Goal: Communication & Community: Share content

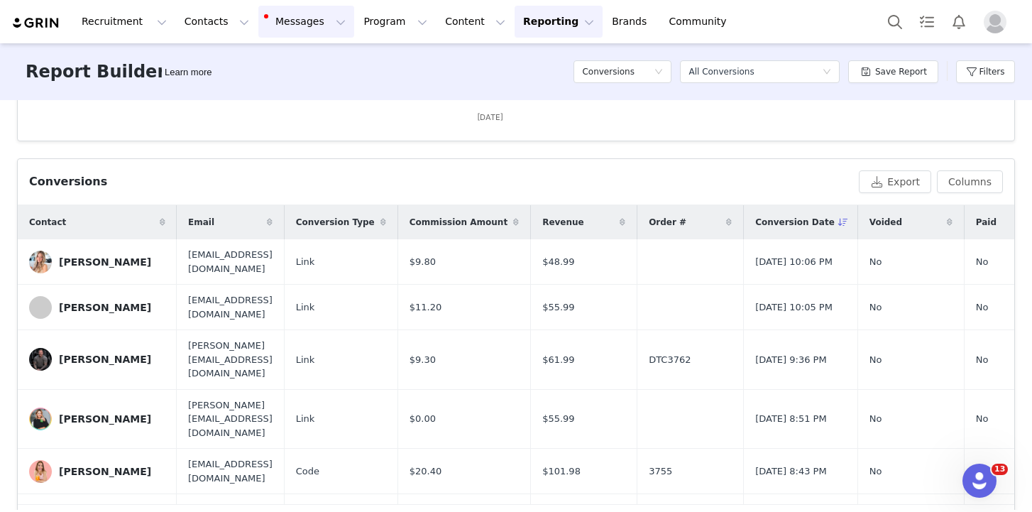
click at [262, 23] on button "Messages Messages" at bounding box center [306, 22] width 96 height 32
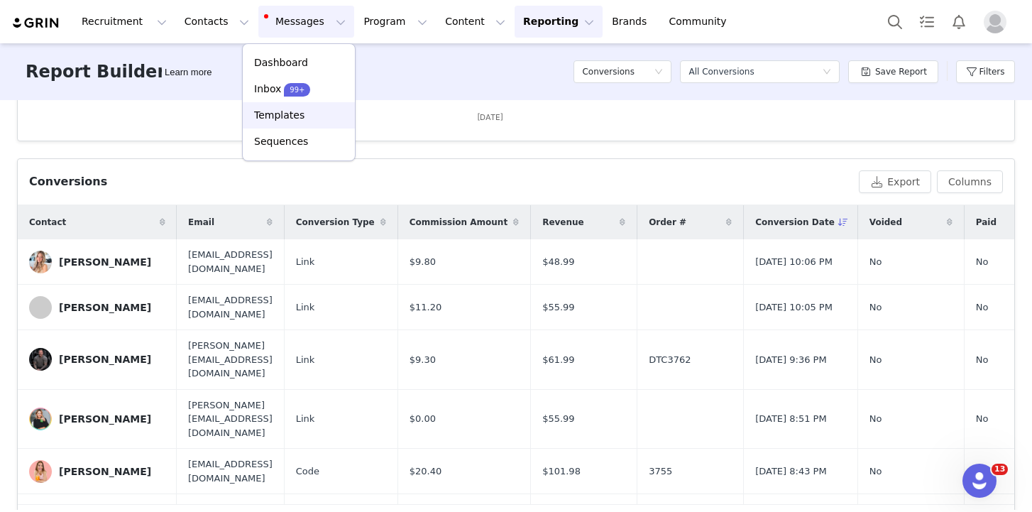
click at [294, 110] on p "Templates" at bounding box center [279, 115] width 50 height 15
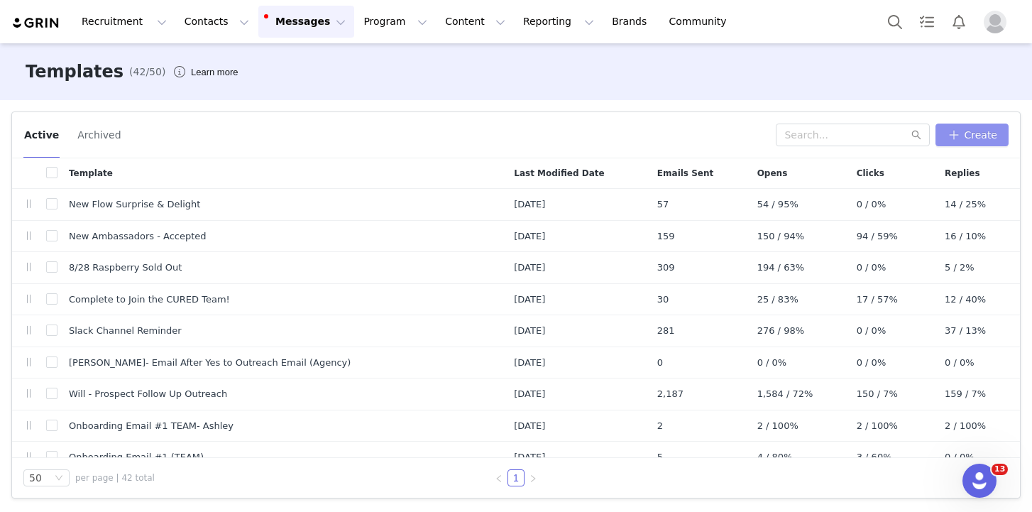
click at [964, 126] on button "Create" at bounding box center [971, 134] width 73 height 23
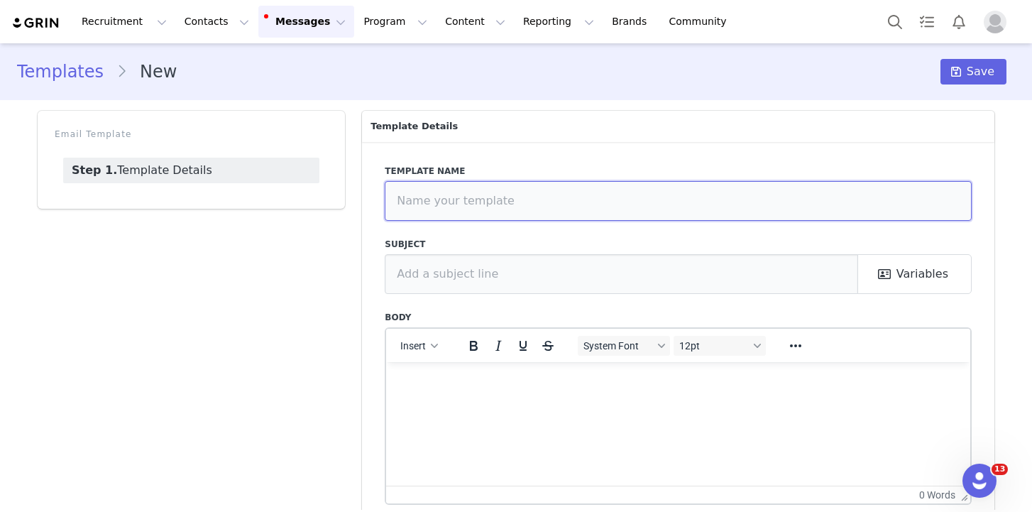
click at [480, 201] on input "text" at bounding box center [678, 201] width 587 height 40
type input "8/31 Sale Ends [DATE]"
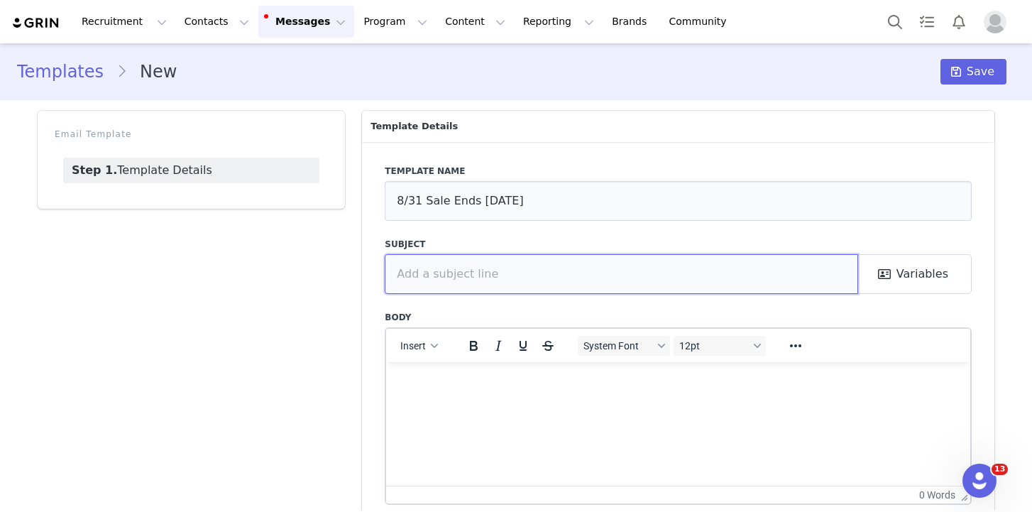
click at [458, 274] on input "text" at bounding box center [621, 274] width 473 height 40
type input "Sale ends [DATE]"
click at [429, 382] on p "Rich Text Area. Press ALT-0 for help." at bounding box center [677, 381] width 561 height 16
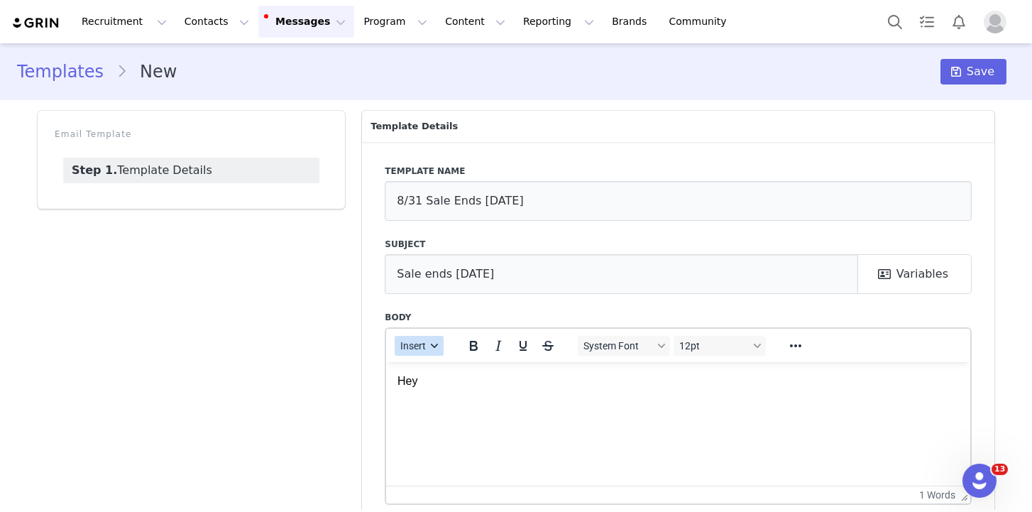
click at [423, 349] on span "Insert" at bounding box center [414, 345] width 26 height 11
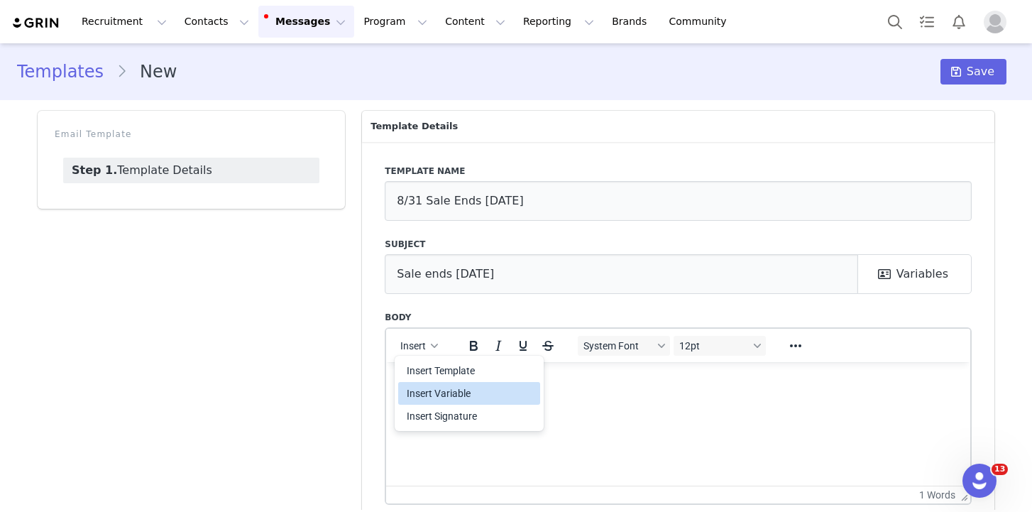
click at [457, 387] on div "Insert Variable" at bounding box center [471, 393] width 128 height 17
select select
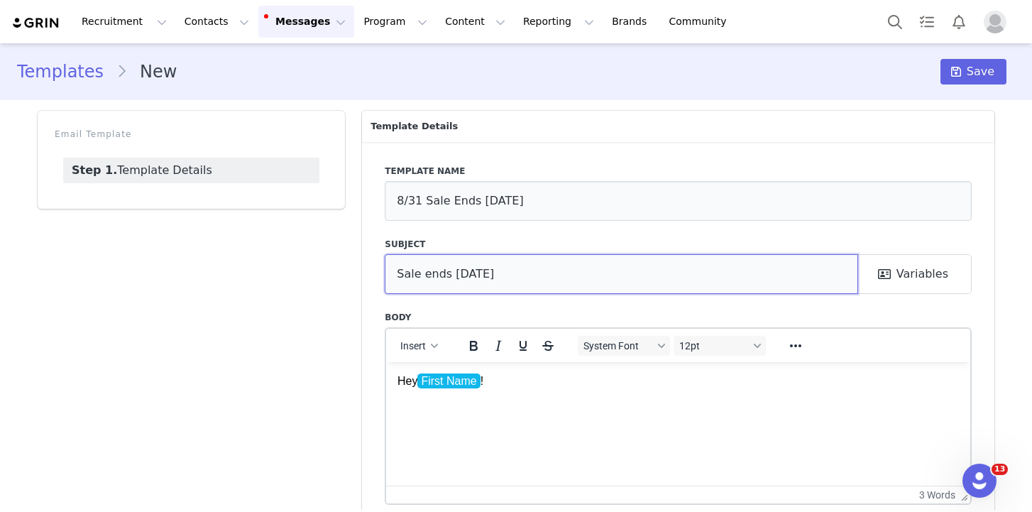
click at [523, 285] on input "Sale ends [DATE]" at bounding box center [621, 274] width 473 height 40
paste input "(and yup, free samples are still going out)"
click at [500, 272] on input "Sale ends [DATE] (and yup, free samples are still going out)" at bounding box center [621, 274] width 473 height 40
click at [727, 269] on input "Sale ends [DATE] (and yup, free samples are still going out)" at bounding box center [621, 274] width 473 height 40
click at [573, 281] on input "Sale ends [DATE] (and yup, free samples are still going out)!" at bounding box center [621, 274] width 473 height 40
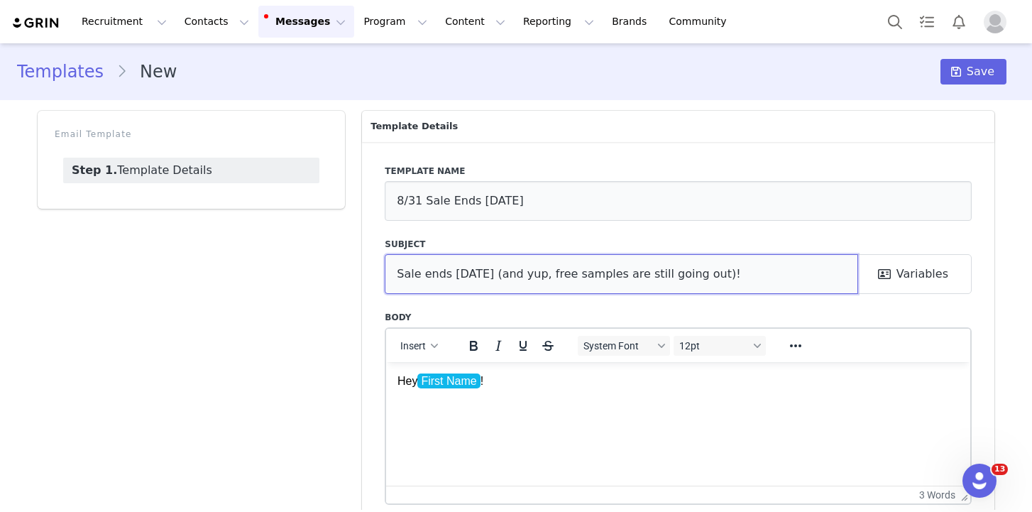
click at [579, 275] on input "Sale ends [DATE] (and yup, free samples are still going out)!" at bounding box center [621, 274] width 473 height 40
type input "Sale ends [DATE] (and yup, free Flow samples are still going out)!"
click at [456, 408] on p "Rich Text Area. Press ALT-0 for help." at bounding box center [677, 408] width 561 height 16
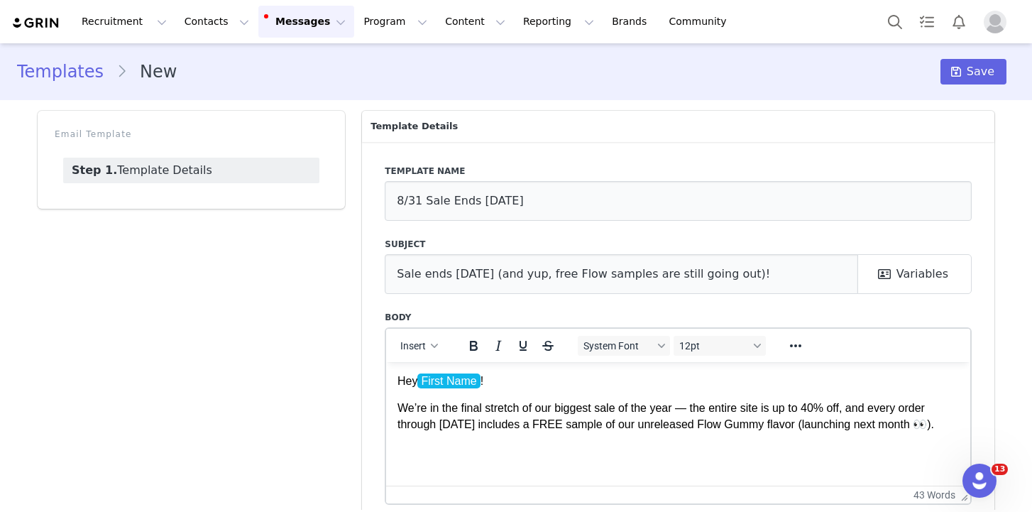
click at [688, 412] on p "We’re in the final stretch of our biggest sale of the year — the entire site is…" at bounding box center [677, 416] width 561 height 32
click at [958, 429] on html "Hey First Name ! We’re in the final stretch of our biggest sale of the year: th…" at bounding box center [678, 402] width 584 height 82
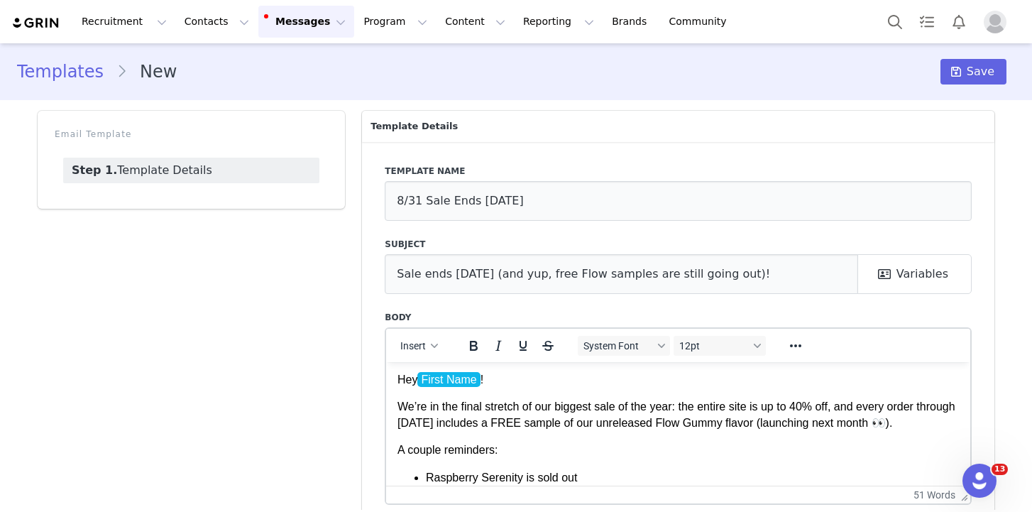
scroll to position [28, 0]
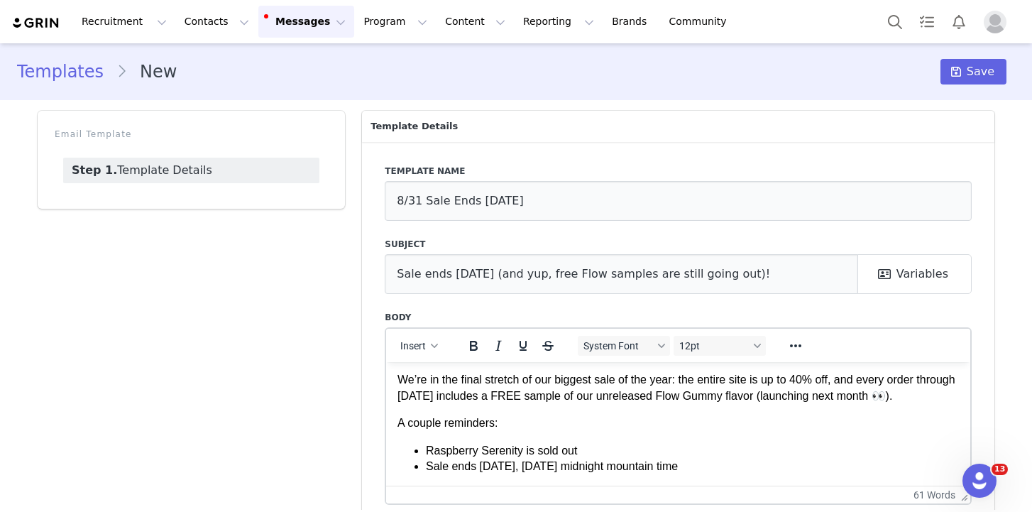
drag, startPoint x: 478, startPoint y: 468, endPoint x: 715, endPoint y: 468, distance: 237.0
click at [715, 468] on li "Sale ends [DATE], [DATE] midnight mountain time" at bounding box center [692, 466] width 533 height 16
click at [477, 351] on icon "Bold" at bounding box center [473, 345] width 17 height 17
click at [845, 461] on li "Sale ends [DATE], [DATE] midnight mountain time" at bounding box center [692, 466] width 533 height 16
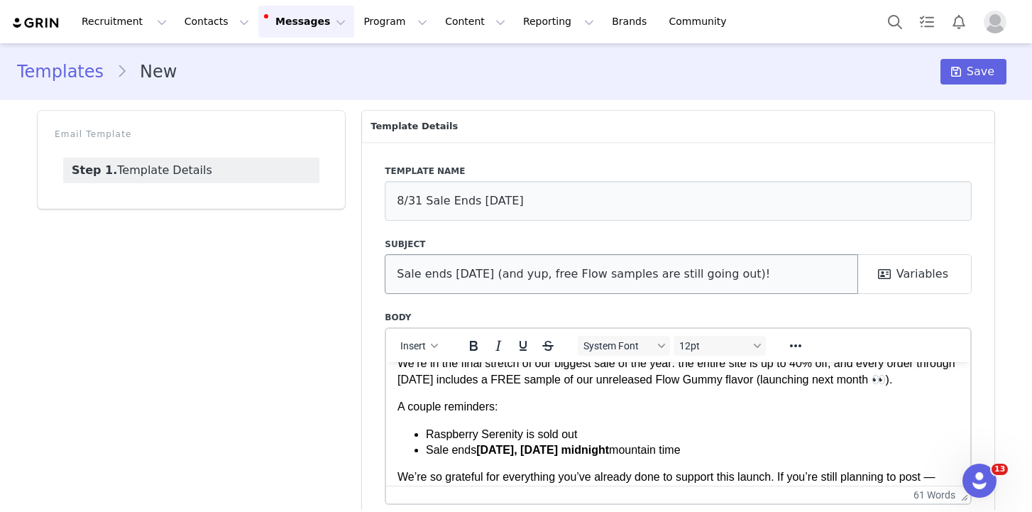
scroll to position [59, 0]
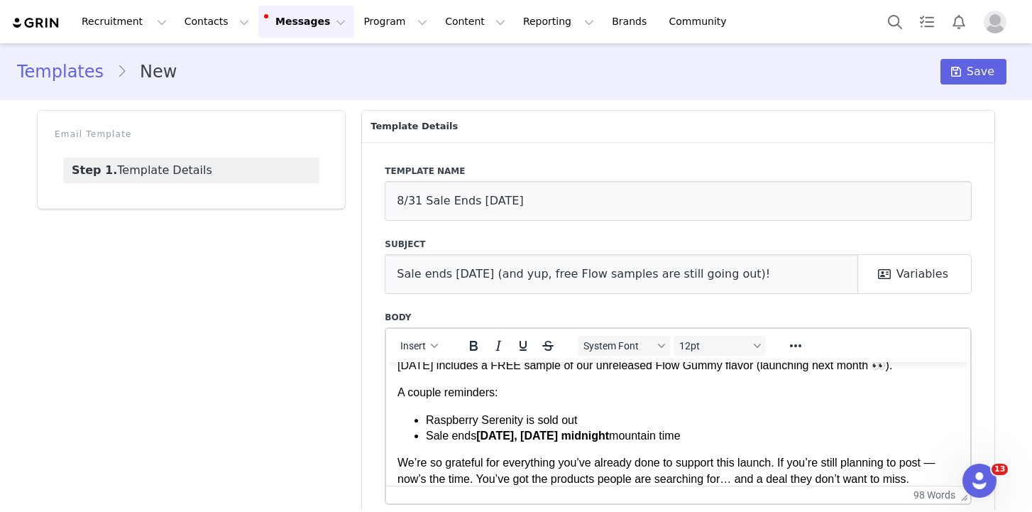
click at [937, 461] on p "We’re so grateful for everything you’ve already done to support this launch. If…" at bounding box center [677, 470] width 561 height 32
click at [944, 463] on p "We’re so grateful for everything you’ve already done to support this launch. If…" at bounding box center [677, 470] width 561 height 32
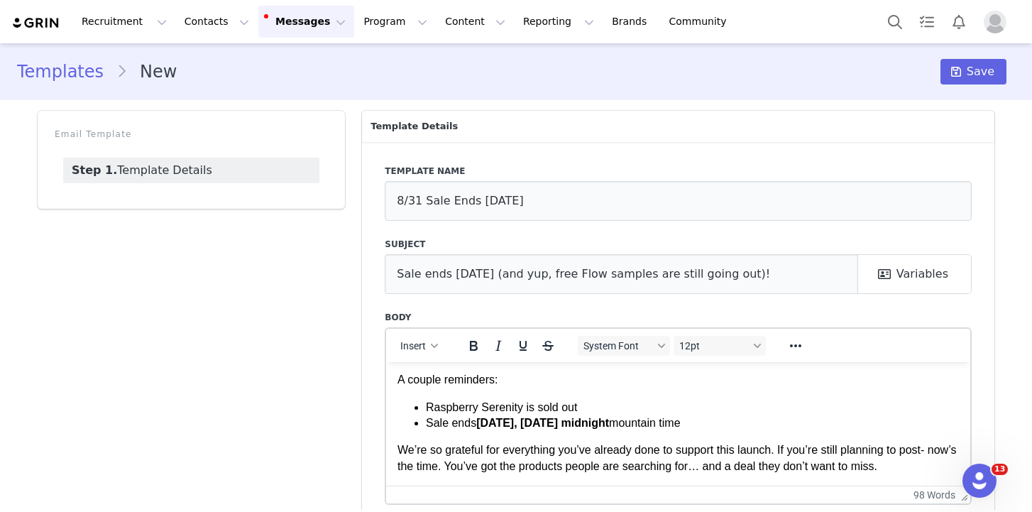
click at [766, 471] on p "We’re so grateful for everything you’ve already done to support this launch. If…" at bounding box center [677, 457] width 561 height 32
click at [729, 465] on p "We’re so grateful for everything you’ve already done to support this launch. If…" at bounding box center [677, 457] width 561 height 32
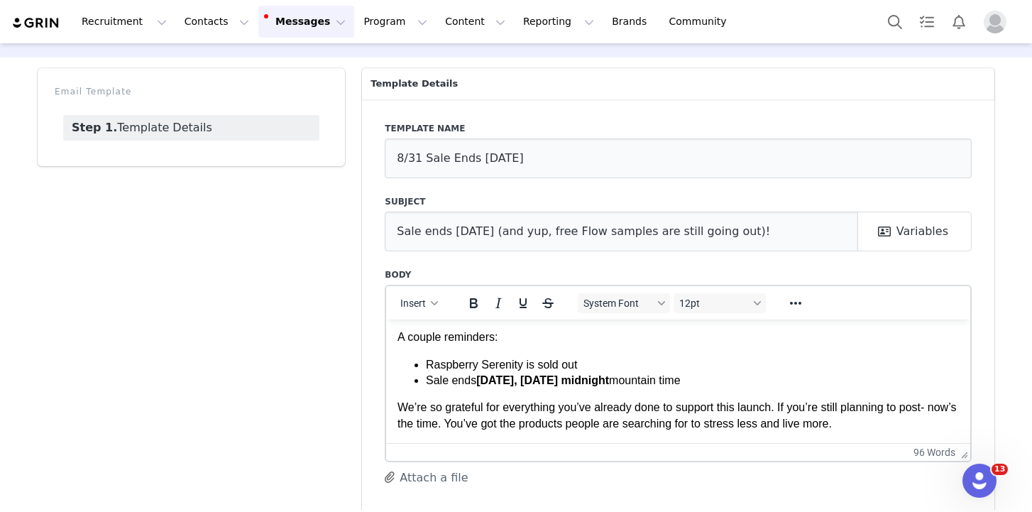
scroll to position [87, 0]
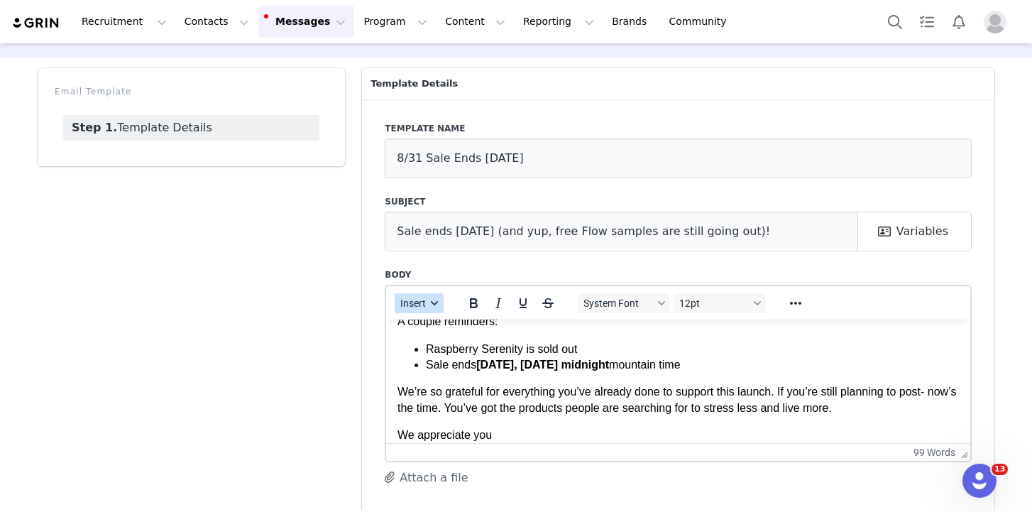
click at [422, 295] on button "Insert" at bounding box center [419, 303] width 49 height 20
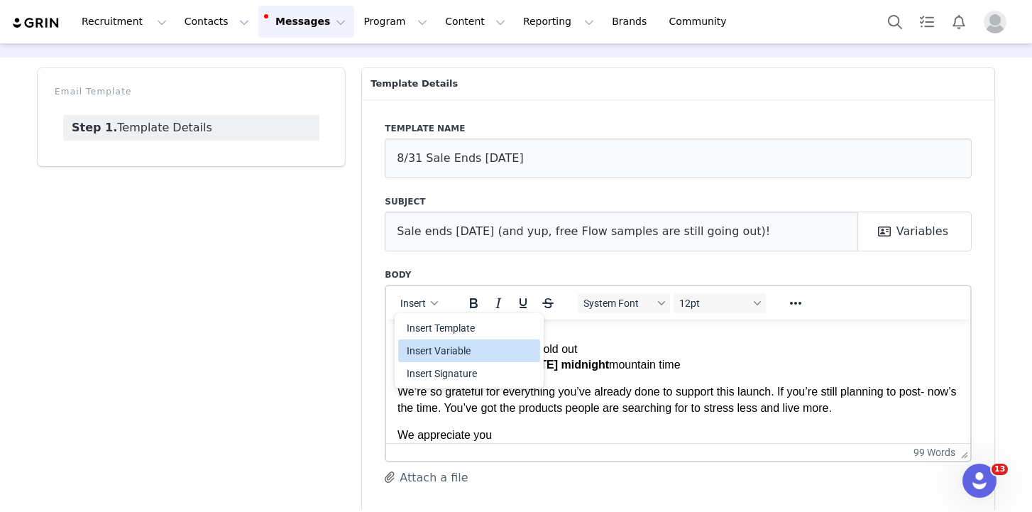
click at [445, 351] on div "Insert Variable" at bounding box center [471, 350] width 128 height 17
select select
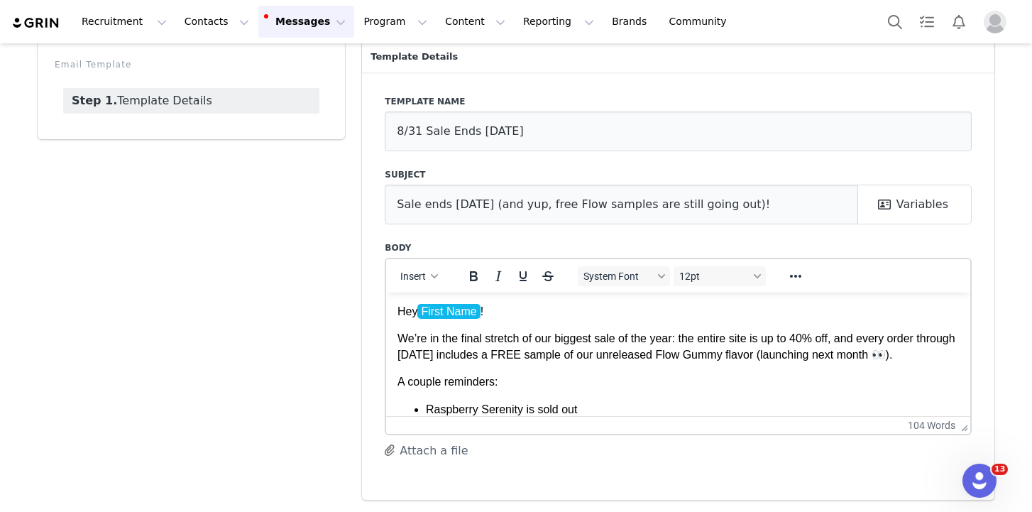
scroll to position [0, 0]
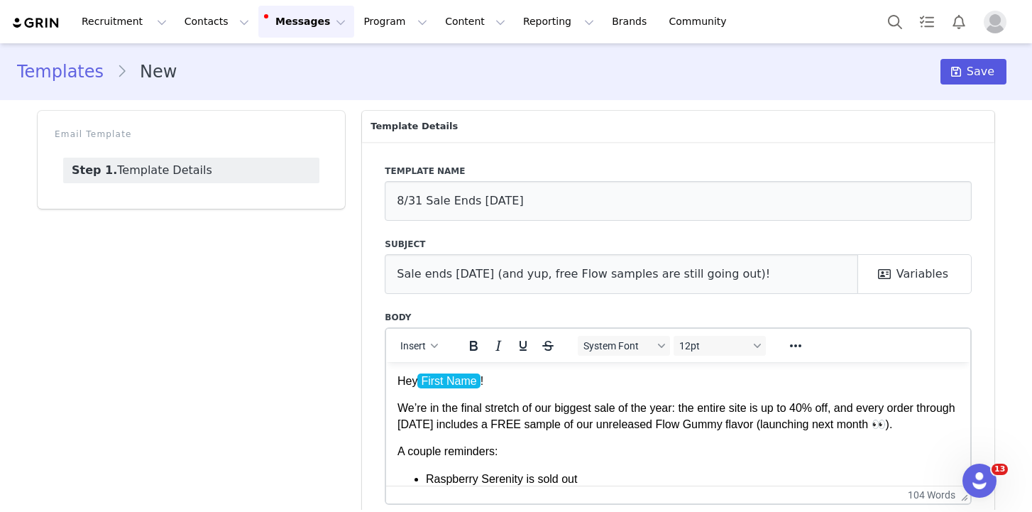
click at [990, 79] on span "Save" at bounding box center [981, 71] width 28 height 17
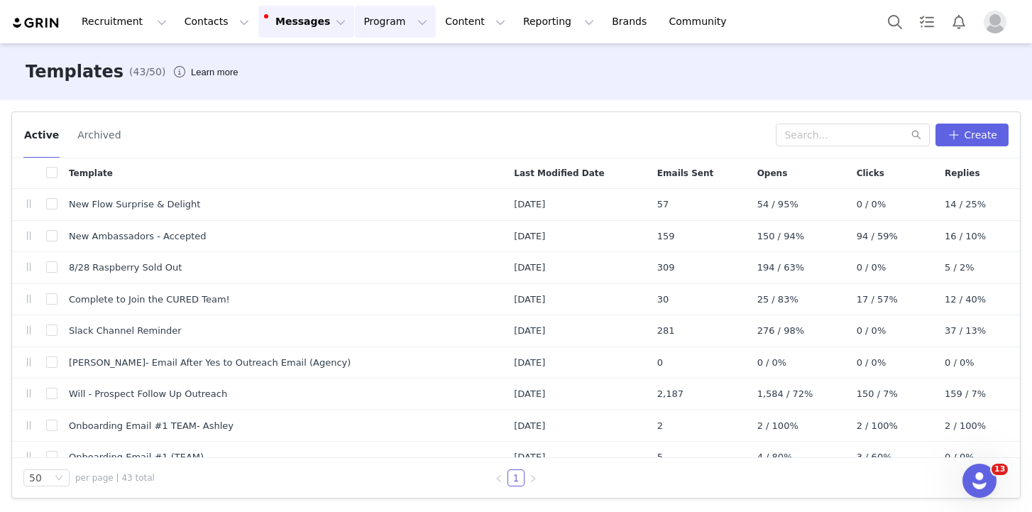
click at [369, 17] on button "Program Program" at bounding box center [395, 22] width 81 height 32
click at [382, 94] on p "Campaigns" at bounding box center [371, 89] width 55 height 15
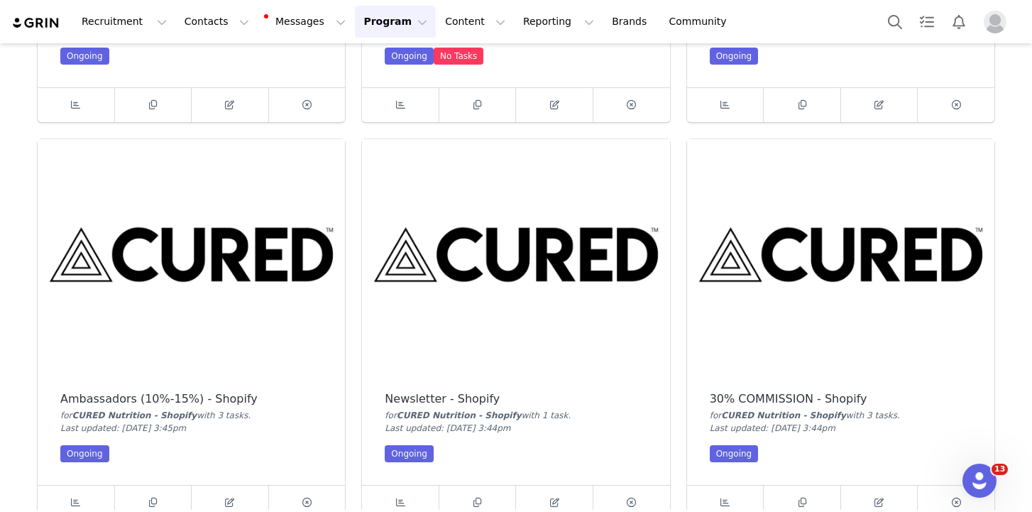
scroll to position [403, 0]
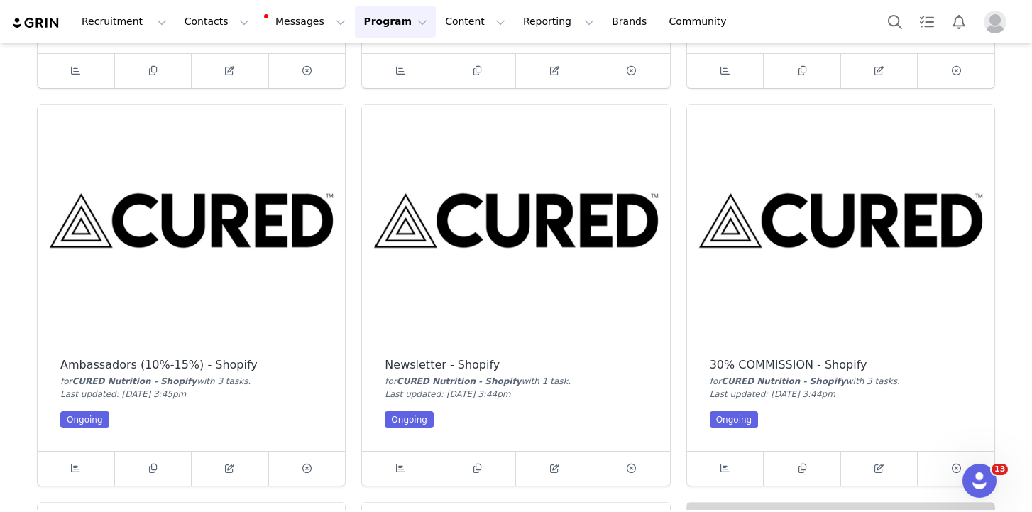
click at [214, 214] on img at bounding box center [191, 220] width 307 height 231
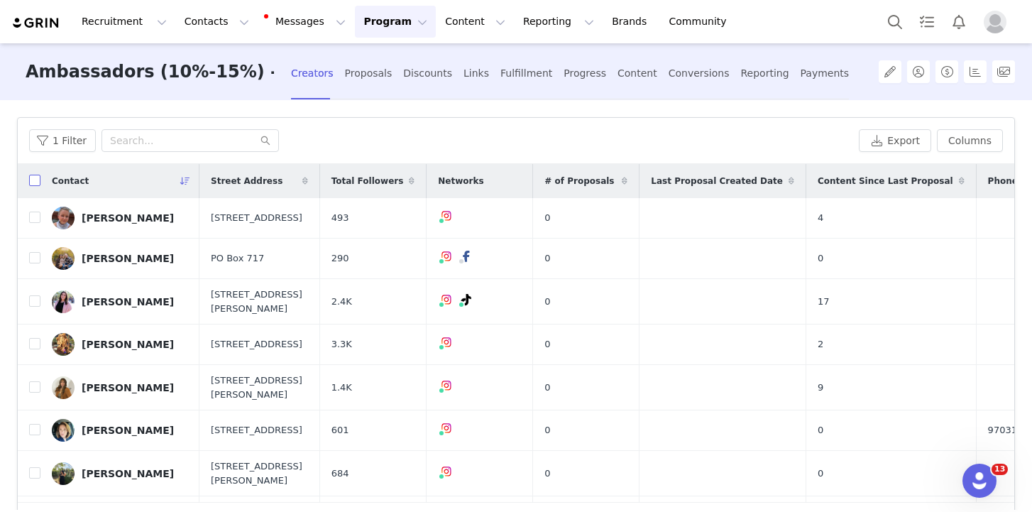
click at [30, 178] on input "checkbox" at bounding box center [34, 180] width 11 height 11
checkbox input "true"
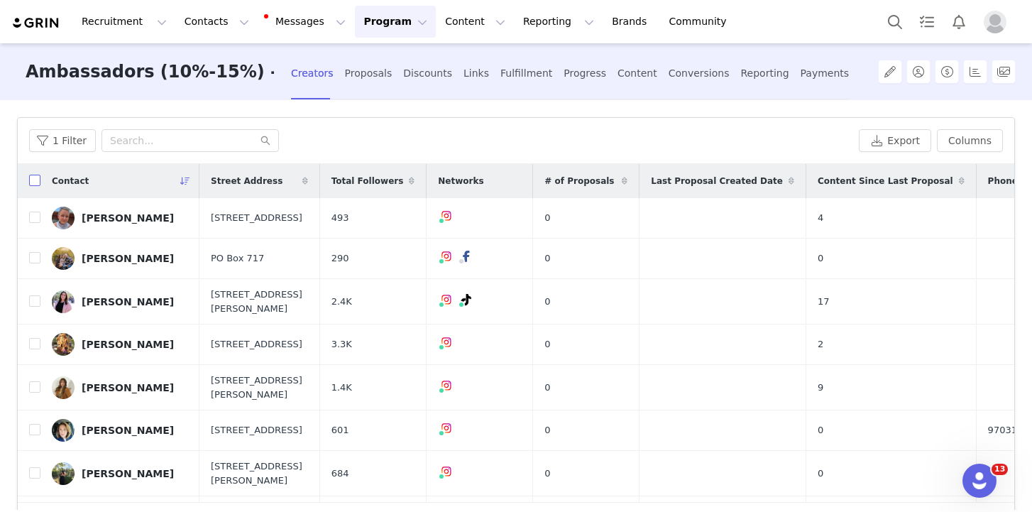
checkbox input "true"
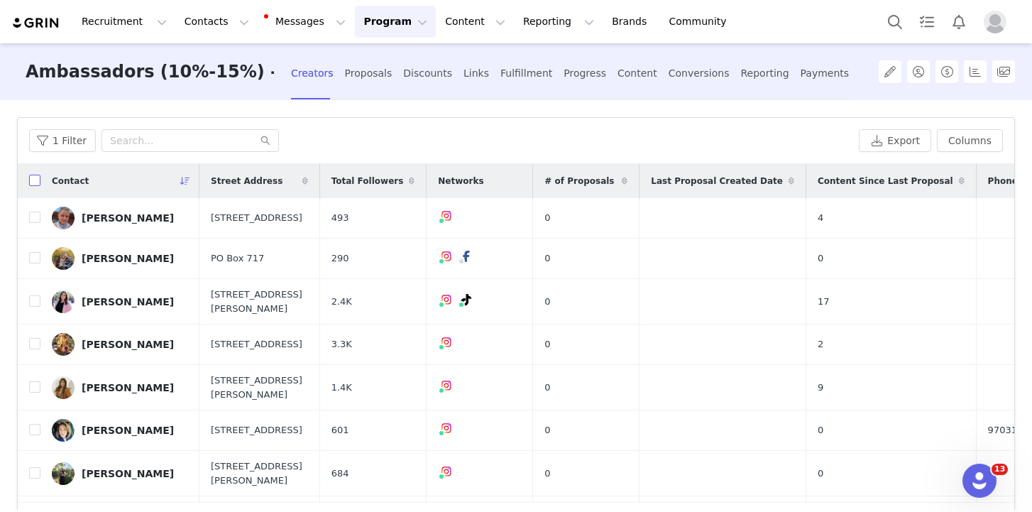
checkbox input "true"
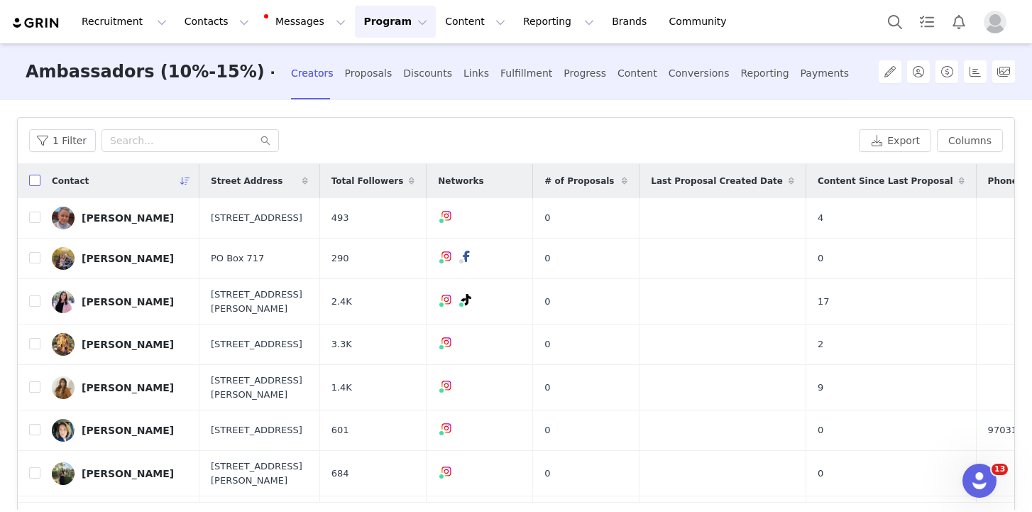
checkbox input "true"
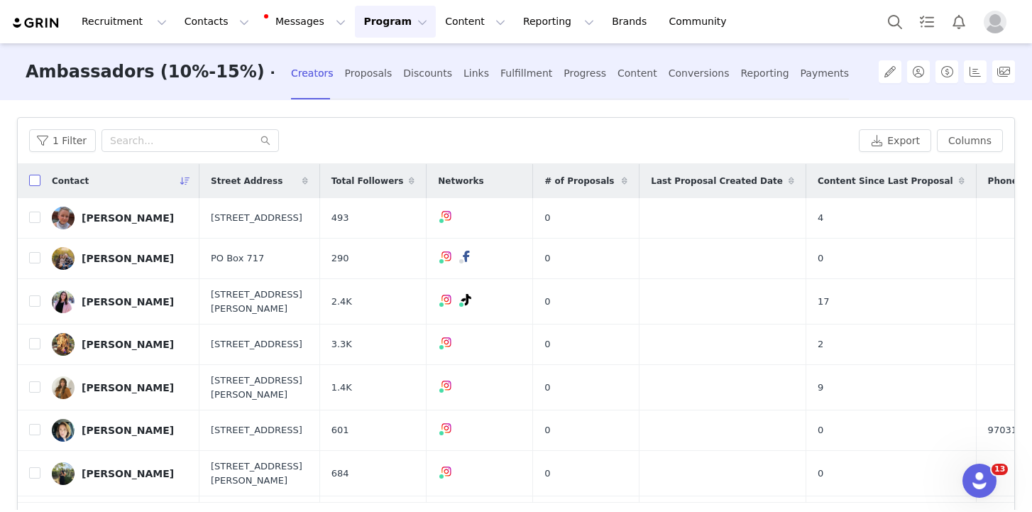
checkbox input "true"
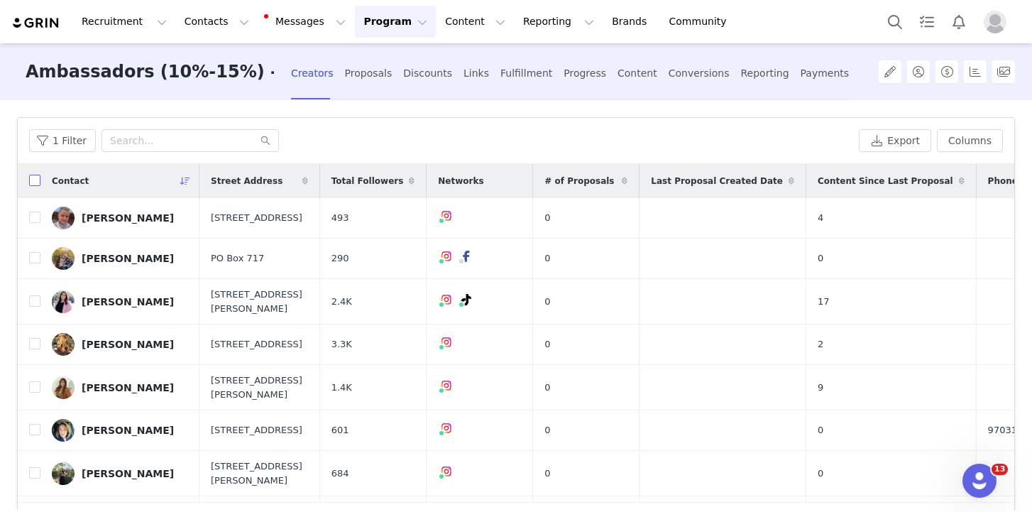
checkbox input "true"
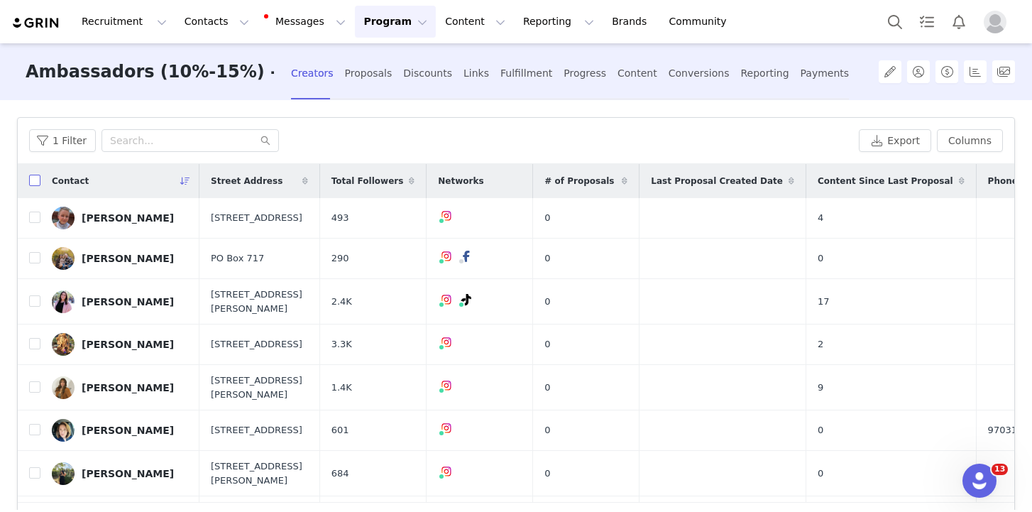
checkbox input "true"
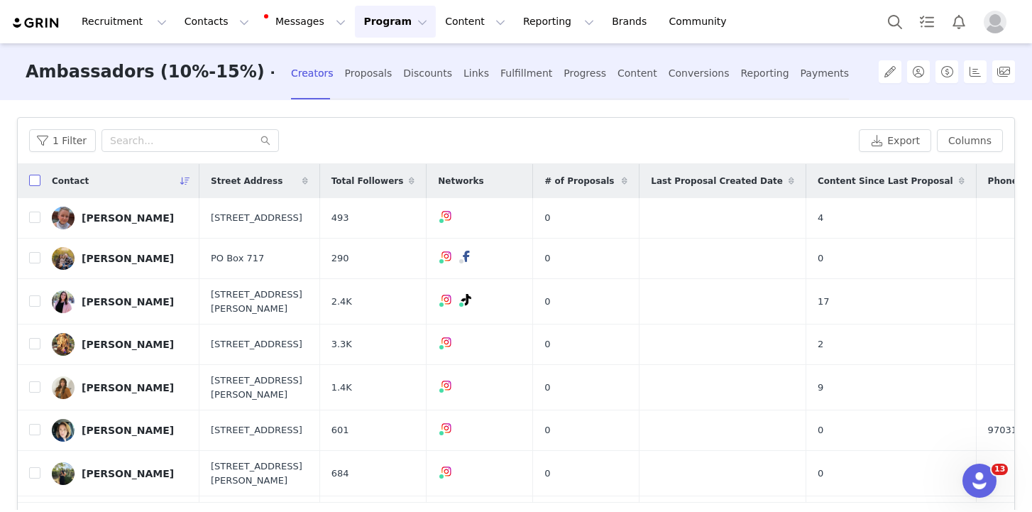
checkbox input "true"
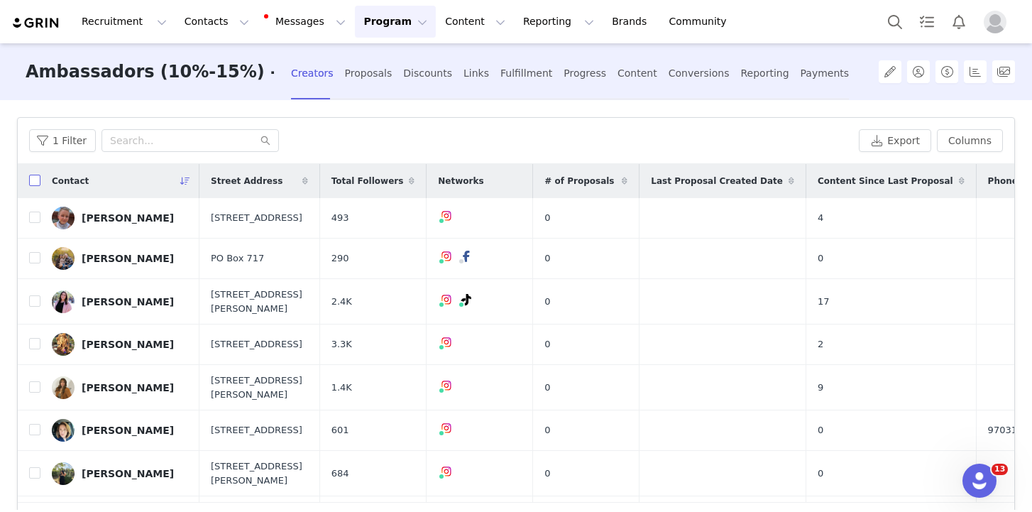
checkbox input "true"
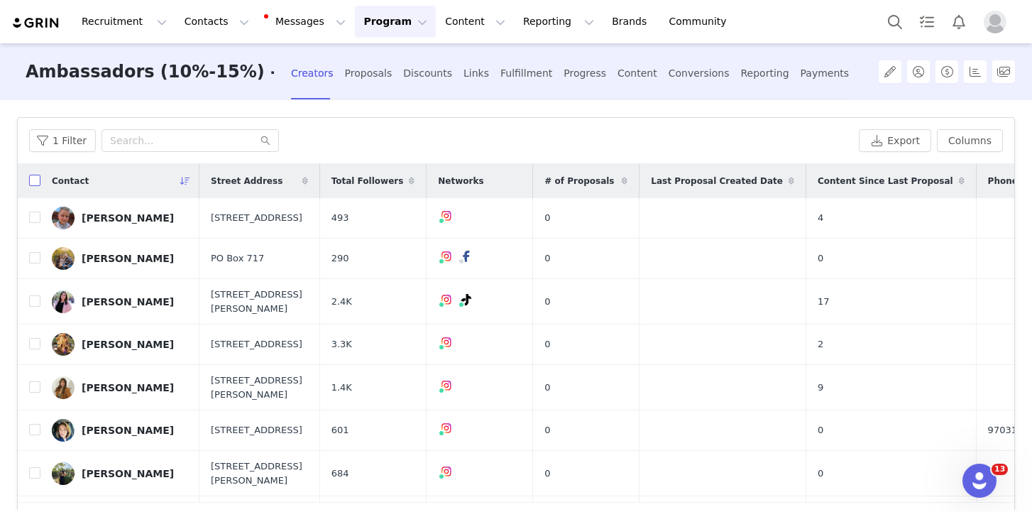
checkbox input "true"
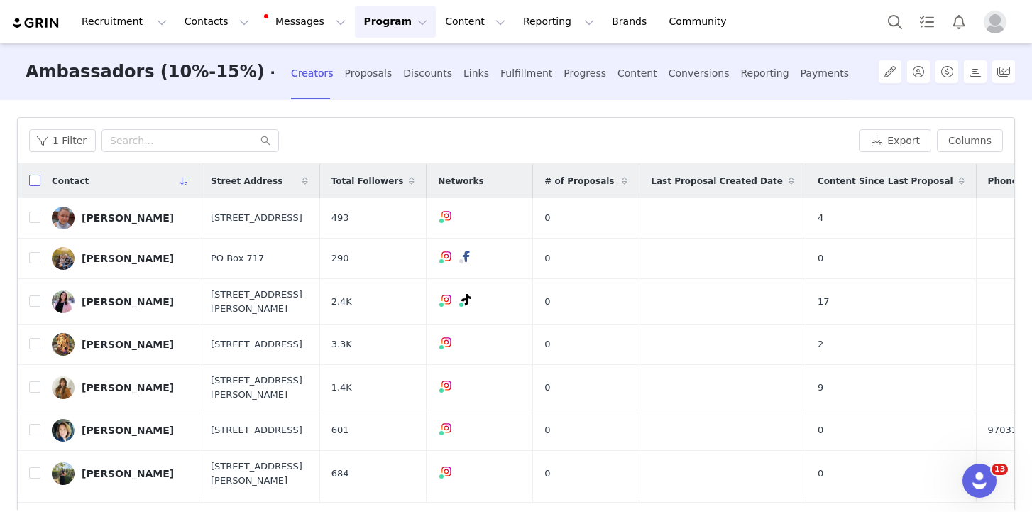
checkbox input "true"
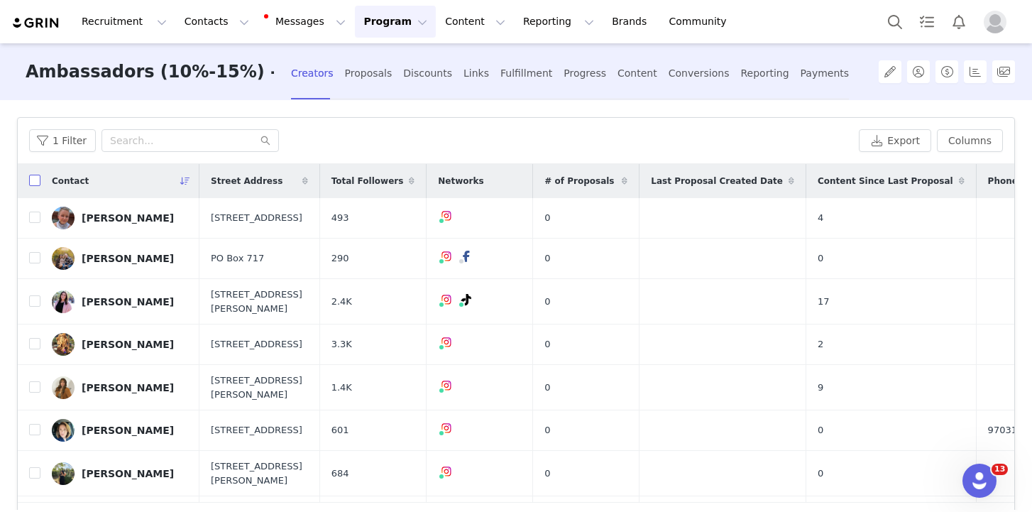
checkbox input "true"
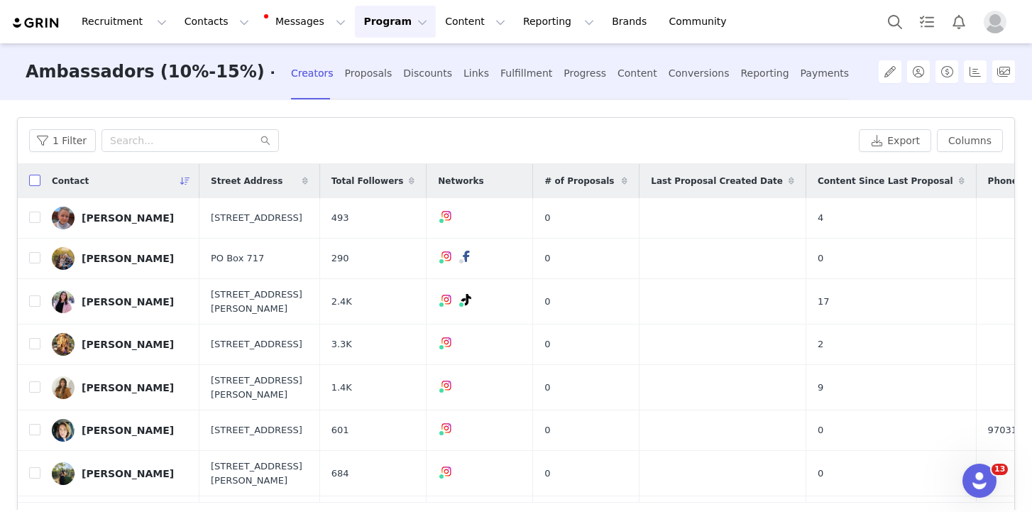
checkbox input "true"
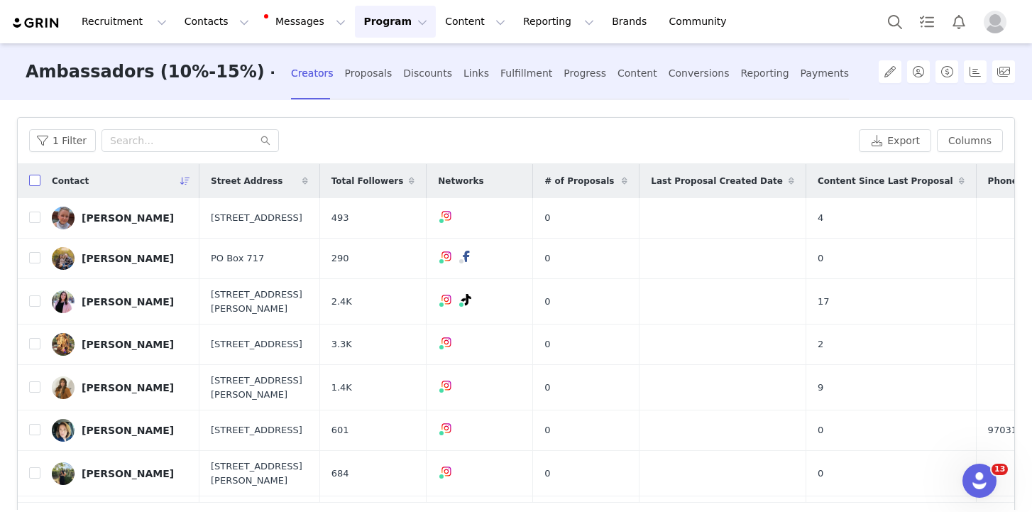
checkbox input "true"
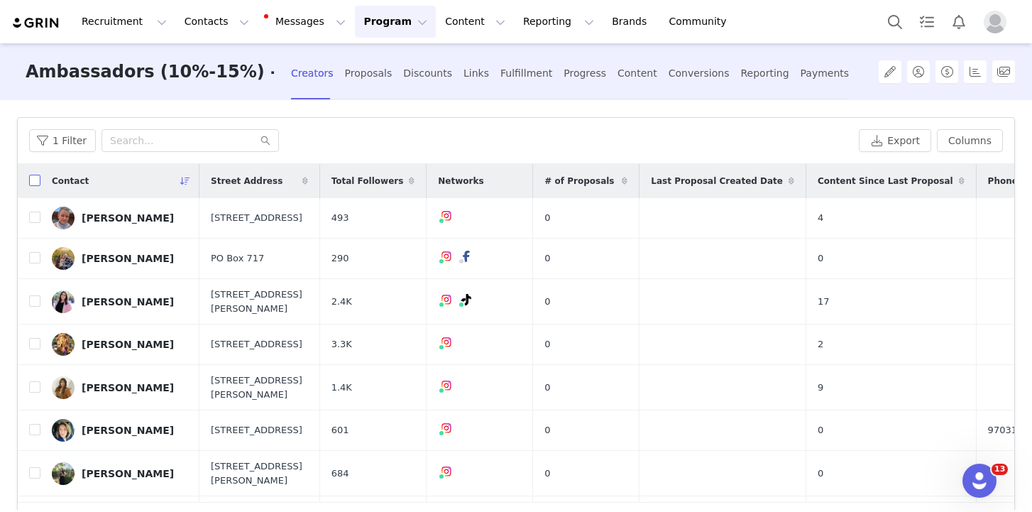
checkbox input "true"
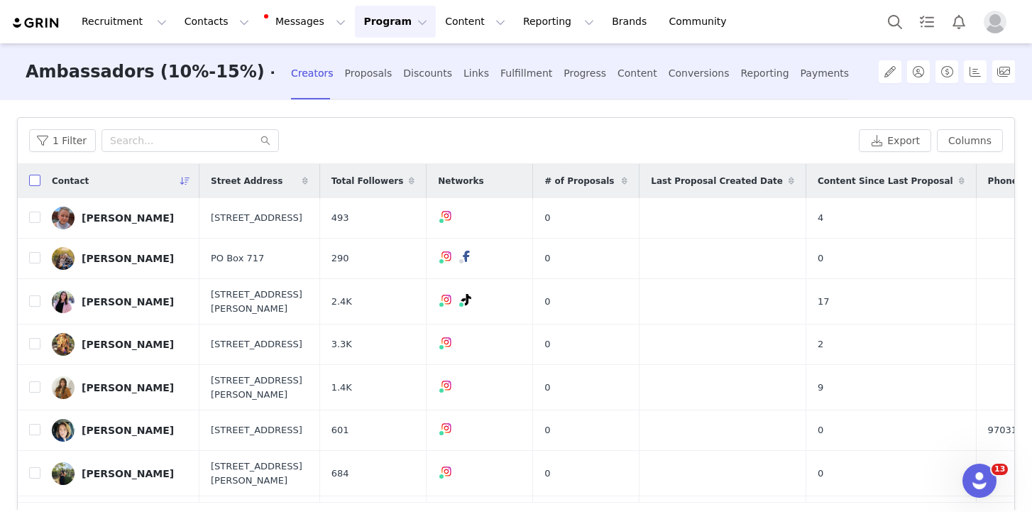
checkbox input "true"
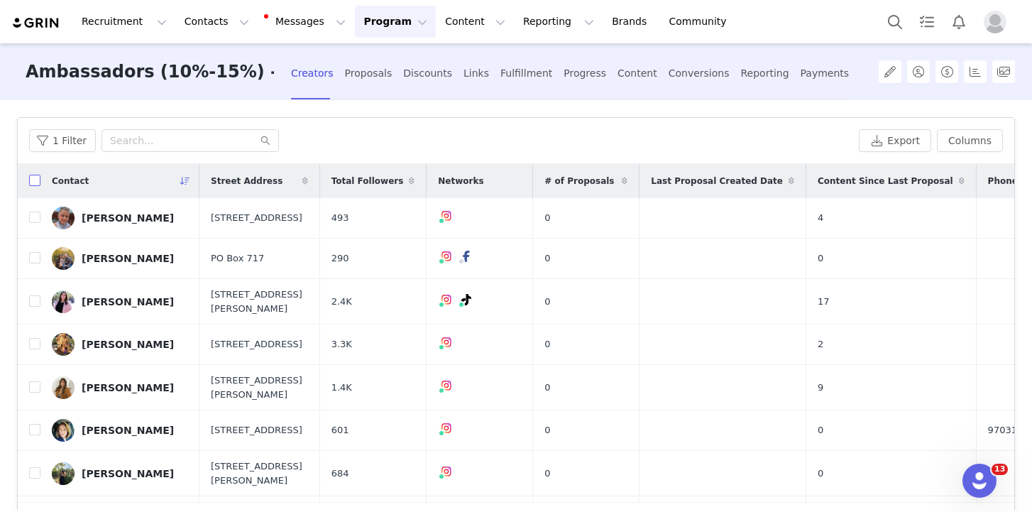
checkbox input "true"
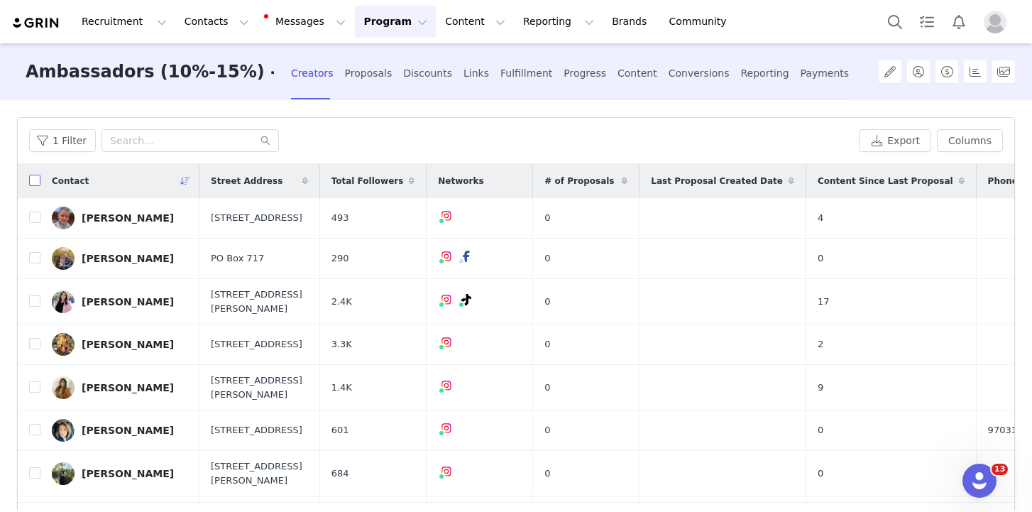
checkbox input "true"
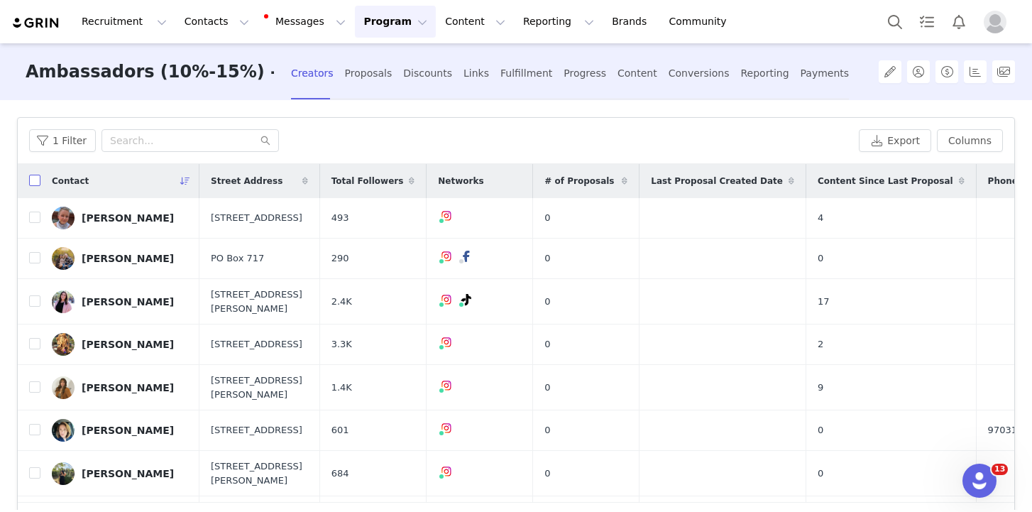
checkbox input "true"
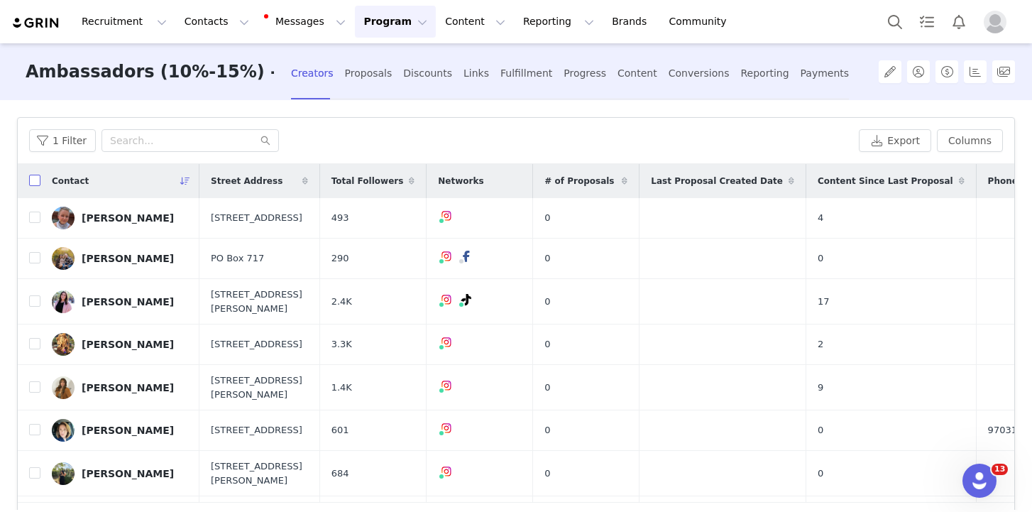
checkbox input "true"
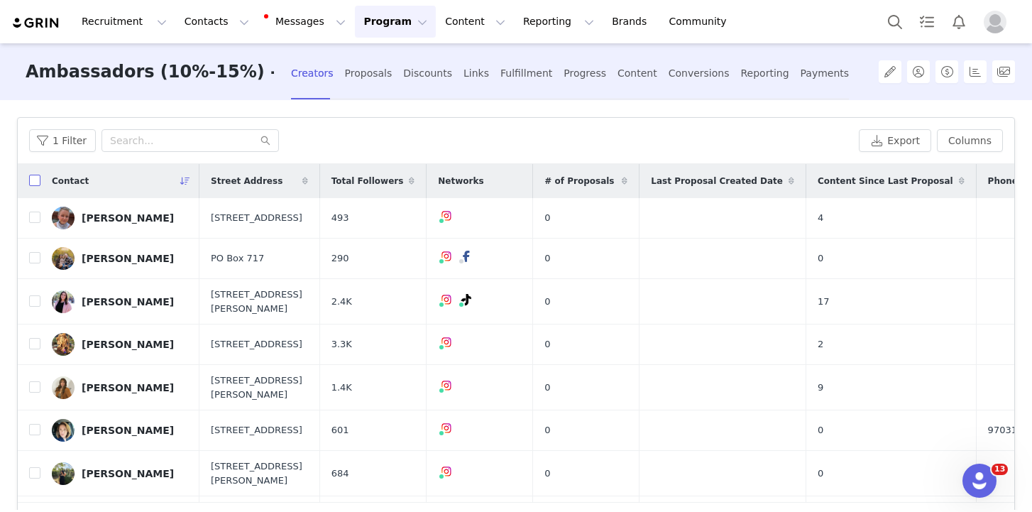
checkbox input "true"
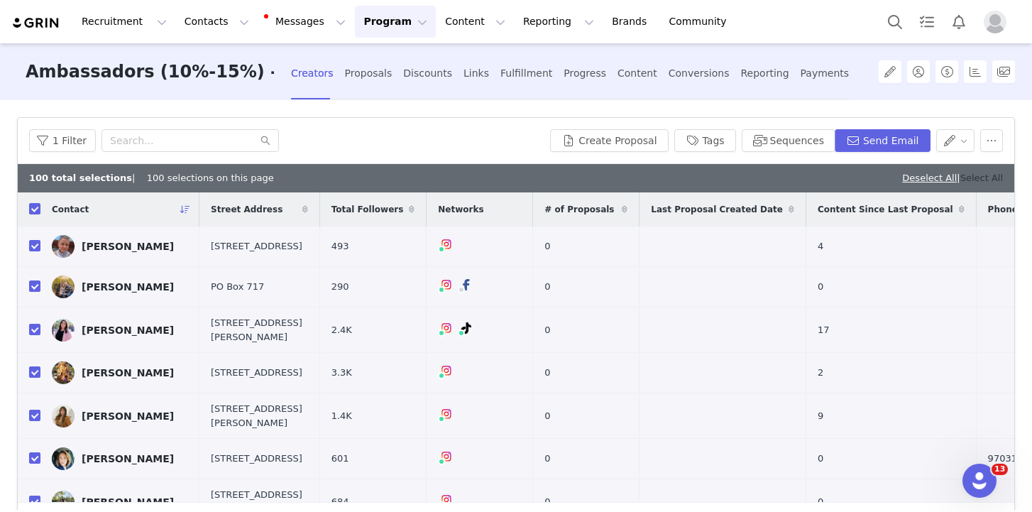
click at [981, 180] on link "Select All" at bounding box center [981, 177] width 43 height 11
click at [881, 133] on button "Send Email" at bounding box center [883, 140] width 96 height 23
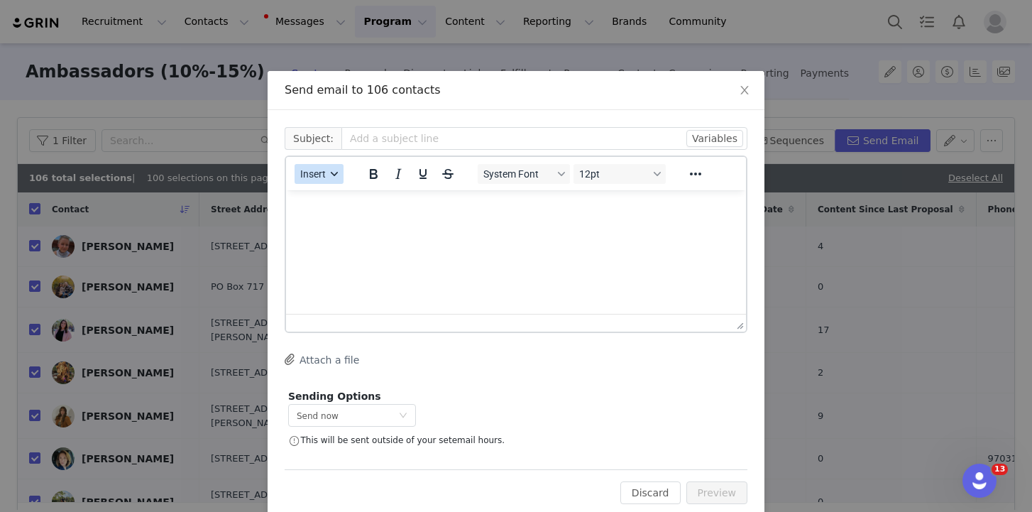
click at [298, 183] on button "Insert" at bounding box center [319, 174] width 49 height 20
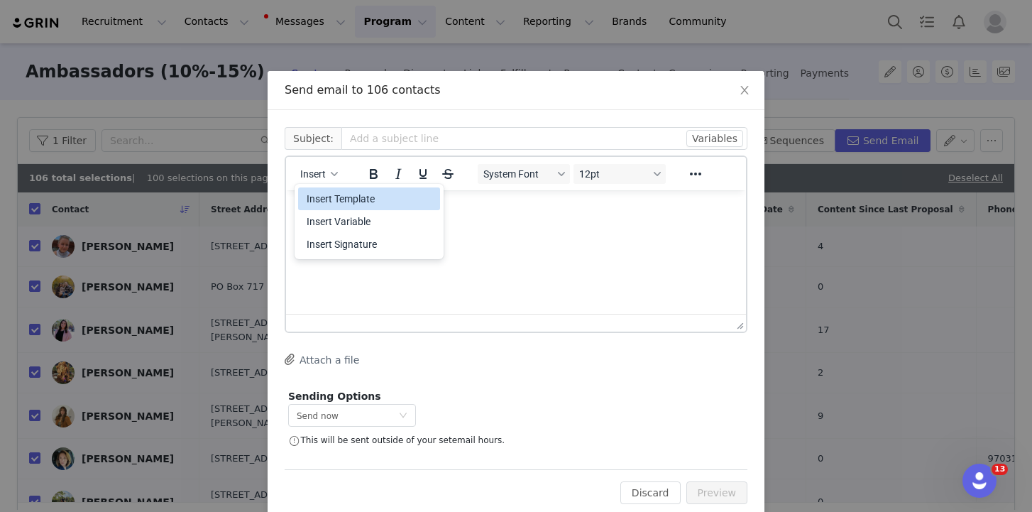
click at [329, 194] on div "Insert Template" at bounding box center [371, 198] width 128 height 17
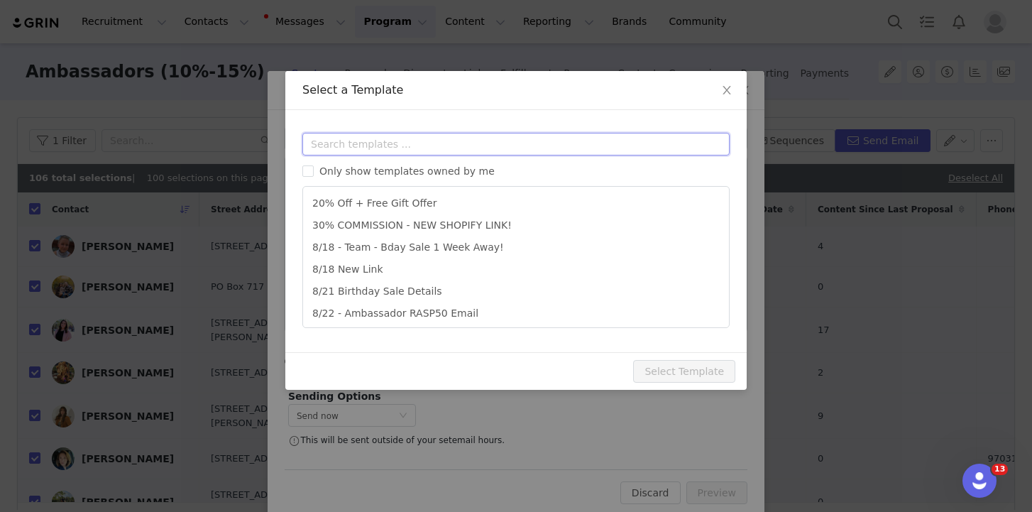
click at [359, 141] on input "text" at bounding box center [515, 144] width 427 height 23
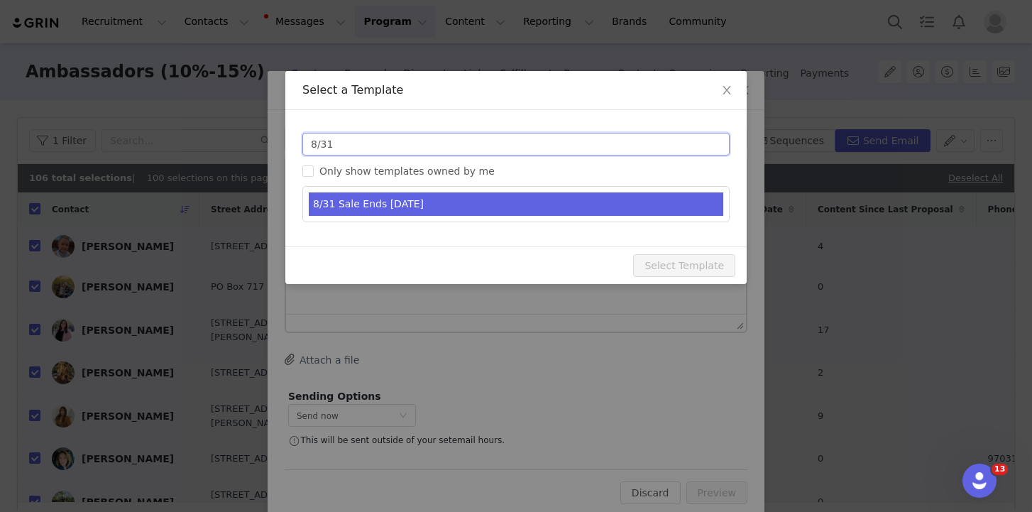
type input "8/31"
type input "Sale ends [DATE] (and yup, free Flow samples are still going out)!"
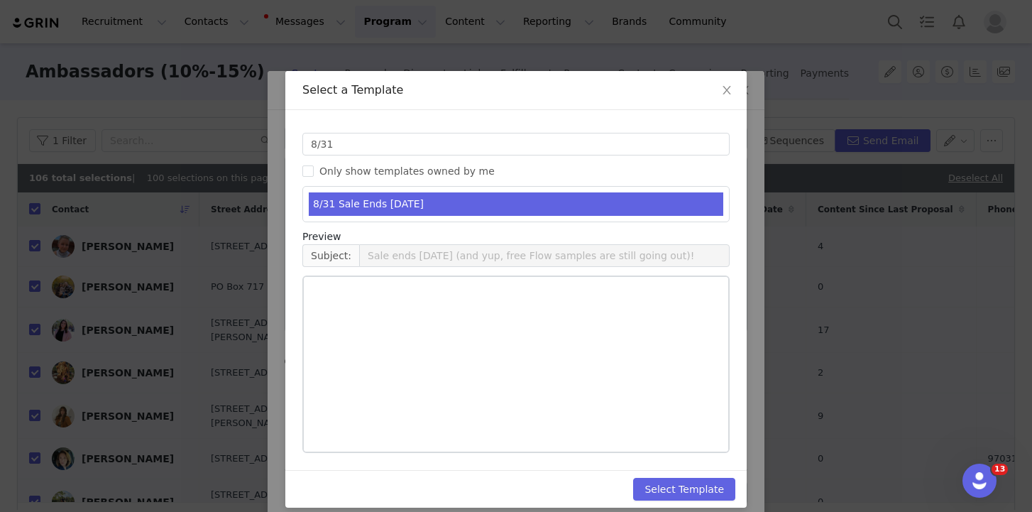
click at [431, 202] on li "8/31 Sale Ends [DATE]" at bounding box center [516, 203] width 414 height 23
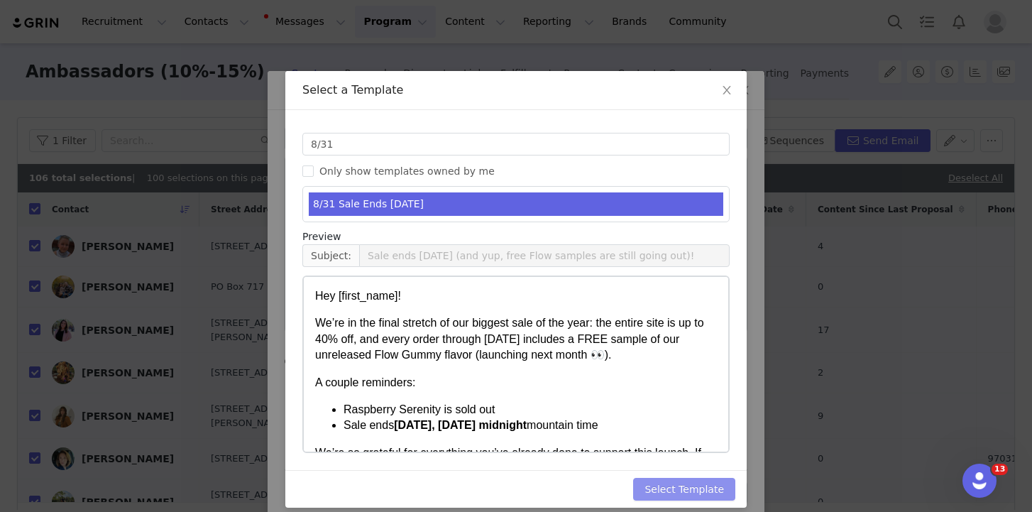
click at [703, 485] on button "Select Template" at bounding box center [684, 489] width 102 height 23
type input "Sale ends [DATE] (and yup, free Flow samples are still going out)!"
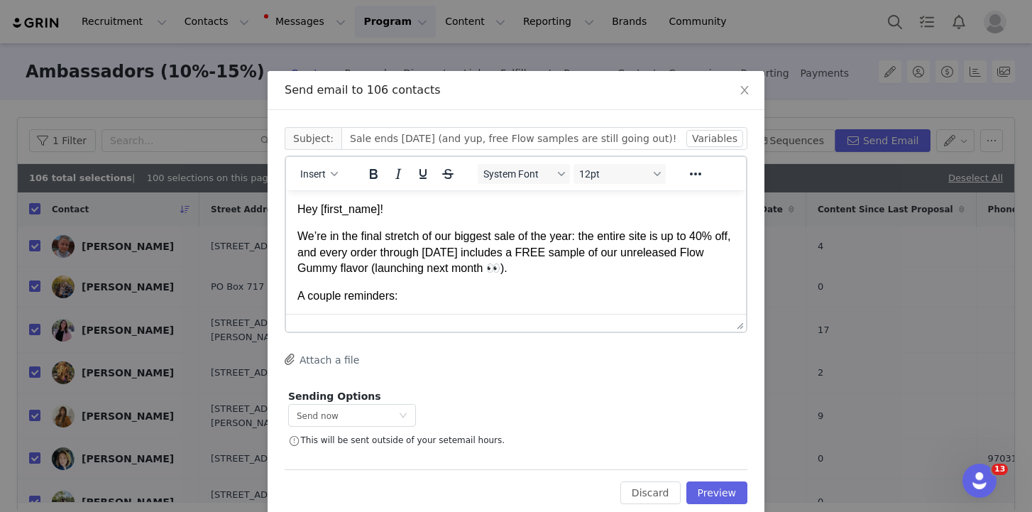
click at [317, 427] on div "Sending Options Send now This will be sent outside of your set email hours ." at bounding box center [396, 419] width 216 height 60
click at [321, 414] on span "Send now" at bounding box center [318, 416] width 42 height 10
click at [354, 468] on span "Schedule for later" at bounding box center [335, 468] width 76 height 10
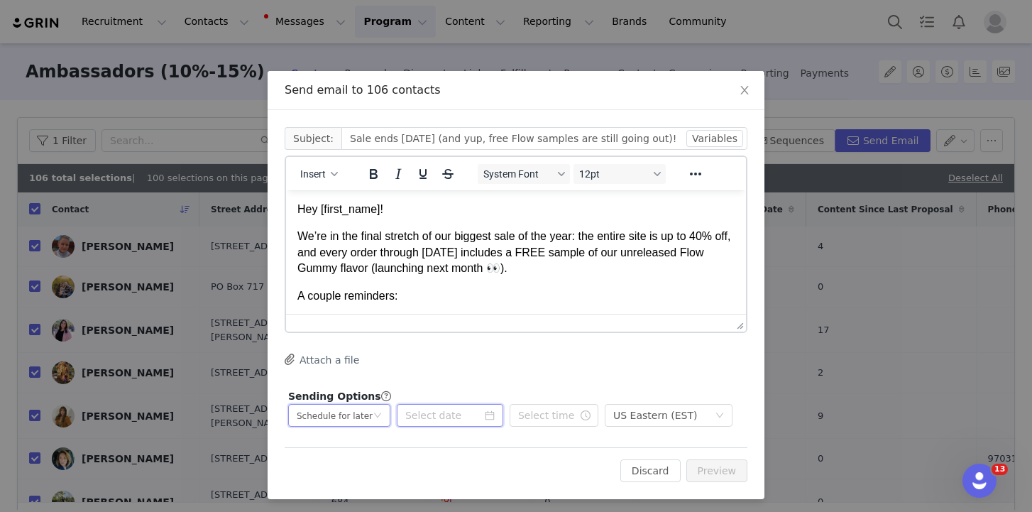
click at [466, 408] on input at bounding box center [450, 415] width 106 height 23
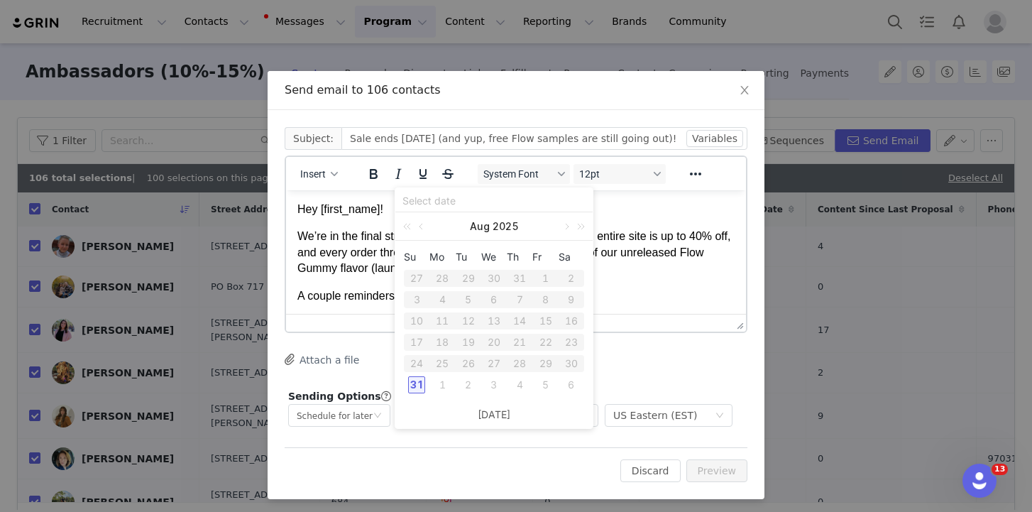
click at [419, 387] on div "31" at bounding box center [416, 384] width 17 height 17
type input "[DATE]"
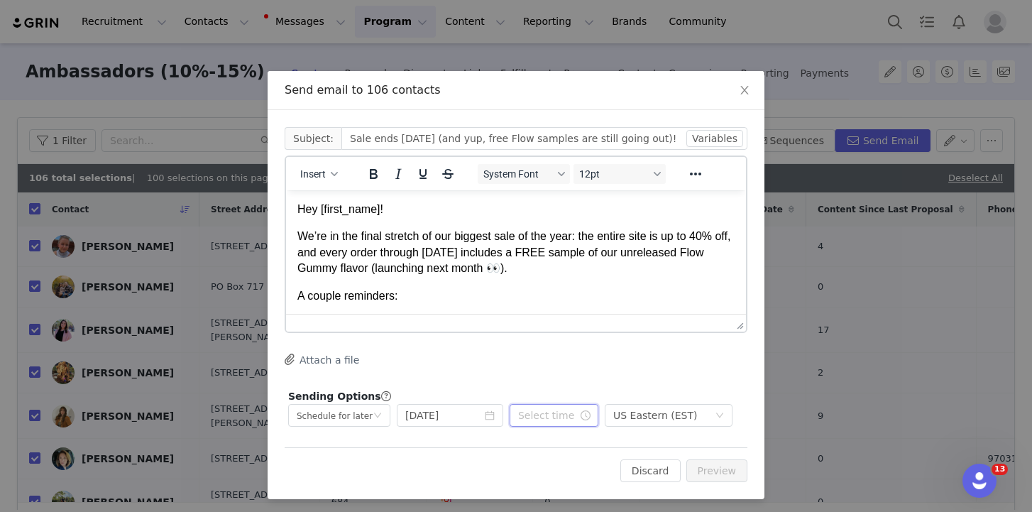
click at [545, 417] on input "text" at bounding box center [554, 415] width 89 height 23
click at [526, 321] on li "02" at bounding box center [527, 318] width 40 height 23
type input "2:10 am"
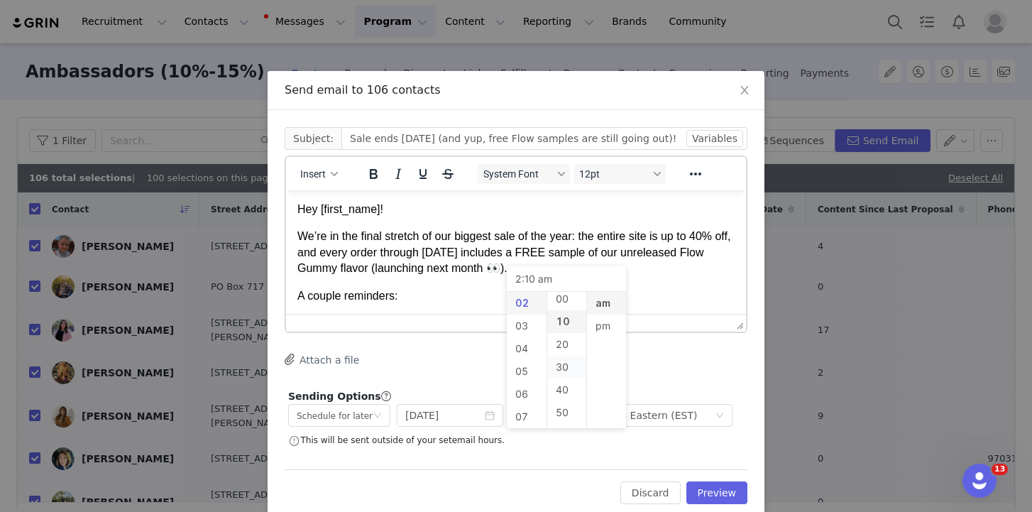
scroll to position [0, 0]
click at [567, 297] on li "00" at bounding box center [567, 303] width 40 height 23
type input "2:00 am"
click at [597, 326] on li "pm" at bounding box center [607, 325] width 40 height 23
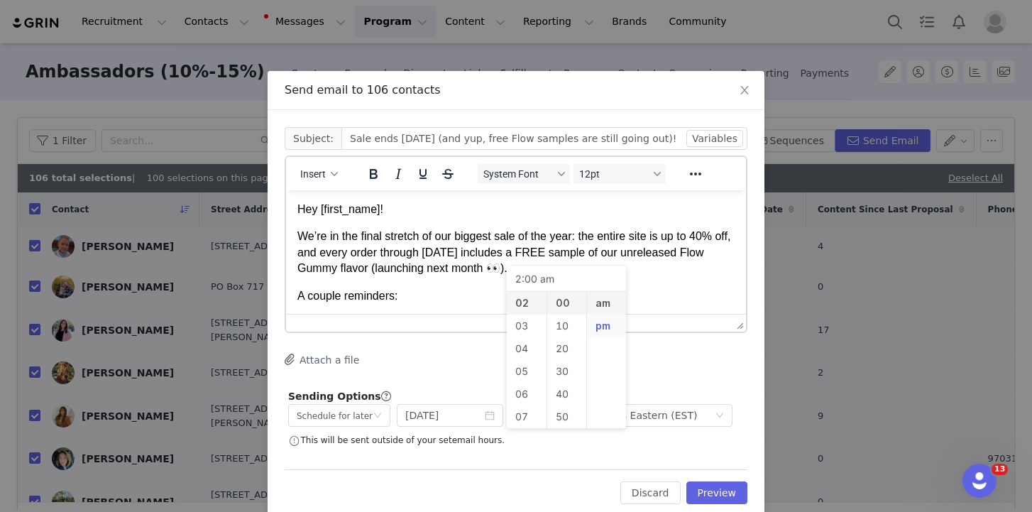
type input "2:00 pm"
click at [679, 386] on div "Sending Options GRIN will send this email at the scheduled time, but it’s possi…" at bounding box center [516, 418] width 463 height 67
click at [681, 413] on div "US Eastern (EST)" at bounding box center [655, 415] width 84 height 21
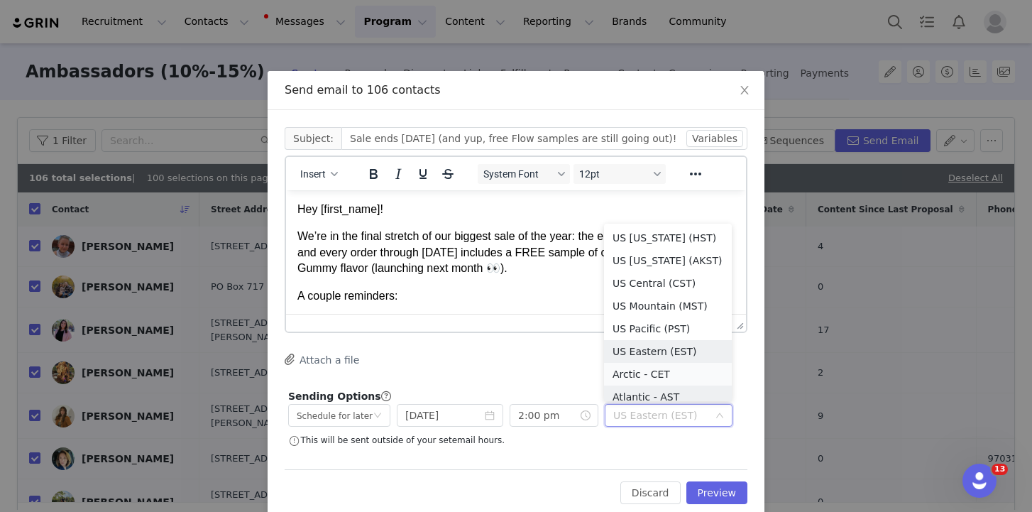
scroll to position [7, 0]
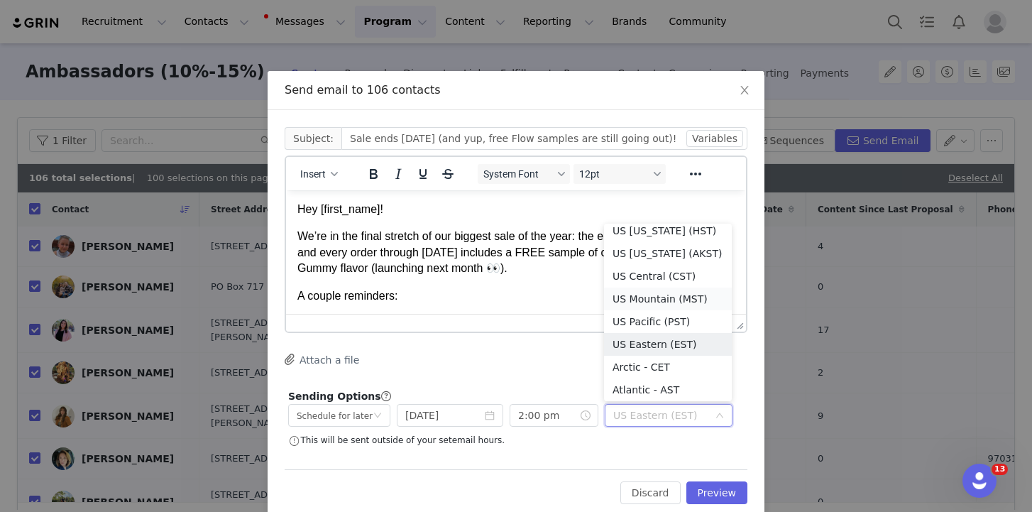
click at [649, 297] on li "US Mountain (MST)" at bounding box center [668, 298] width 128 height 23
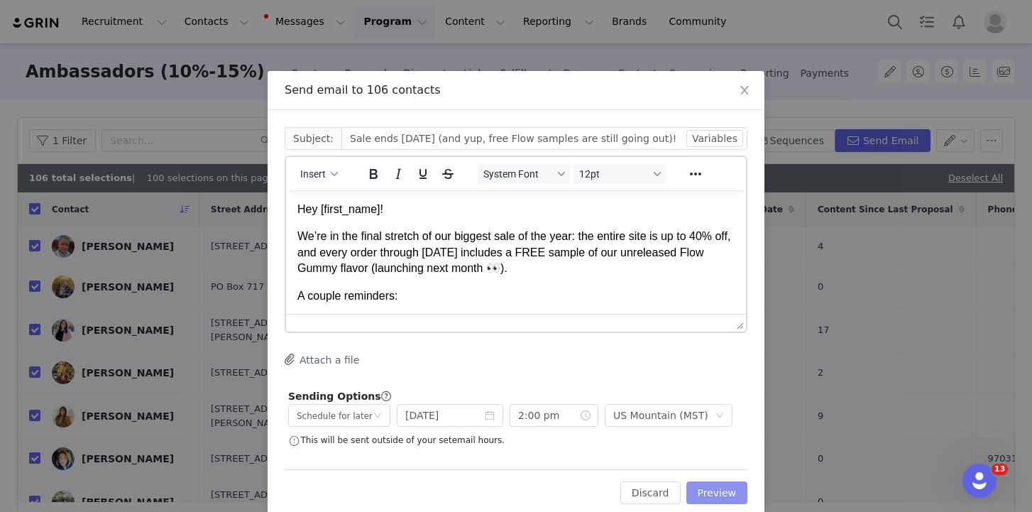
click at [730, 493] on button "Preview" at bounding box center [717, 492] width 62 height 23
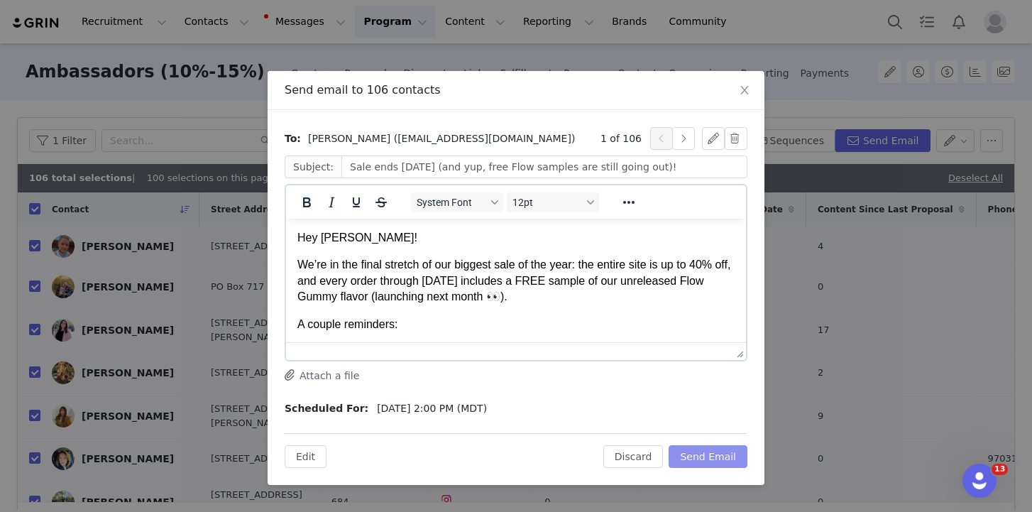
scroll to position [0, 0]
click at [693, 451] on button "Send Email" at bounding box center [708, 456] width 79 height 23
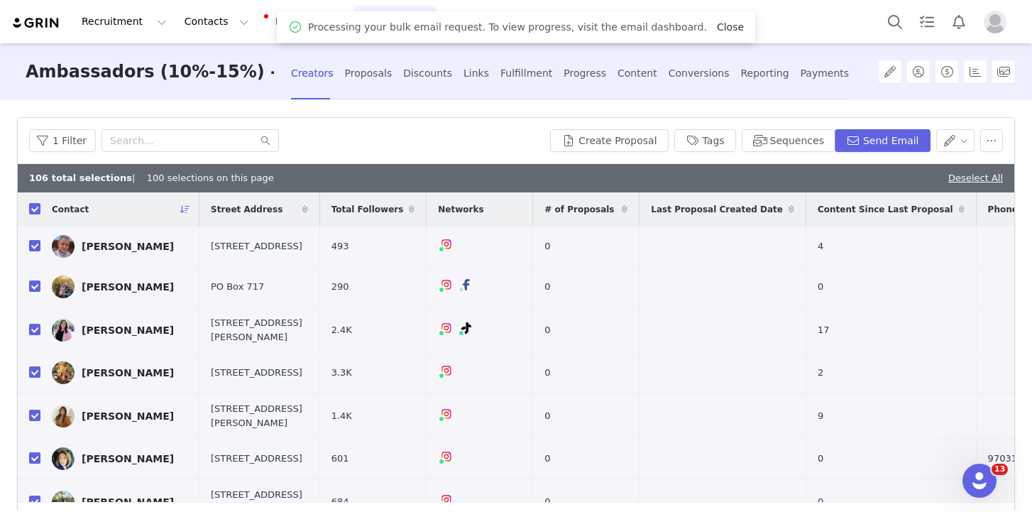
click at [717, 24] on link "Close" at bounding box center [730, 26] width 27 height 11
click at [378, 21] on button "Program Program" at bounding box center [395, 22] width 81 height 32
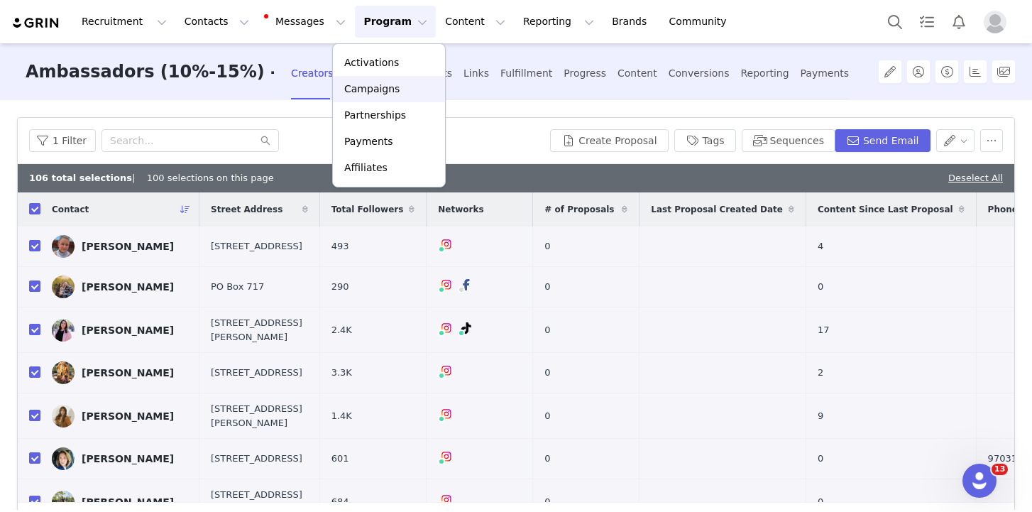
click at [395, 101] on link "Campaigns" at bounding box center [389, 89] width 112 height 26
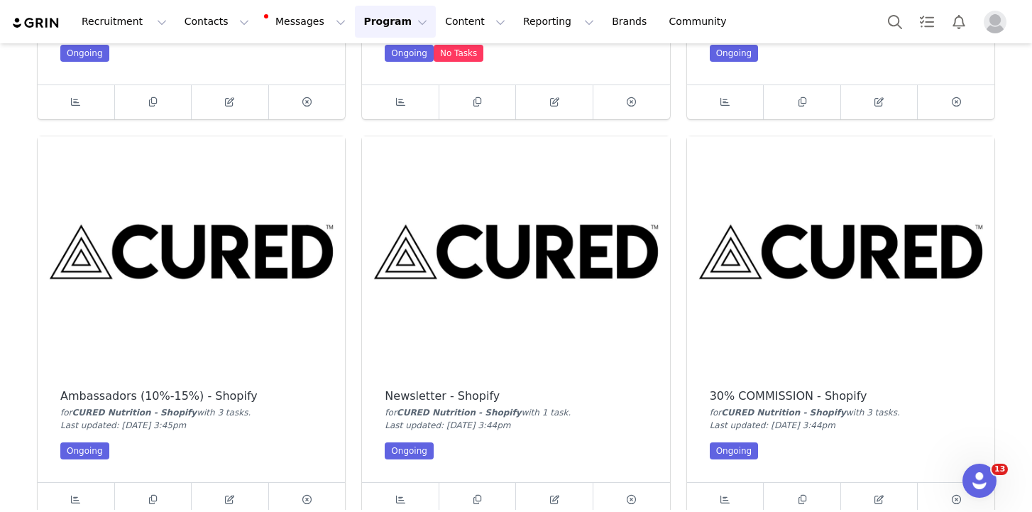
scroll to position [383, 0]
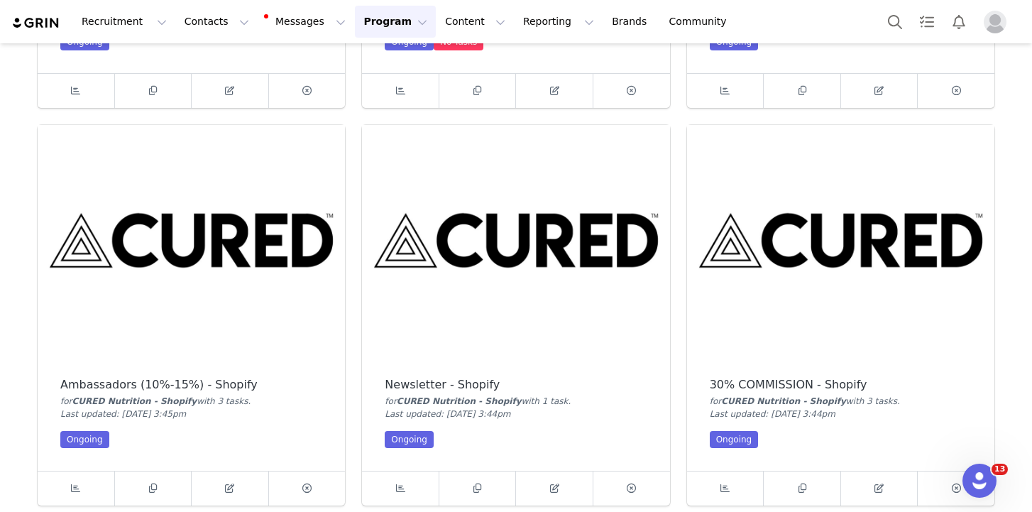
click at [820, 275] on img at bounding box center [840, 240] width 307 height 231
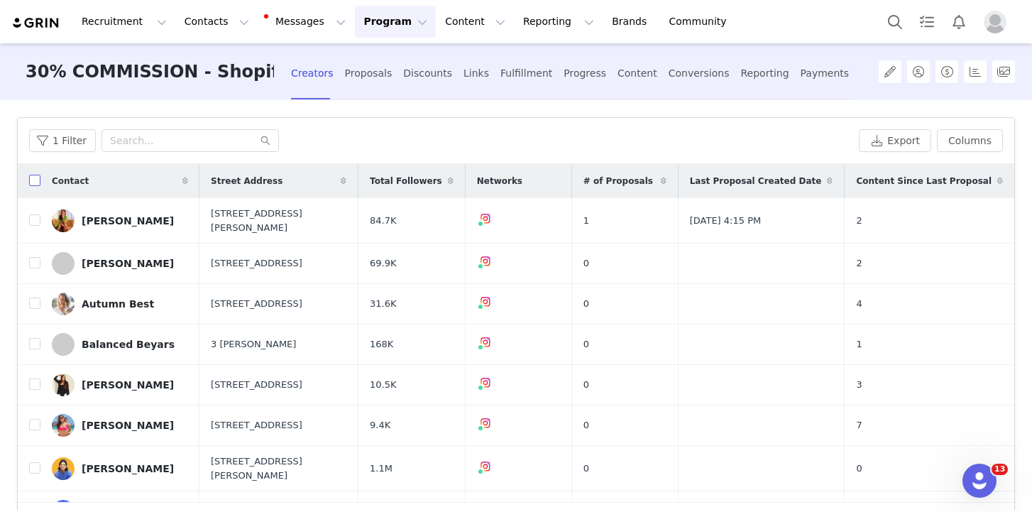
click at [33, 182] on input "checkbox" at bounding box center [34, 180] width 11 height 11
checkbox input "true"
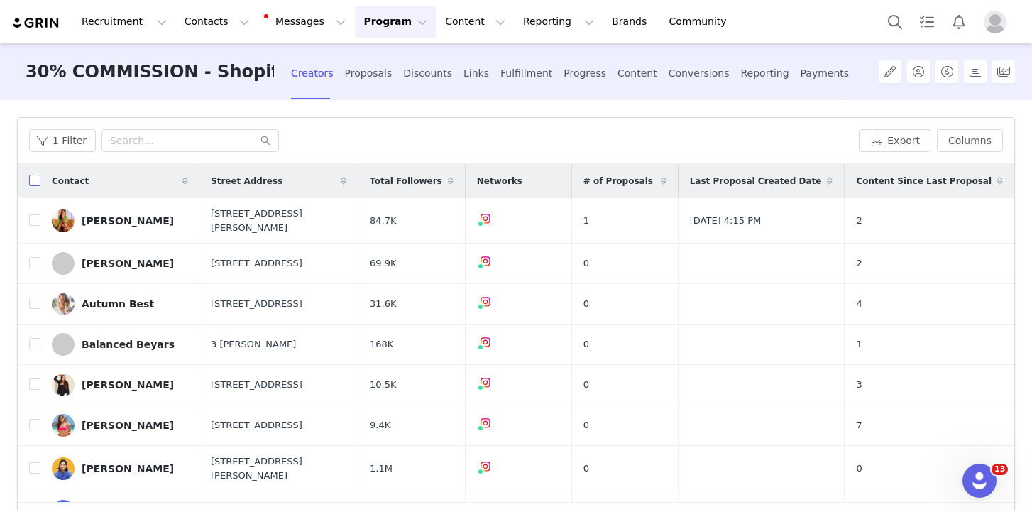
checkbox input "true"
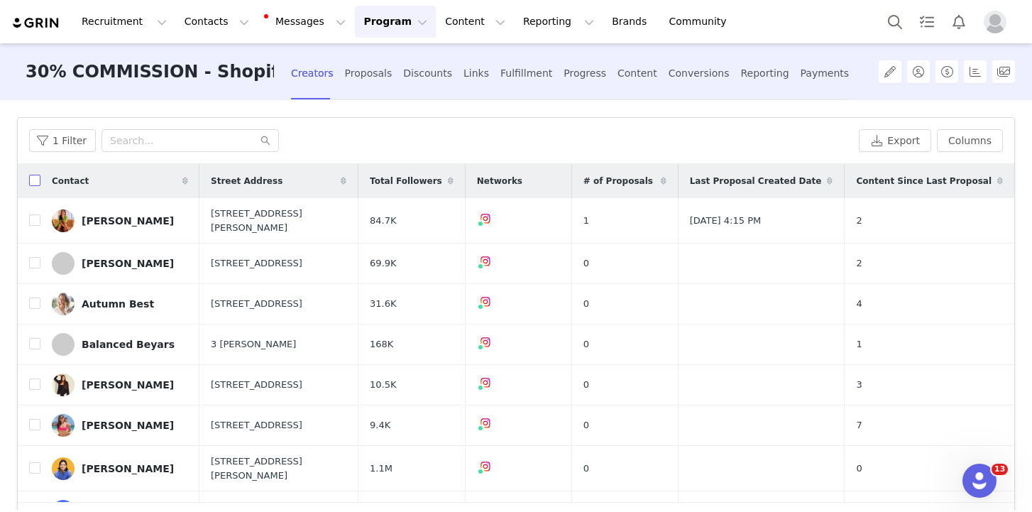
checkbox input "true"
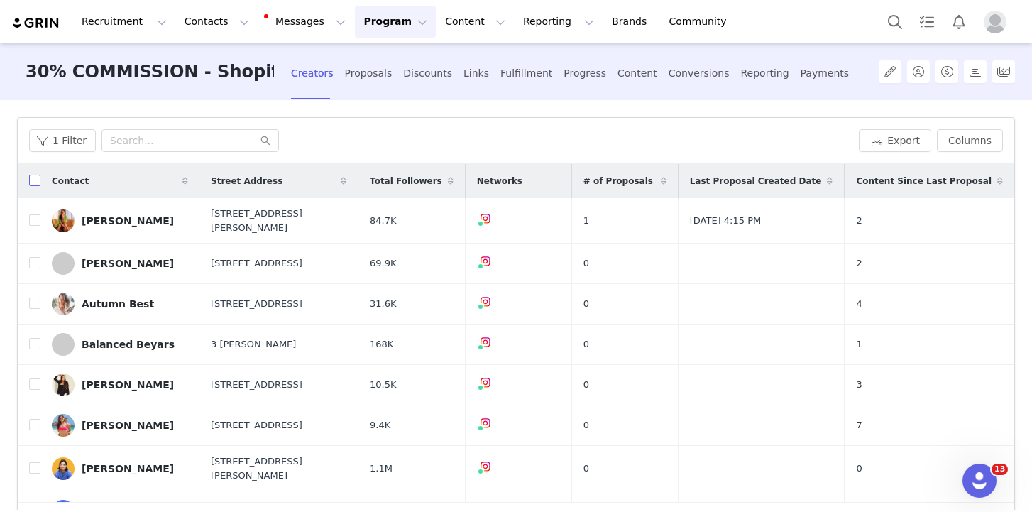
checkbox input "true"
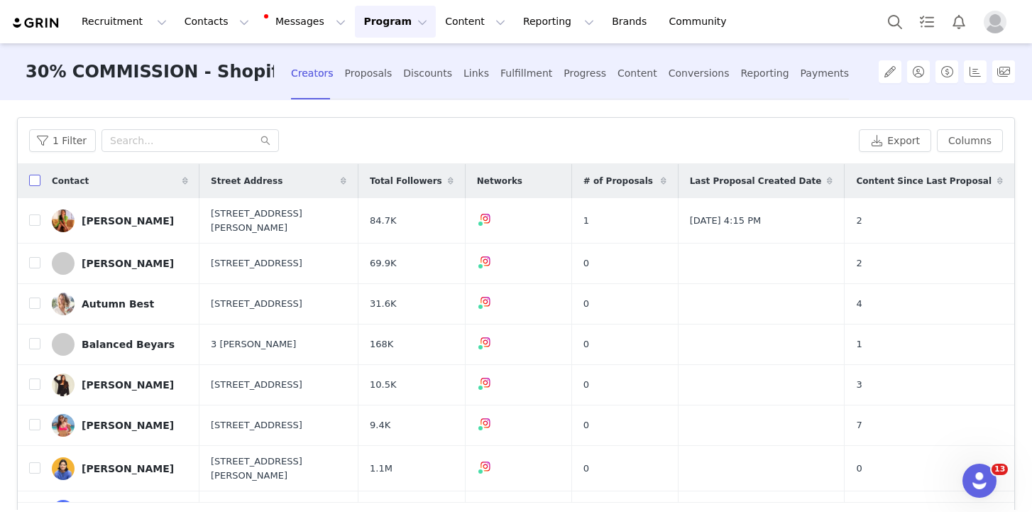
checkbox input "true"
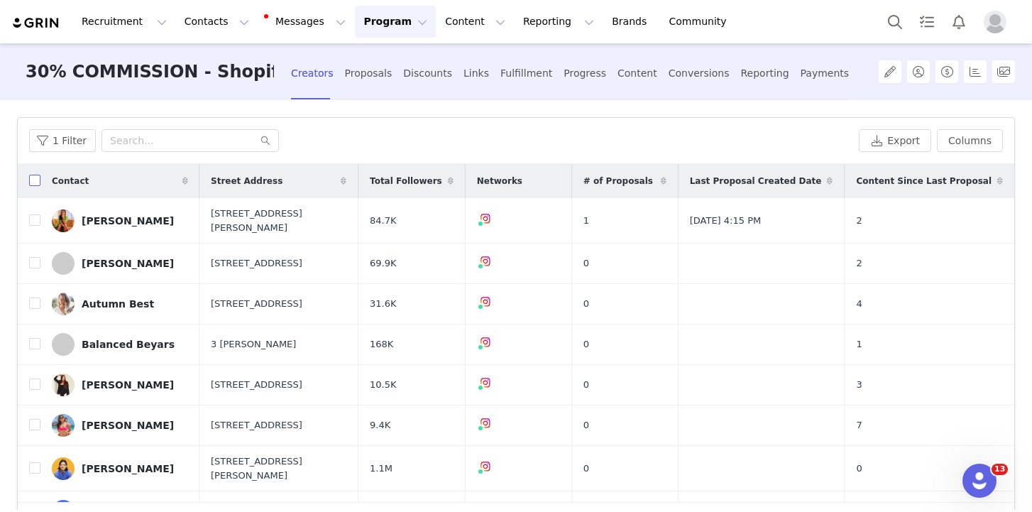
checkbox input "true"
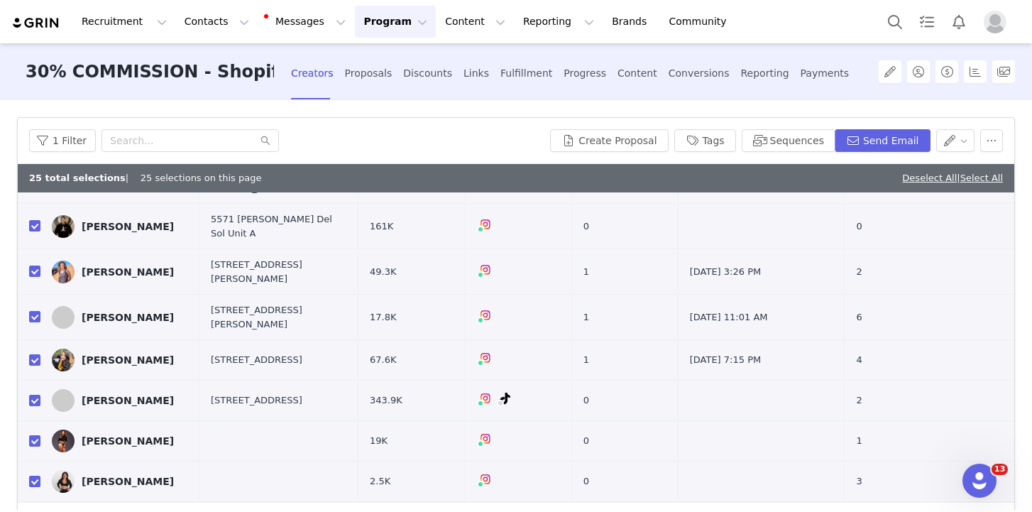
scroll to position [50, 0]
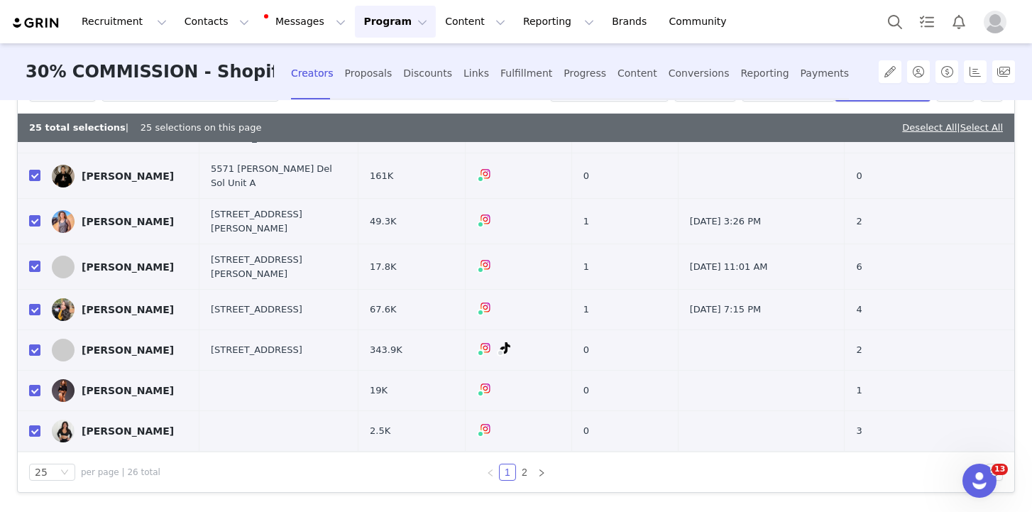
click at [979, 126] on link "Select All" at bounding box center [981, 127] width 43 height 11
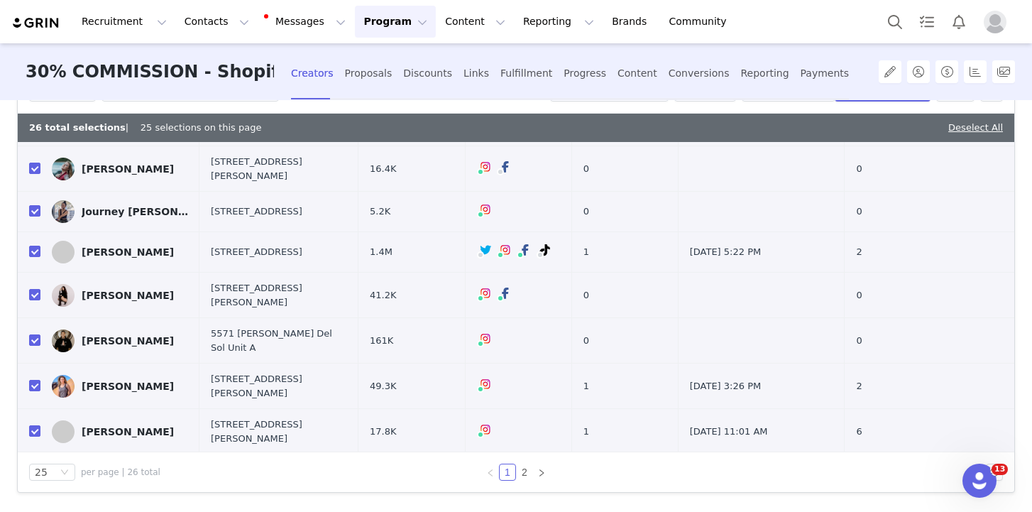
scroll to position [588, 0]
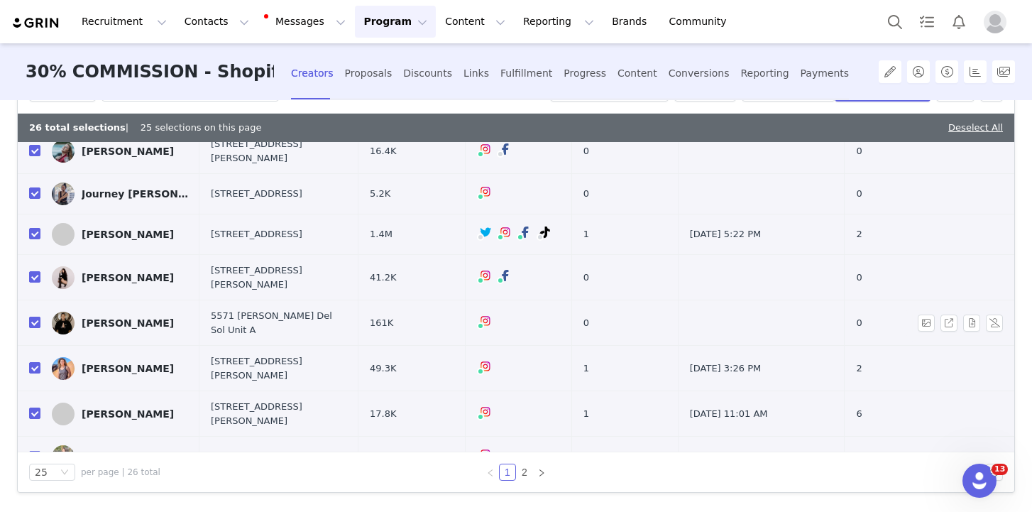
click at [30, 315] on label at bounding box center [34, 322] width 11 height 15
click at [30, 317] on input "checkbox" at bounding box center [34, 322] width 11 height 11
checkbox input "false"
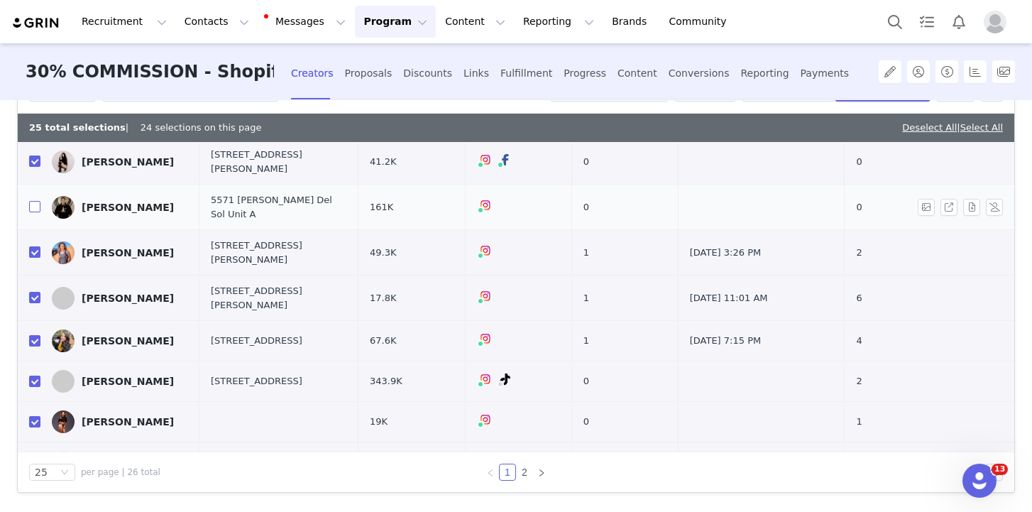
scroll to position [735, 0]
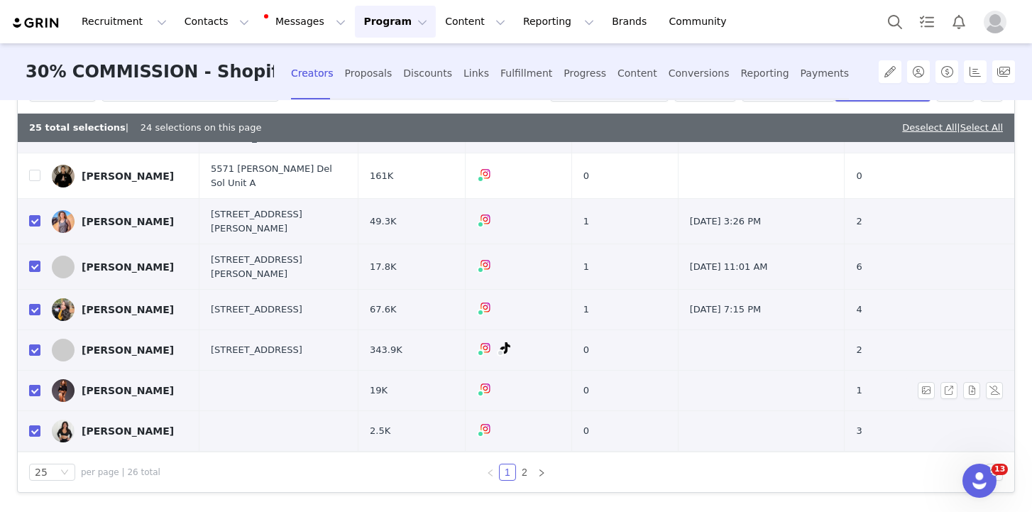
click at [31, 385] on input "checkbox" at bounding box center [34, 390] width 11 height 11
checkbox input "false"
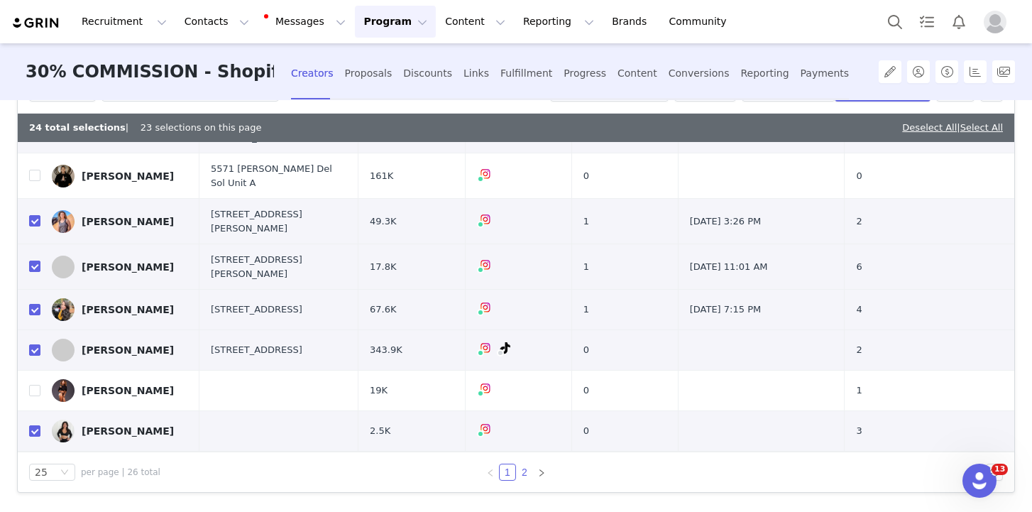
click at [522, 474] on link "2" at bounding box center [525, 472] width 16 height 16
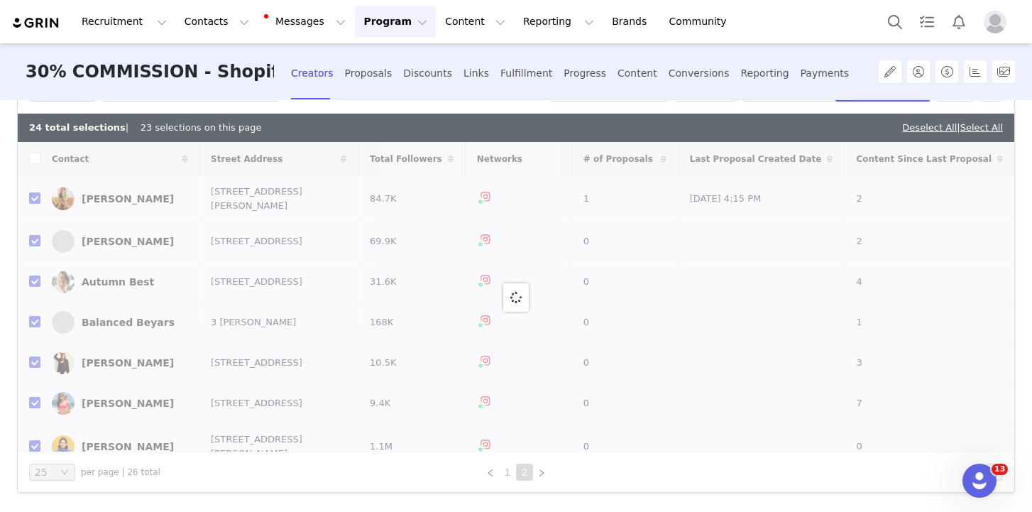
checkbox input "true"
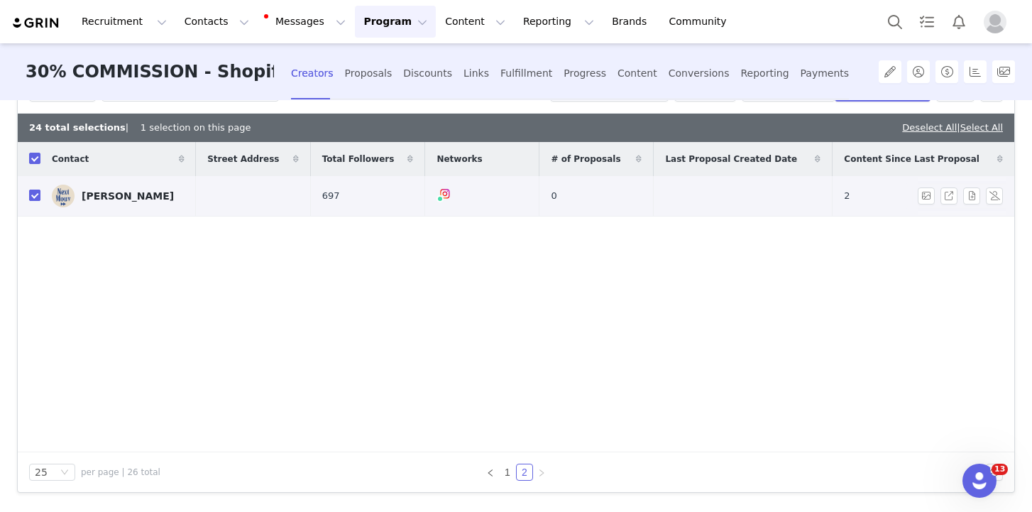
click at [33, 199] on input "checkbox" at bounding box center [34, 194] width 11 height 11
checkbox input "false"
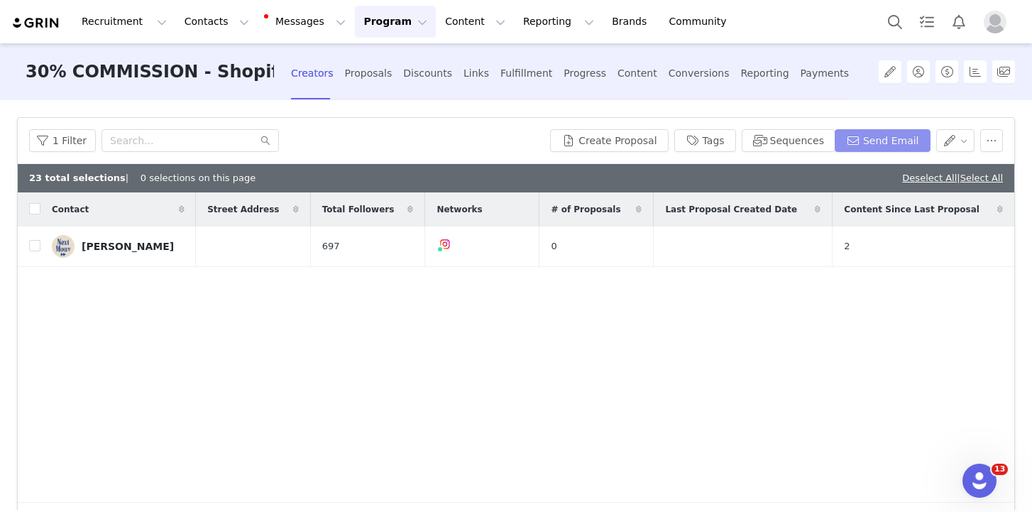
click at [893, 131] on button "Send Email" at bounding box center [883, 140] width 96 height 23
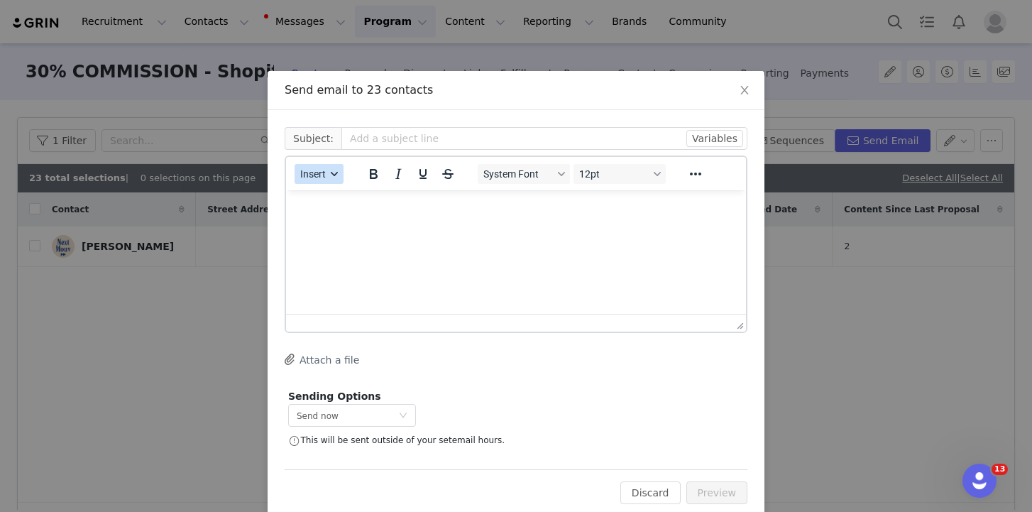
click at [308, 182] on button "Insert" at bounding box center [319, 174] width 49 height 20
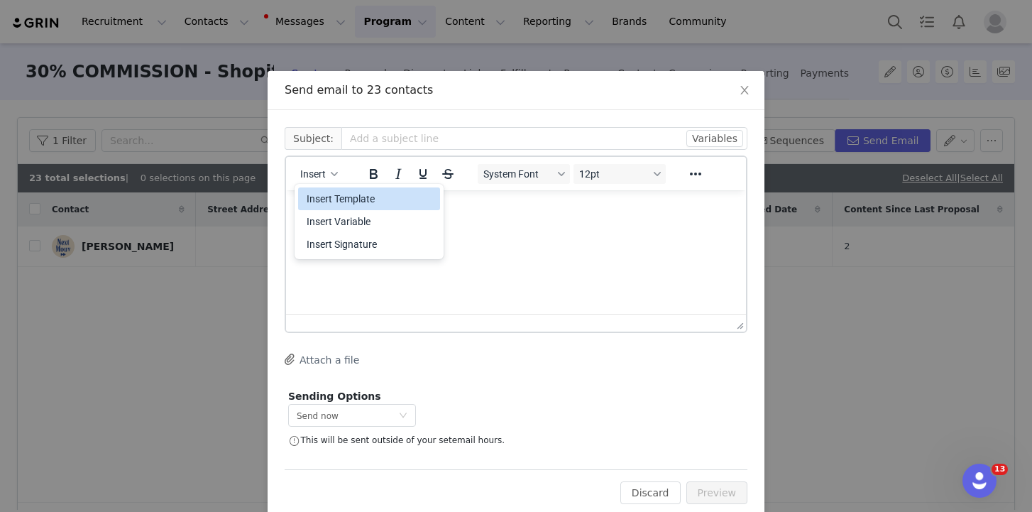
click at [323, 202] on div "Insert Template" at bounding box center [371, 198] width 128 height 17
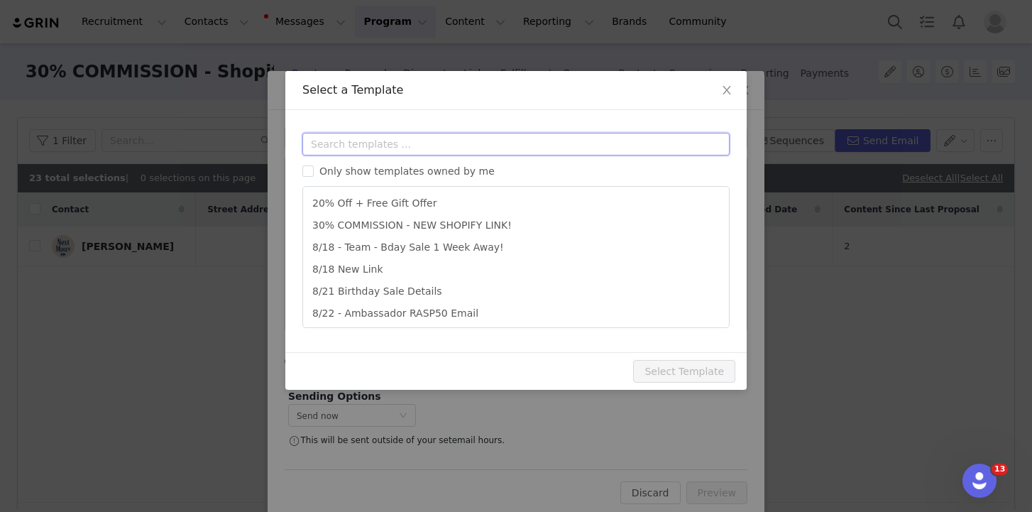
click at [351, 154] on input "text" at bounding box center [515, 144] width 427 height 23
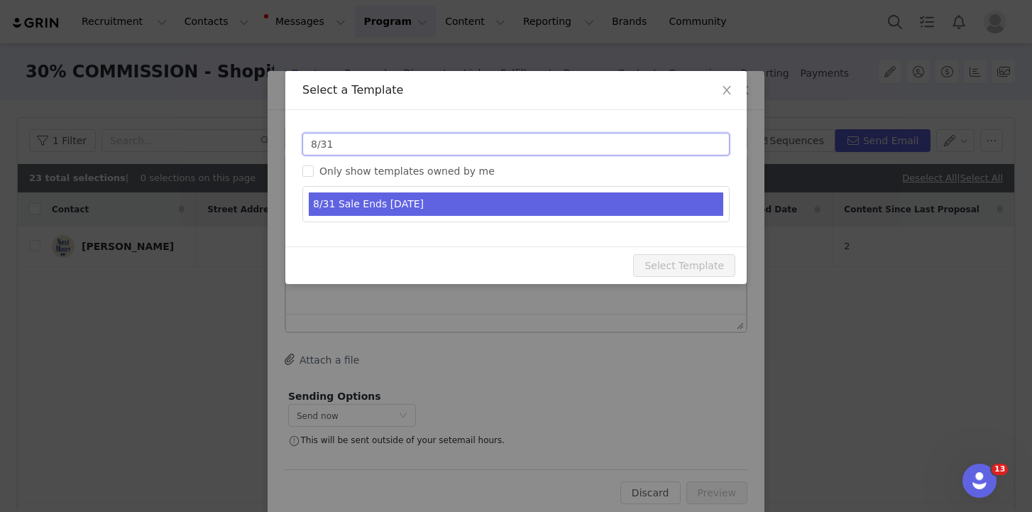
type input "8/31"
type input "Sale ends [DATE] (and yup, free Flow samples are still going out)!"
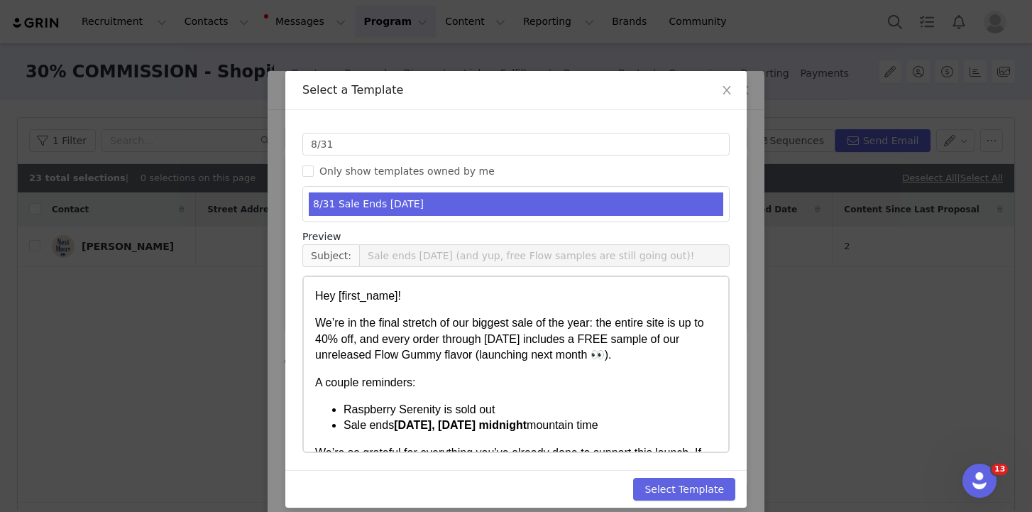
click at [353, 207] on li "8/31 Sale Ends [DATE]" at bounding box center [516, 203] width 414 height 23
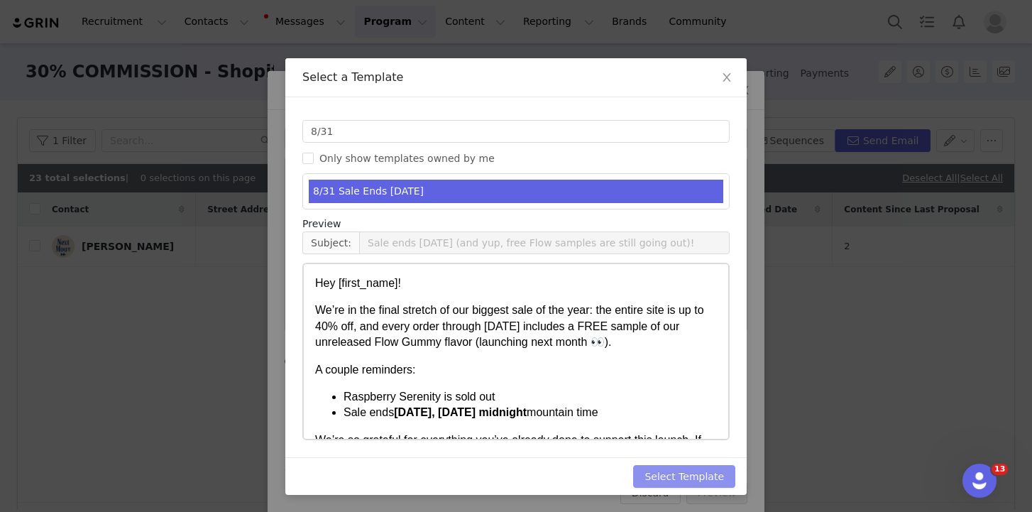
click at [695, 466] on button "Select Template" at bounding box center [684, 476] width 102 height 23
type input "Sale ends [DATE] (and yup, free Flow samples are still going out)!"
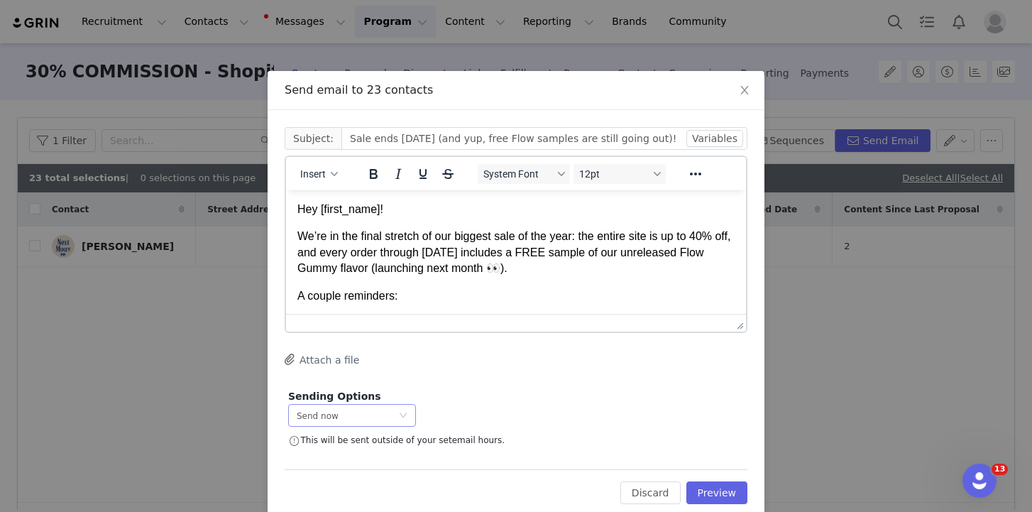
click at [370, 414] on div "Send now" at bounding box center [347, 415] width 101 height 21
click at [365, 472] on li "Schedule for later" at bounding box center [352, 467] width 128 height 23
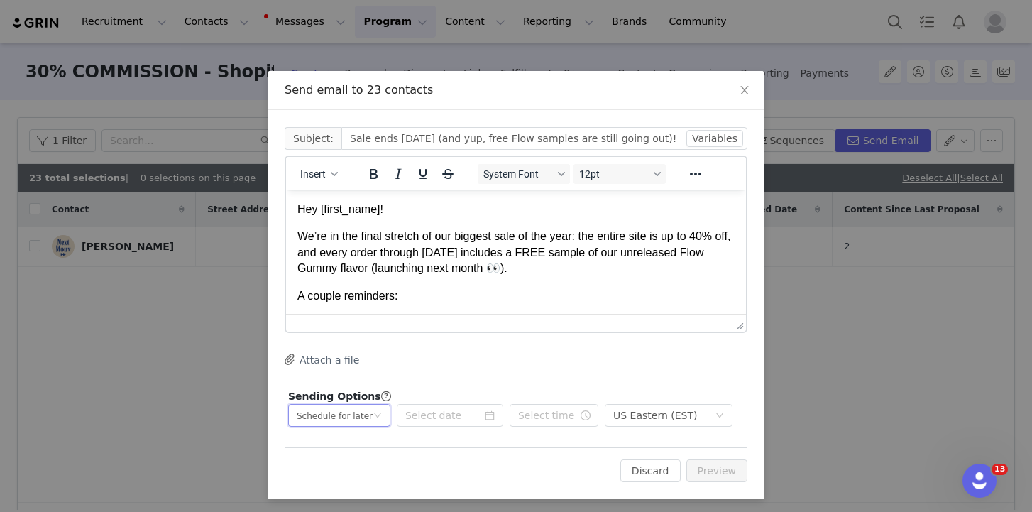
scroll to position [4, 0]
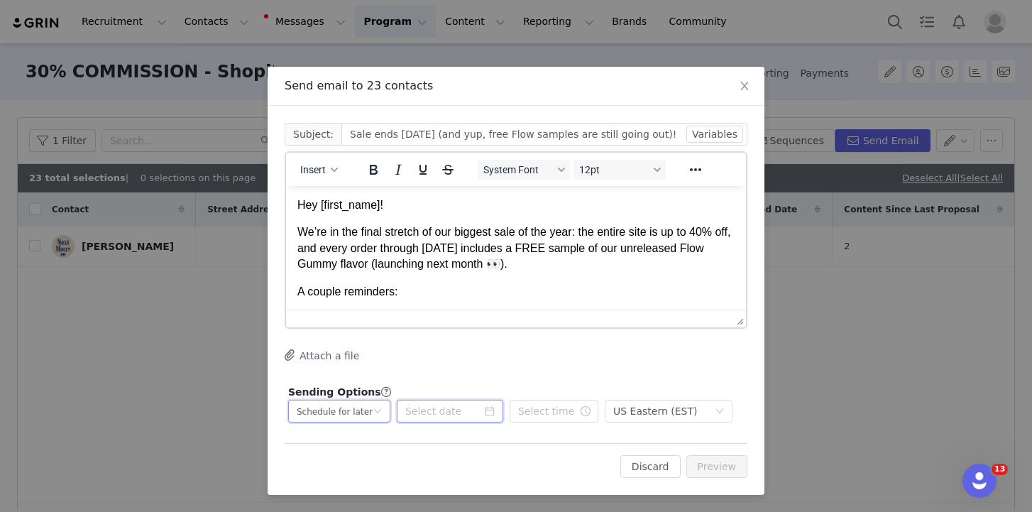
click at [467, 414] on input at bounding box center [450, 411] width 106 height 23
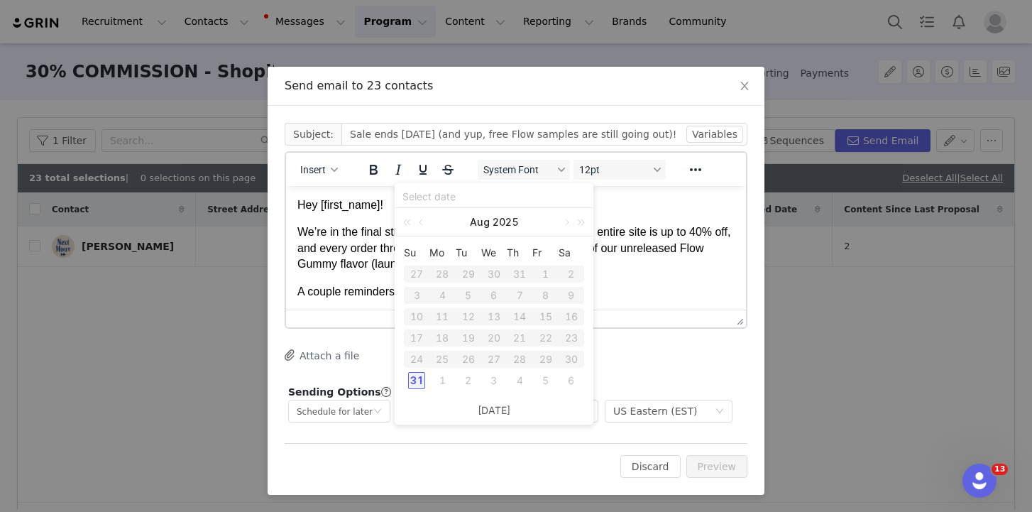
click at [408, 381] on div "31" at bounding box center [416, 380] width 17 height 17
type input "[DATE]"
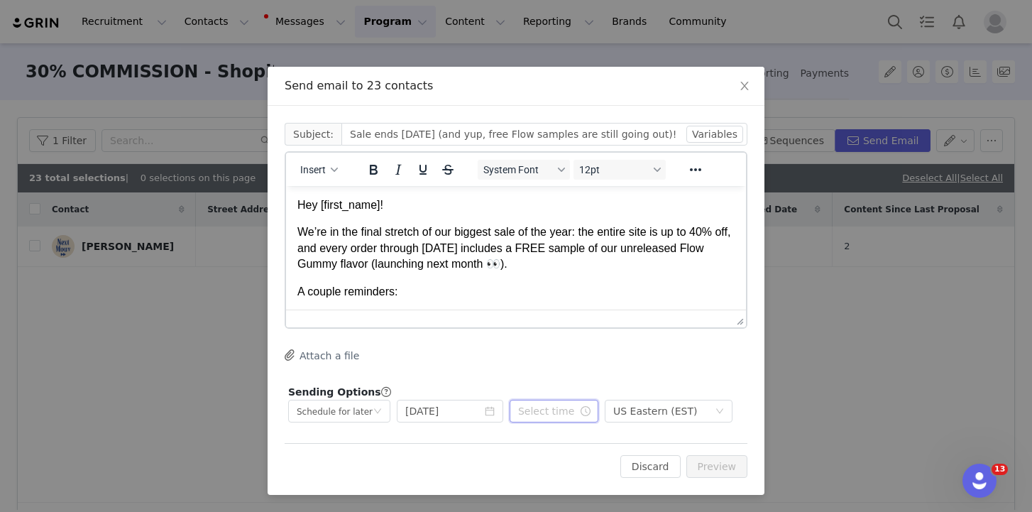
click at [558, 417] on input "text" at bounding box center [554, 411] width 89 height 23
click at [527, 348] on li "02" at bounding box center [527, 344] width 40 height 23
type input "2:10 am"
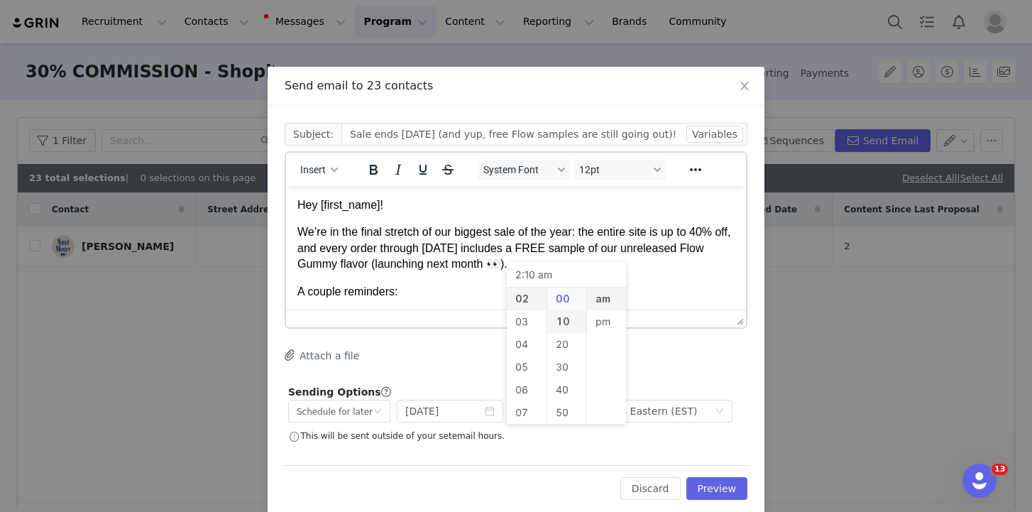
click at [566, 294] on li "00" at bounding box center [567, 298] width 40 height 23
type input "2:00 am"
click at [600, 317] on li "pm" at bounding box center [607, 321] width 40 height 23
type input "2:00 pm"
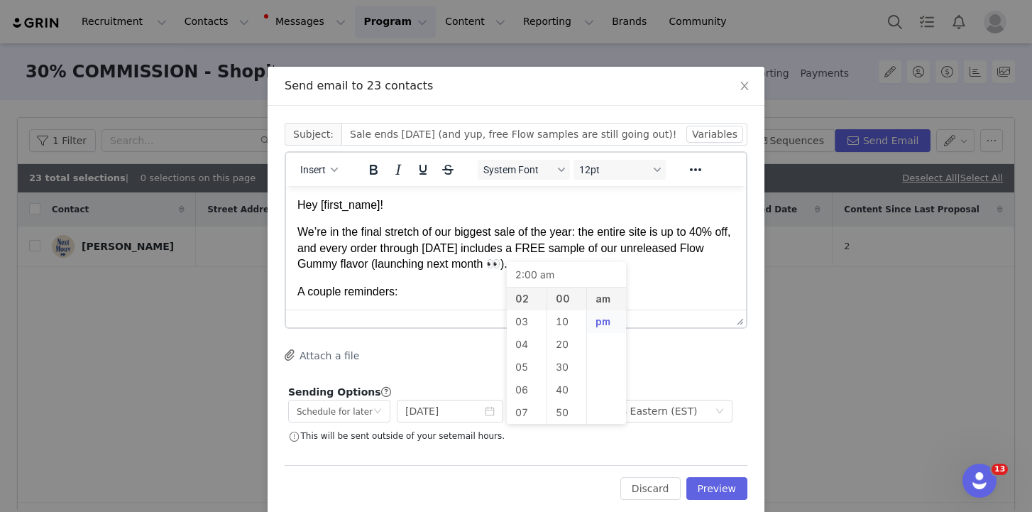
type input "2:00 pm"
click at [678, 408] on div "US Eastern (EST)" at bounding box center [655, 410] width 84 height 21
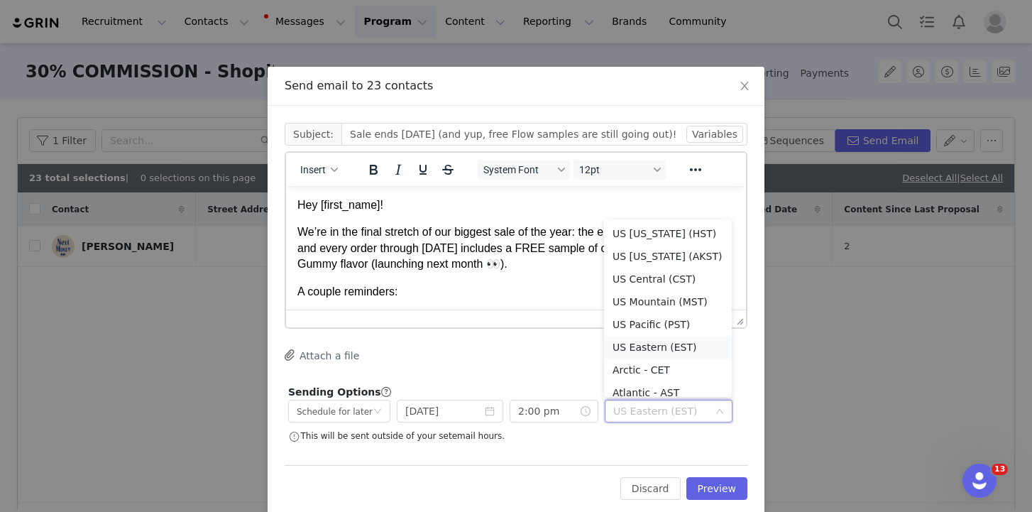
scroll to position [7, 0]
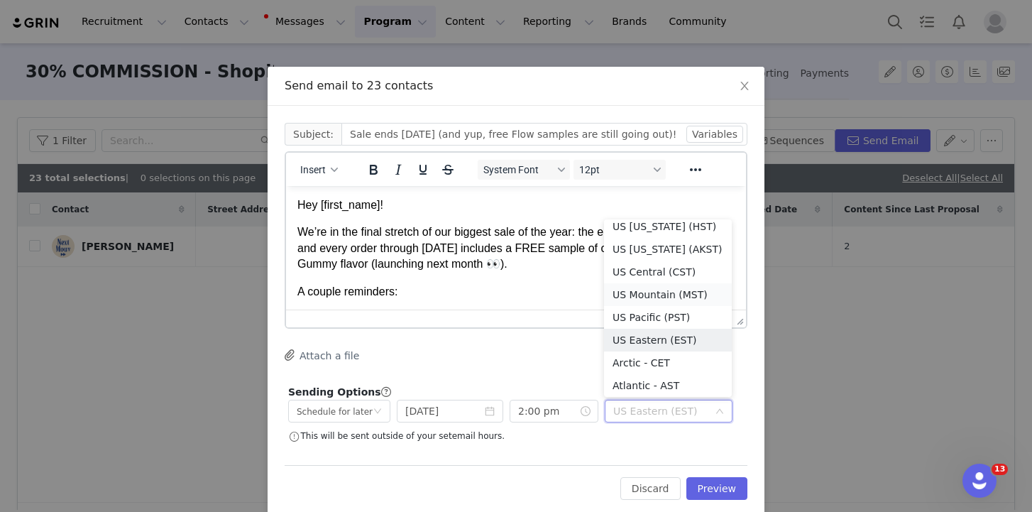
click at [675, 291] on li "US Mountain (MST)" at bounding box center [668, 294] width 128 height 23
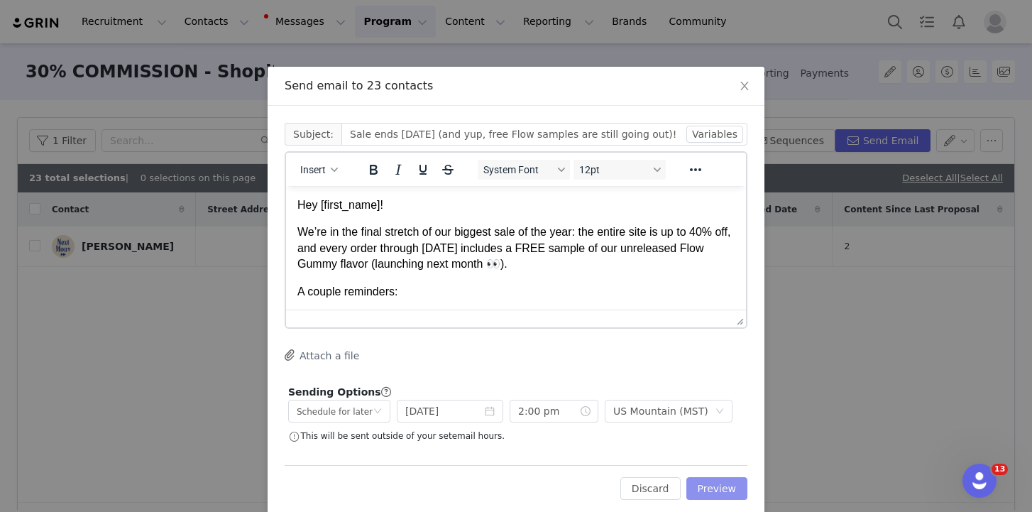
click at [716, 488] on button "Preview" at bounding box center [717, 488] width 62 height 23
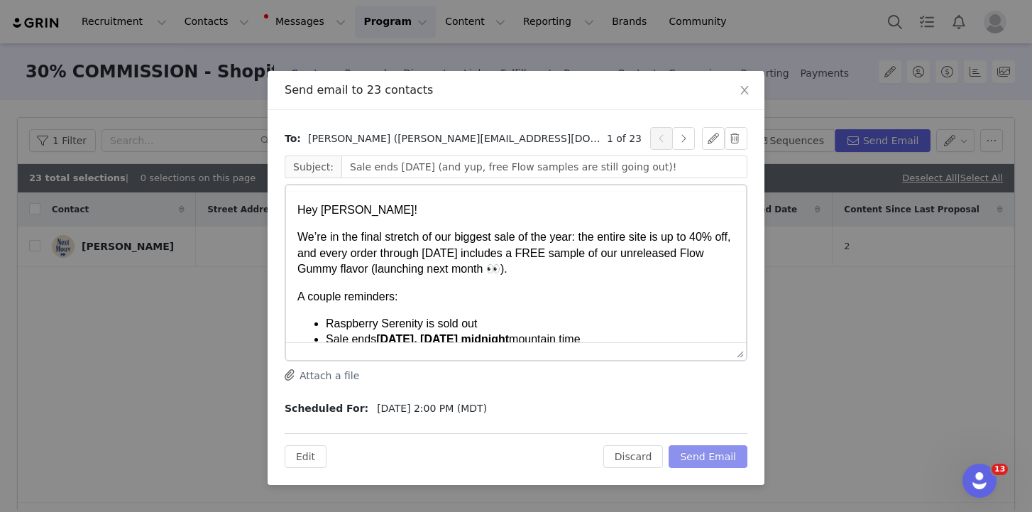
scroll to position [0, 0]
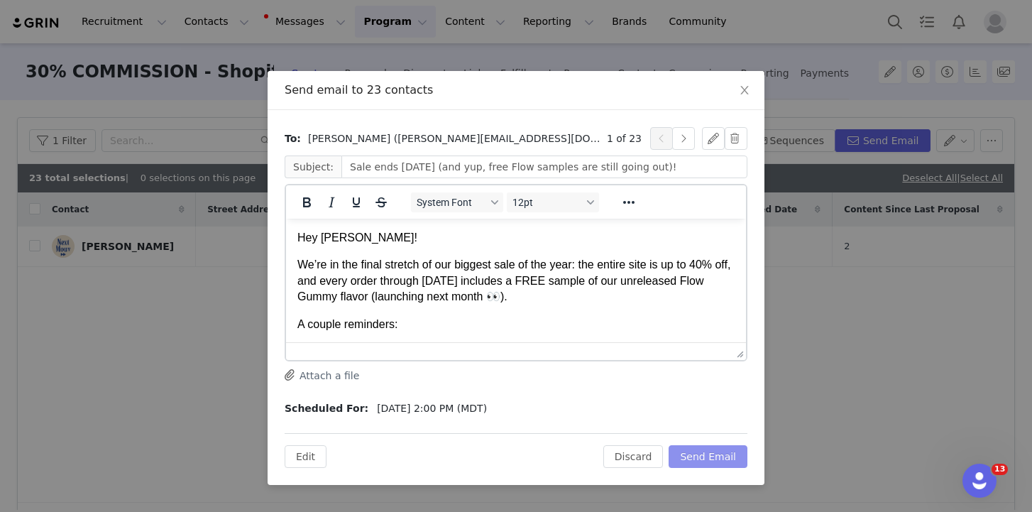
click at [710, 461] on button "Send Email" at bounding box center [708, 456] width 79 height 23
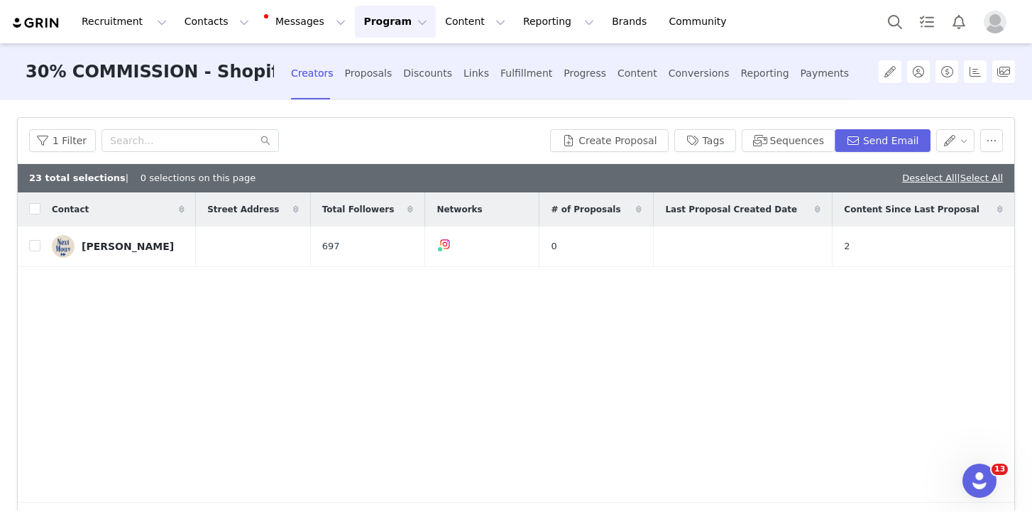
click at [369, 18] on button "Program Program" at bounding box center [395, 22] width 81 height 32
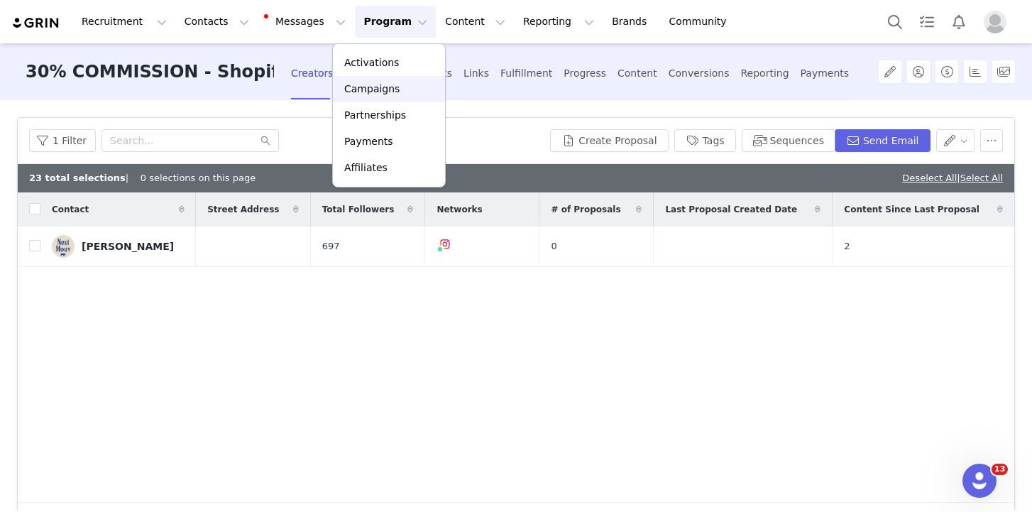
click at [382, 92] on p "Campaigns" at bounding box center [371, 89] width 55 height 15
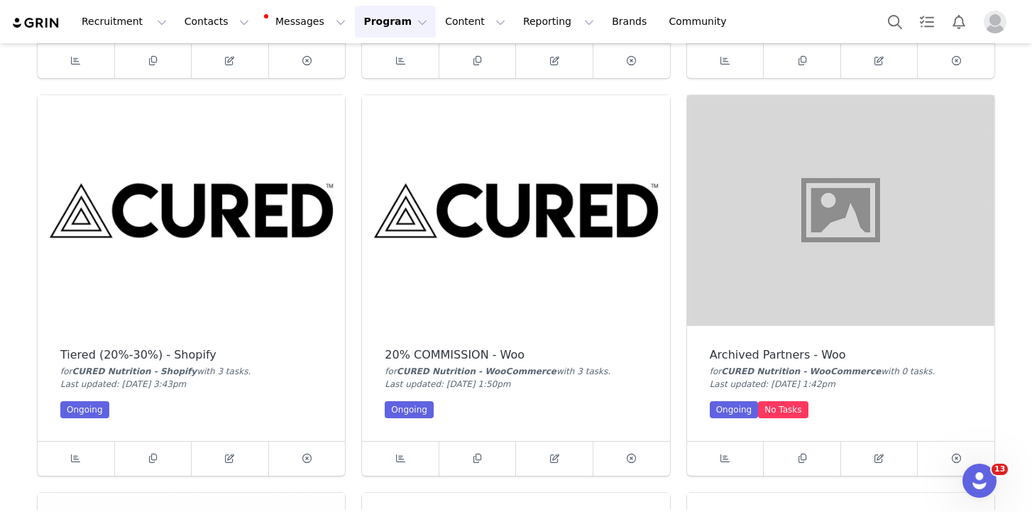
scroll to position [826, 0]
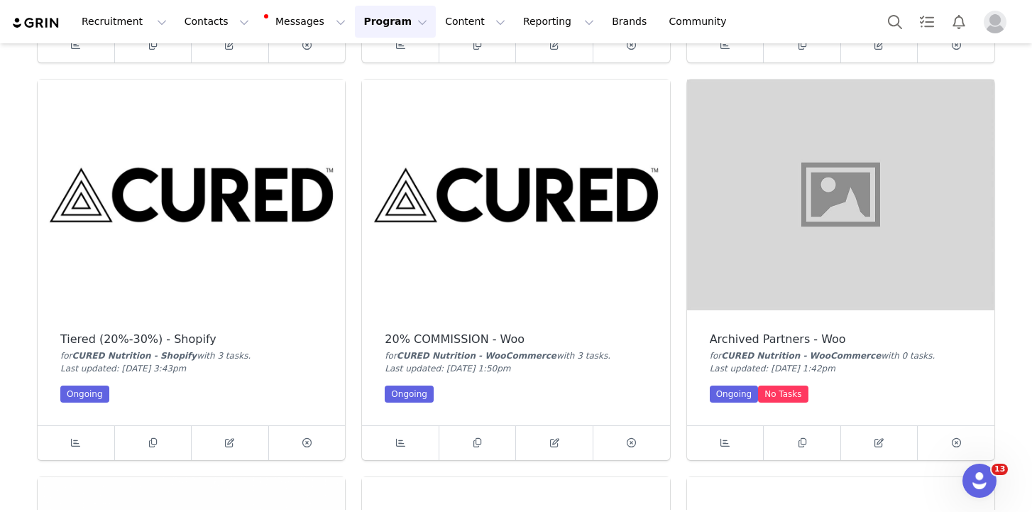
click at [236, 221] on img at bounding box center [191, 194] width 307 height 231
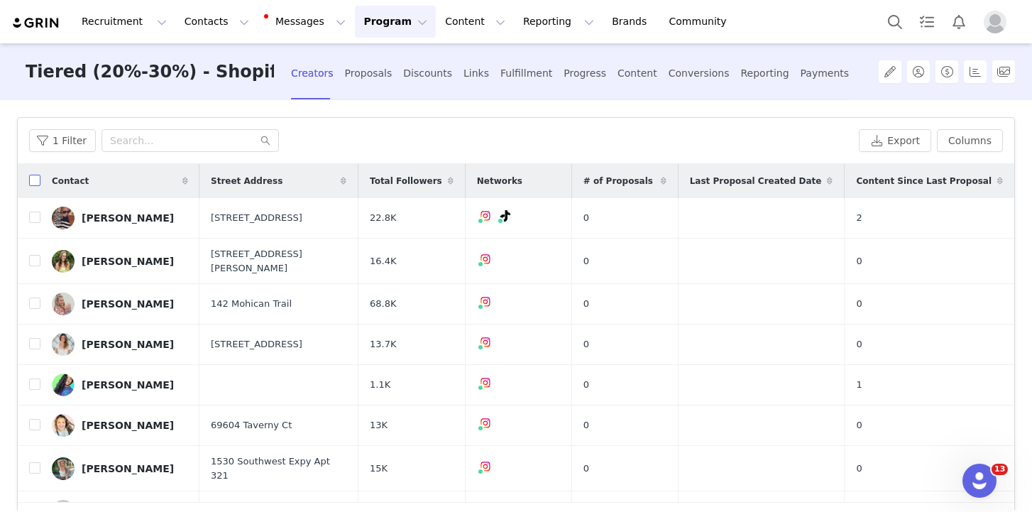
click at [35, 180] on input "checkbox" at bounding box center [34, 180] width 11 height 11
checkbox input "true"
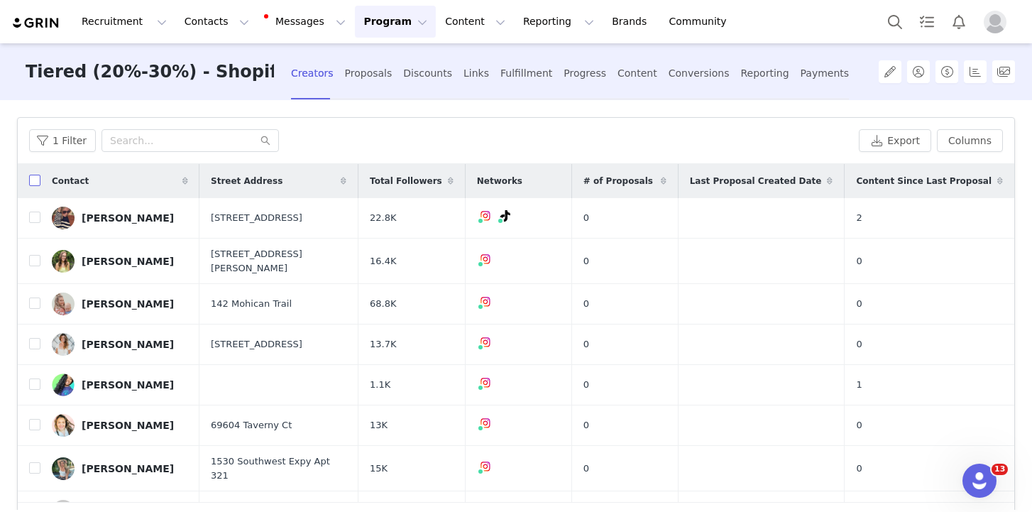
checkbox input "true"
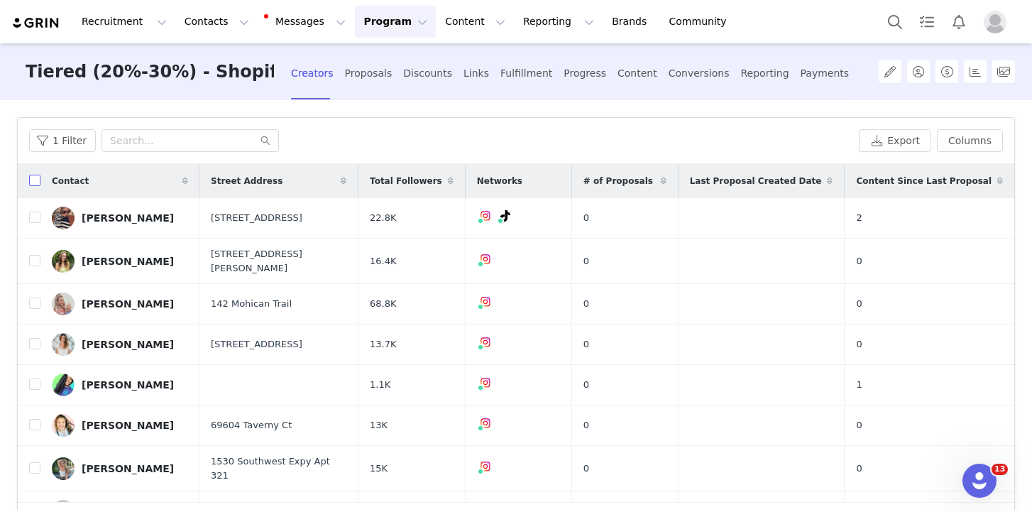
checkbox input "true"
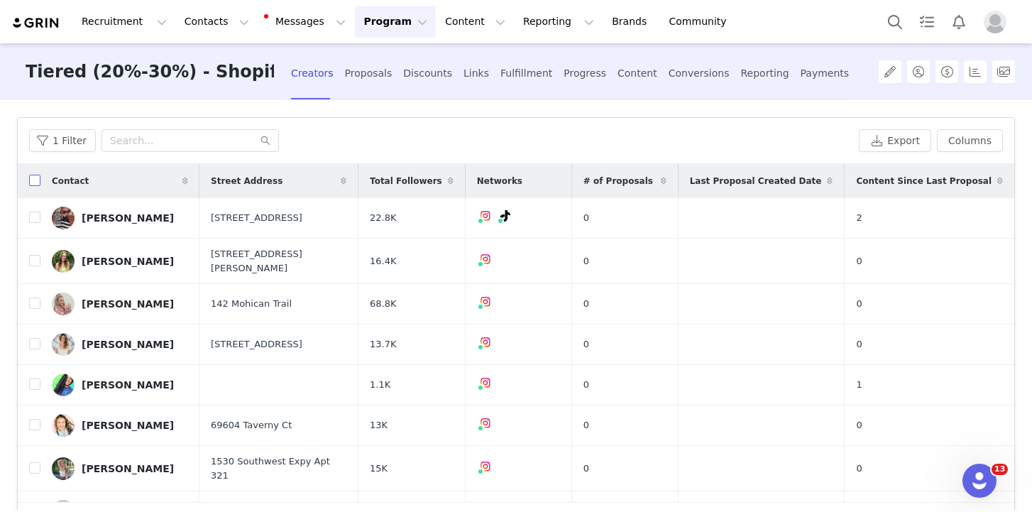
checkbox input "true"
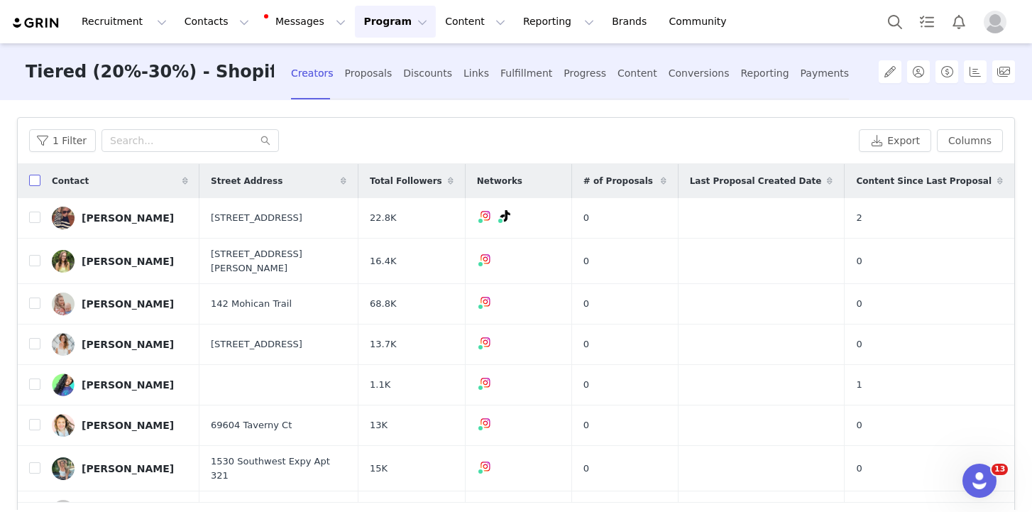
checkbox input "true"
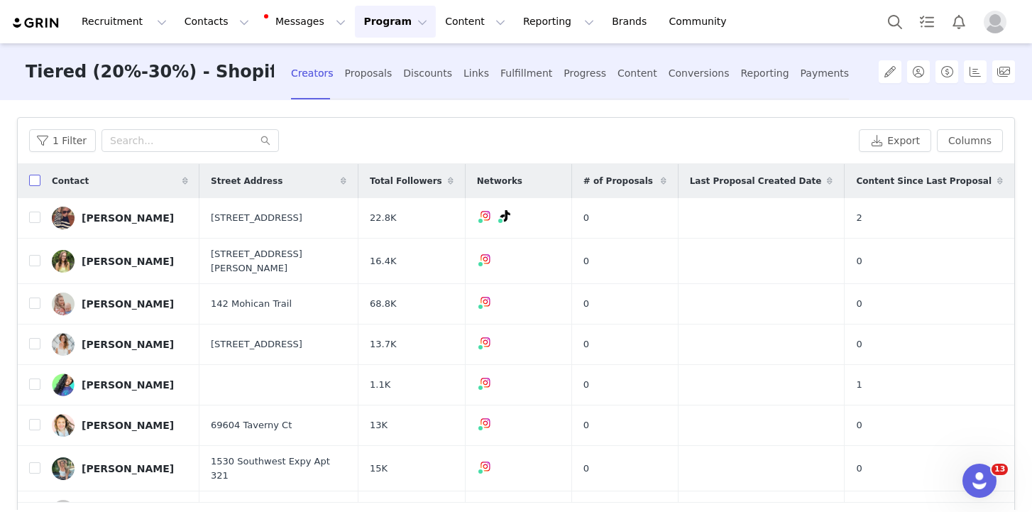
checkbox input "true"
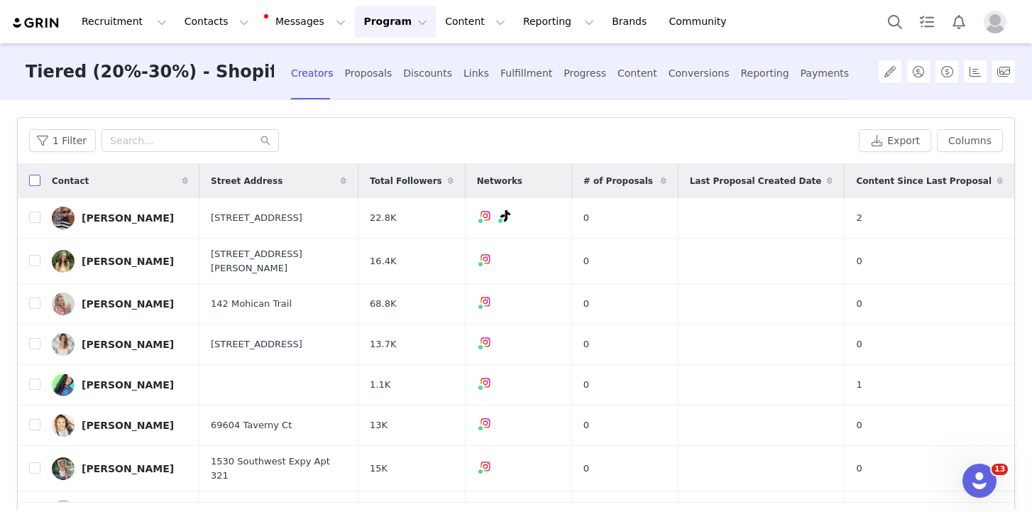
checkbox input "true"
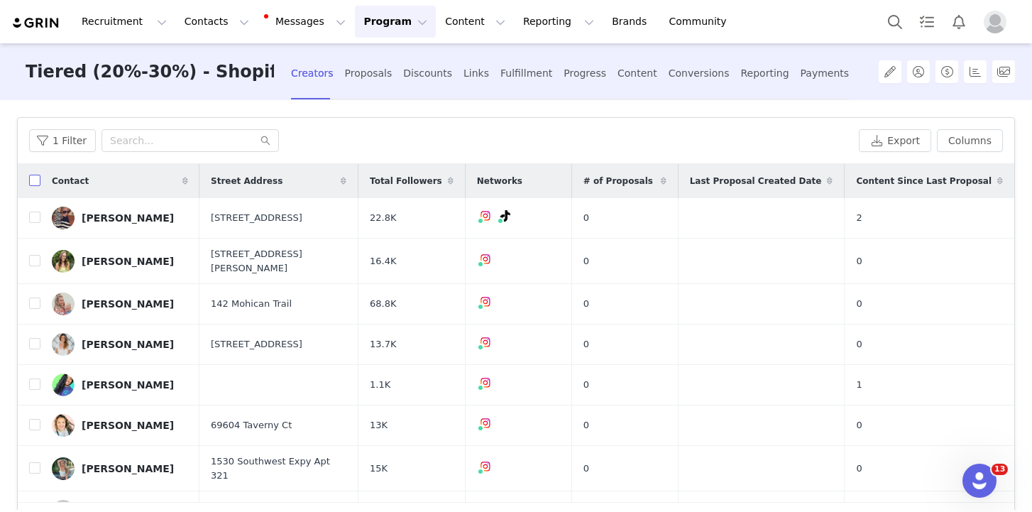
checkbox input "true"
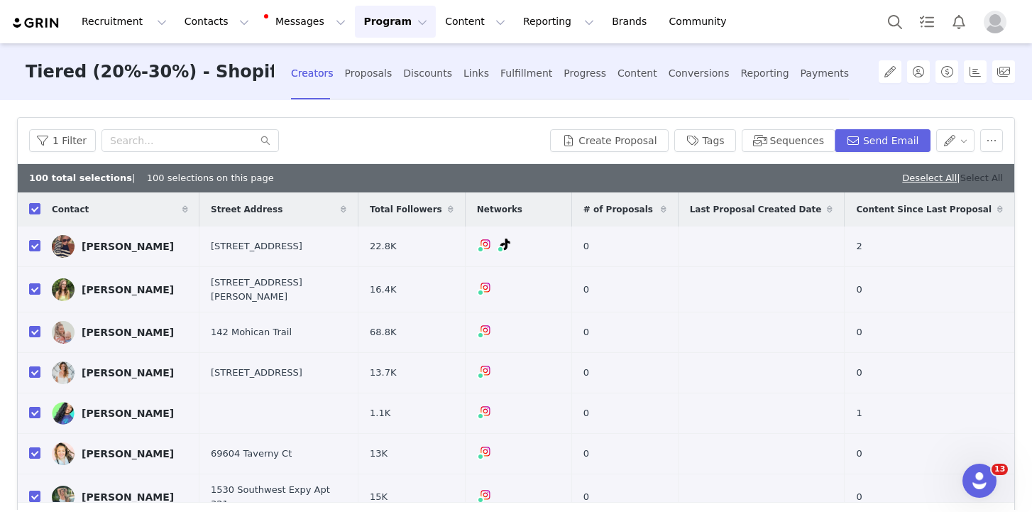
click at [964, 182] on link "Select All" at bounding box center [981, 177] width 43 height 11
click at [891, 150] on button "Send Email" at bounding box center [883, 140] width 96 height 23
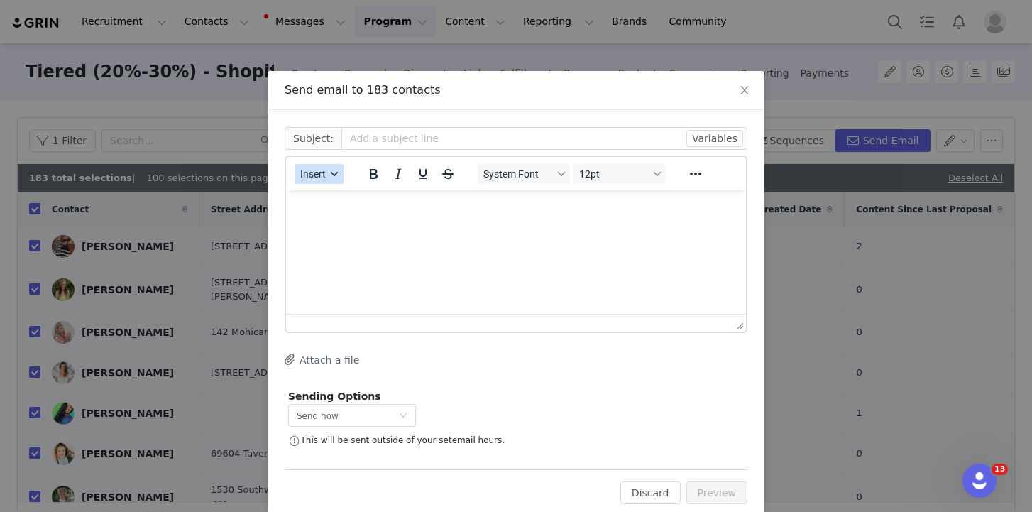
click at [336, 170] on button "Insert" at bounding box center [319, 174] width 49 height 20
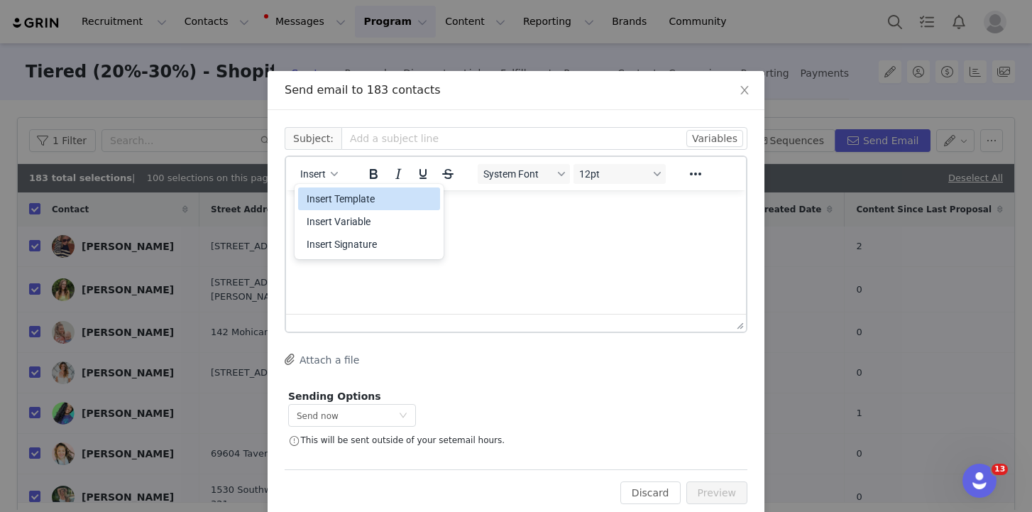
click at [343, 199] on div "Insert Template" at bounding box center [371, 198] width 128 height 17
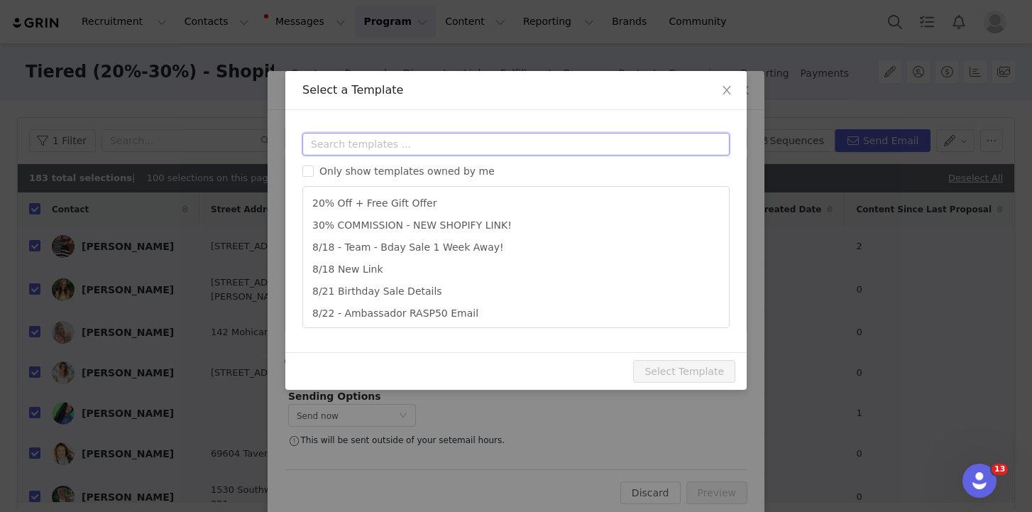
click at [392, 145] on input "text" at bounding box center [515, 144] width 427 height 23
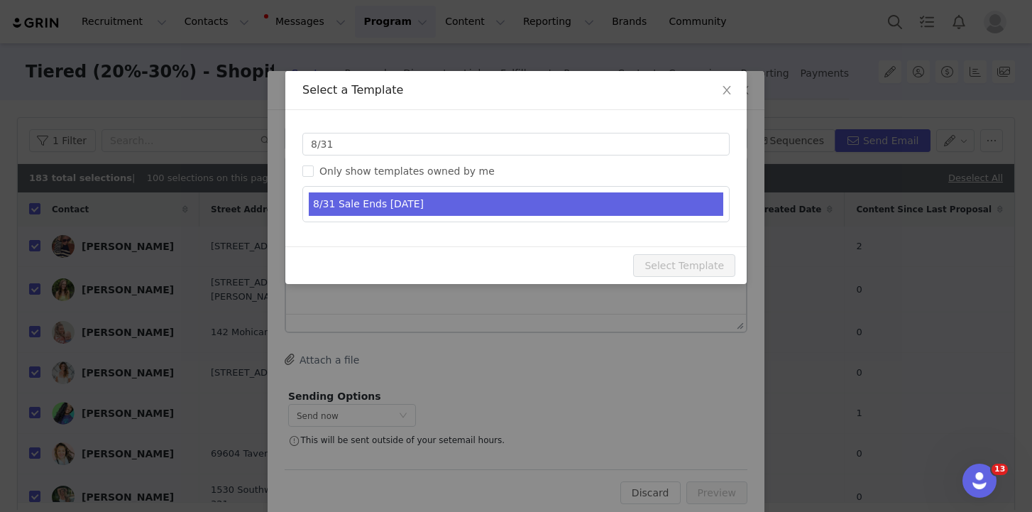
click at [418, 194] on li "8/31 Sale Ends [DATE]" at bounding box center [516, 203] width 414 height 23
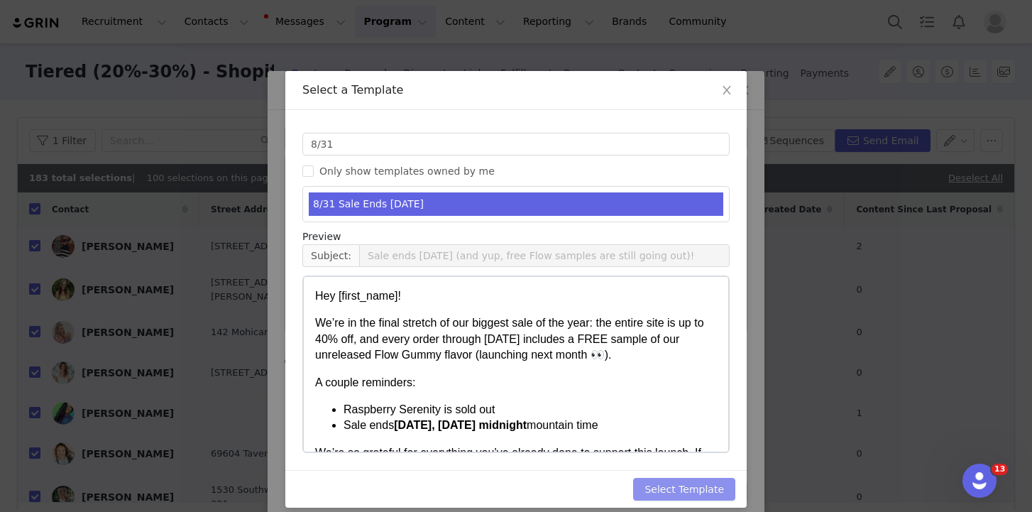
click at [683, 486] on button "Select Template" at bounding box center [684, 489] width 102 height 23
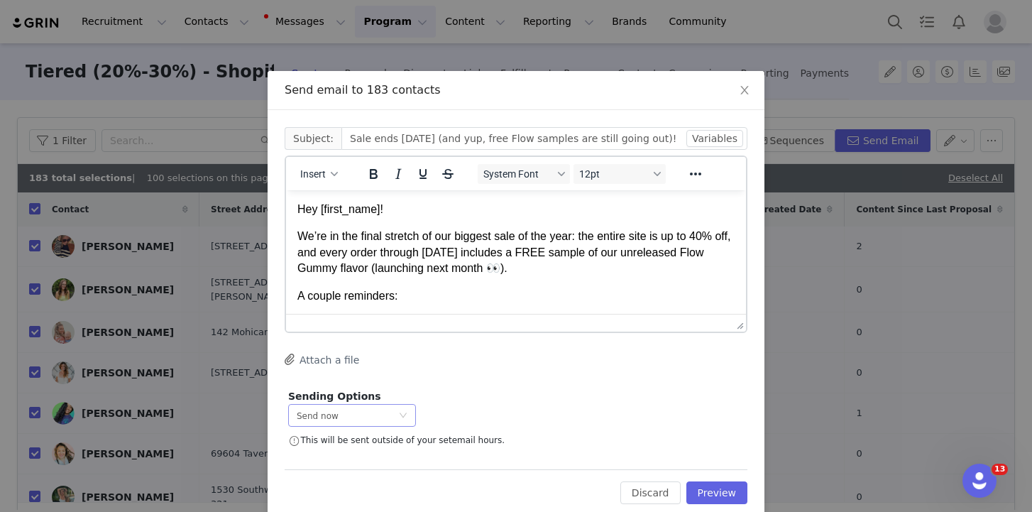
click at [366, 414] on div "Send now" at bounding box center [347, 415] width 101 height 21
click at [343, 467] on span "Schedule for later" at bounding box center [335, 468] width 76 height 10
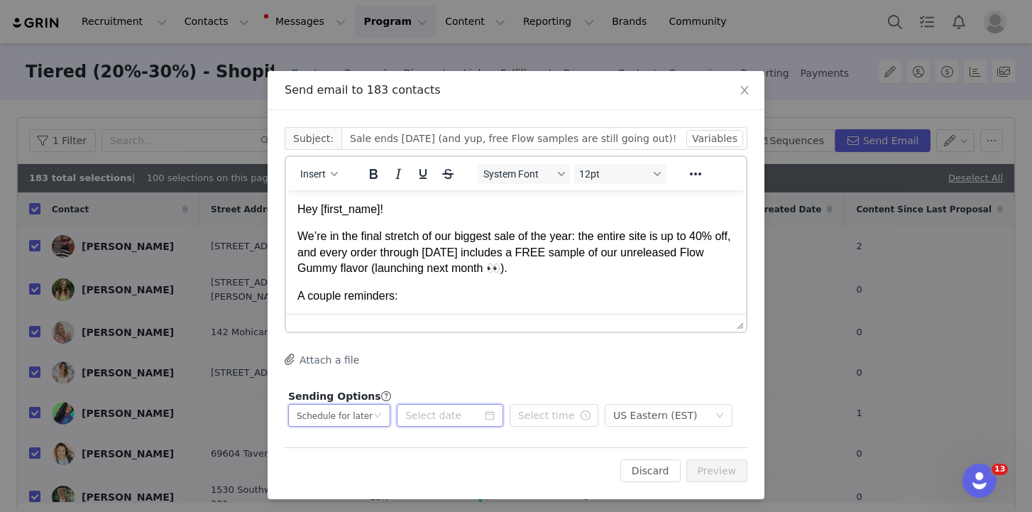
click at [441, 414] on input at bounding box center [450, 415] width 106 height 23
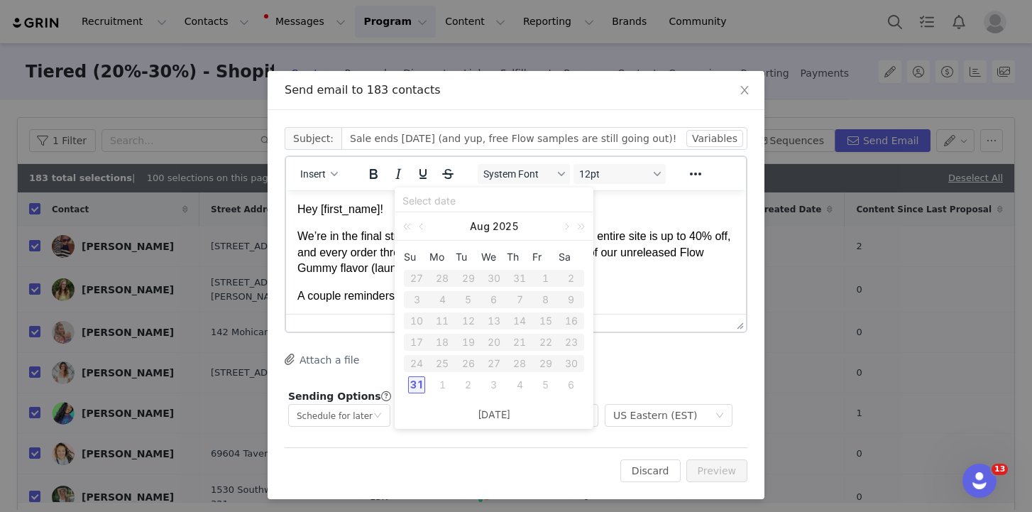
click at [417, 383] on div "31" at bounding box center [416, 384] width 17 height 17
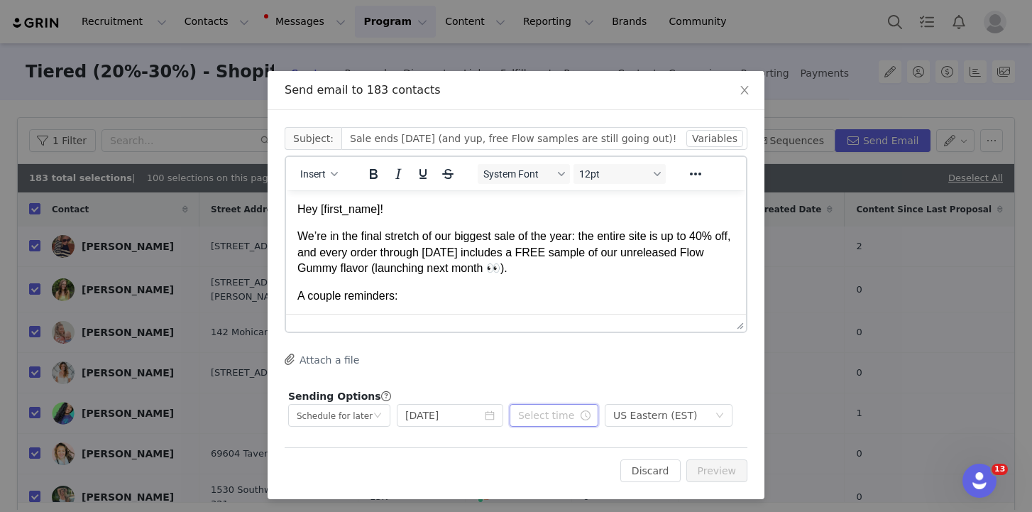
click at [545, 413] on input "text" at bounding box center [554, 415] width 89 height 23
click at [520, 353] on li "02" at bounding box center [527, 348] width 40 height 23
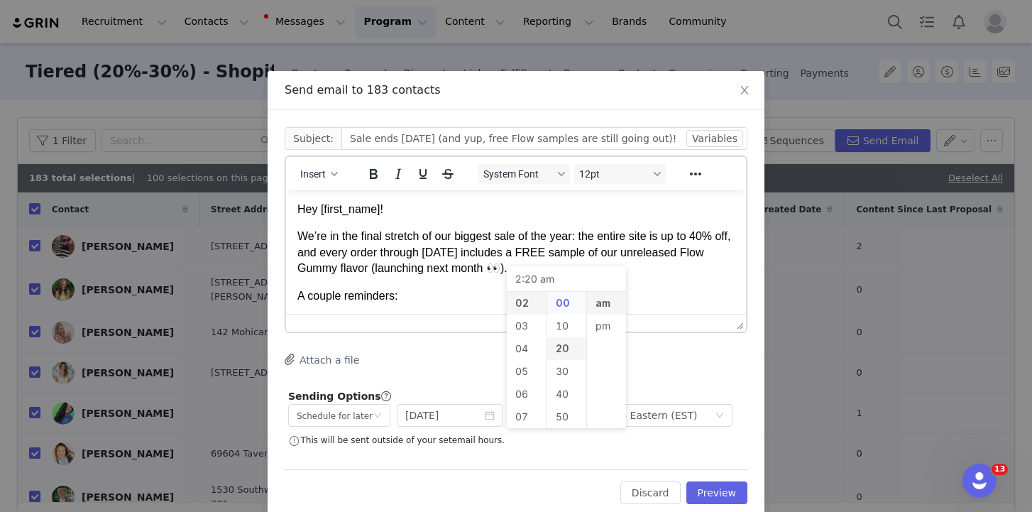
click at [561, 309] on li "00" at bounding box center [567, 303] width 40 height 23
click at [599, 326] on li "pm" at bounding box center [607, 325] width 40 height 23
click at [690, 380] on div "Cc: Subject: Sale ends [DATE] (and yup, free Flow samples are still going out)!…" at bounding box center [516, 289] width 463 height 325
click at [691, 416] on div "US Eastern (EST)" at bounding box center [655, 415] width 84 height 21
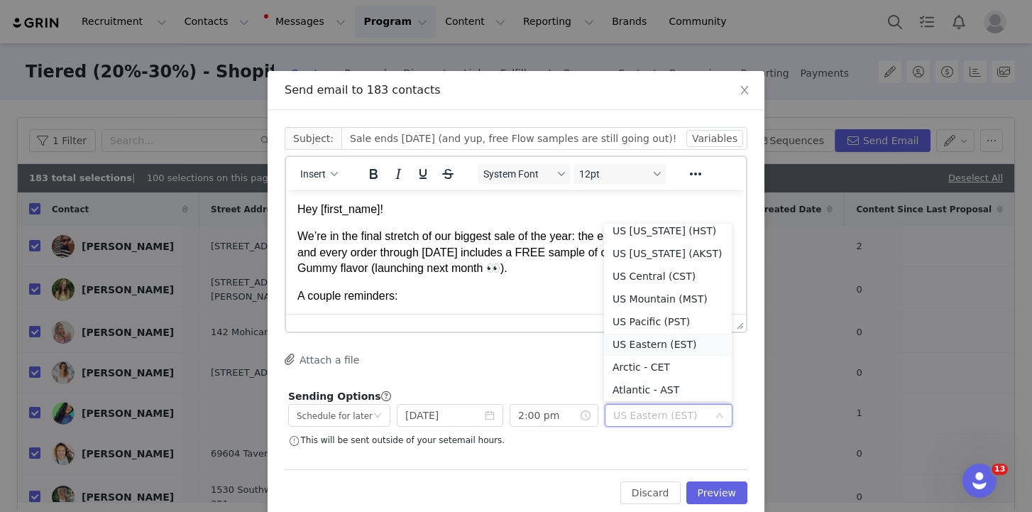
scroll to position [0, 0]
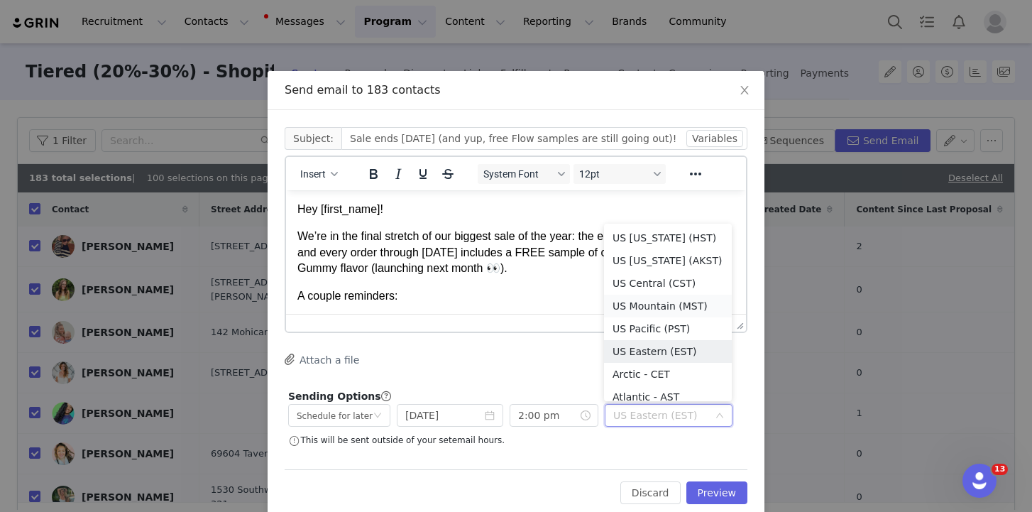
click at [666, 298] on li "US Mountain (MST)" at bounding box center [668, 306] width 128 height 23
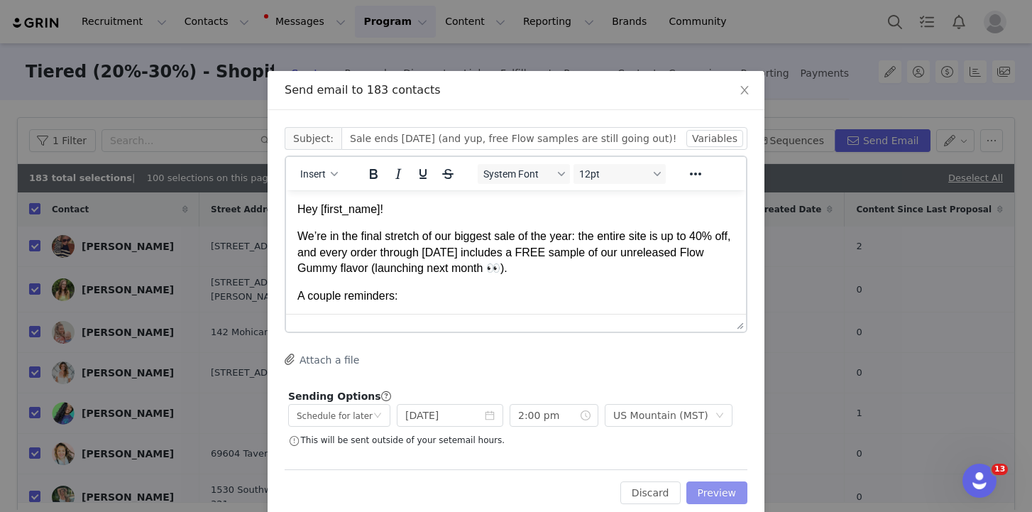
click at [727, 490] on button "Preview" at bounding box center [717, 492] width 62 height 23
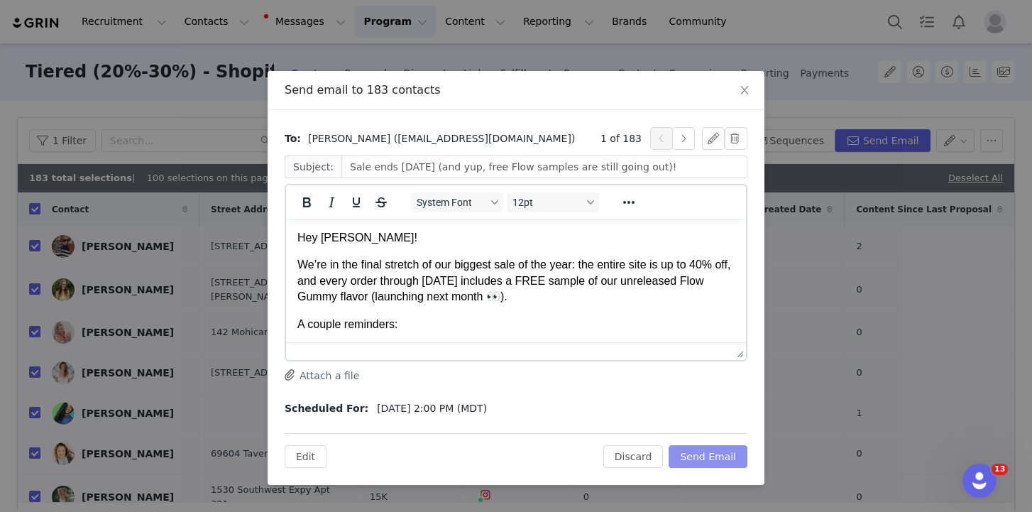
click at [722, 458] on button "Send Email" at bounding box center [708, 456] width 79 height 23
